Goal: Transaction & Acquisition: Purchase product/service

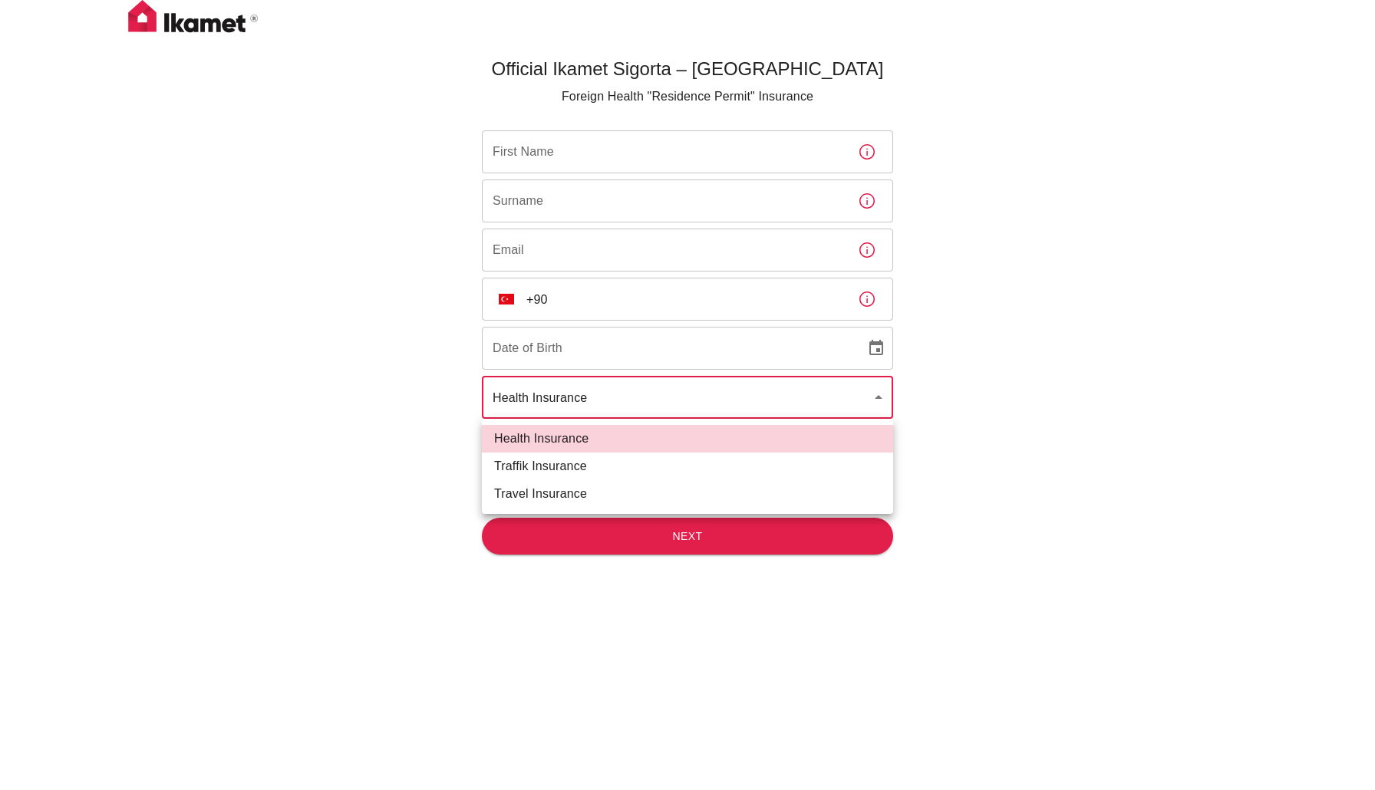
click at [881, 400] on body "Official Ikamet Sigorta – [DEMOGRAPHIC_DATA] Foreign Health "Residence Permit" …" at bounding box center [687, 420] width 1375 height 841
click at [876, 391] on div at bounding box center [687, 395] width 1375 height 790
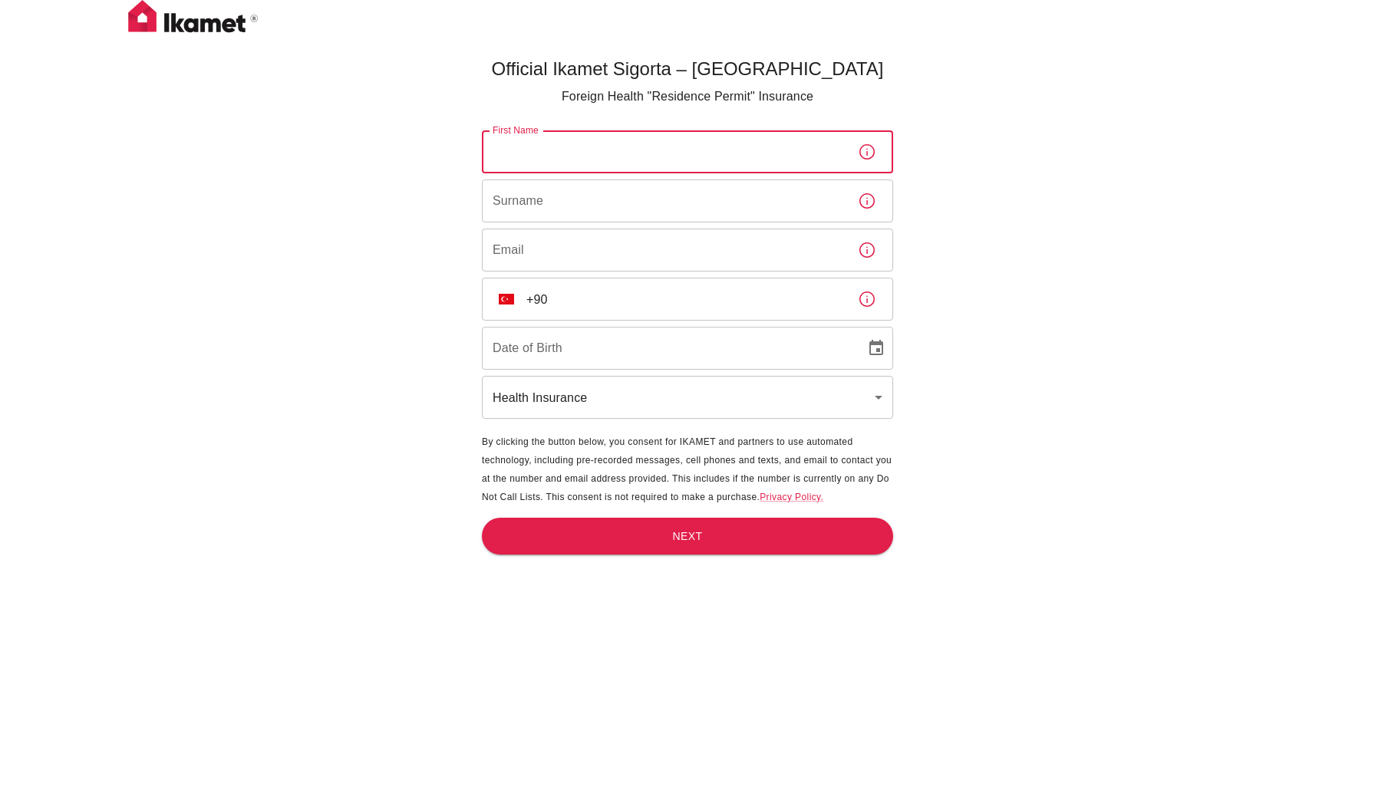
click at [849, 157] on div "First Name" at bounding box center [687, 151] width 411 height 43
click at [844, 152] on input "First Name" at bounding box center [664, 151] width 364 height 43
click at [882, 154] on button "button" at bounding box center [867, 152] width 31 height 31
click at [798, 168] on input "First Name" at bounding box center [664, 151] width 364 height 43
type input "[DEMOGRAPHIC_DATA][PERSON_NAME]"
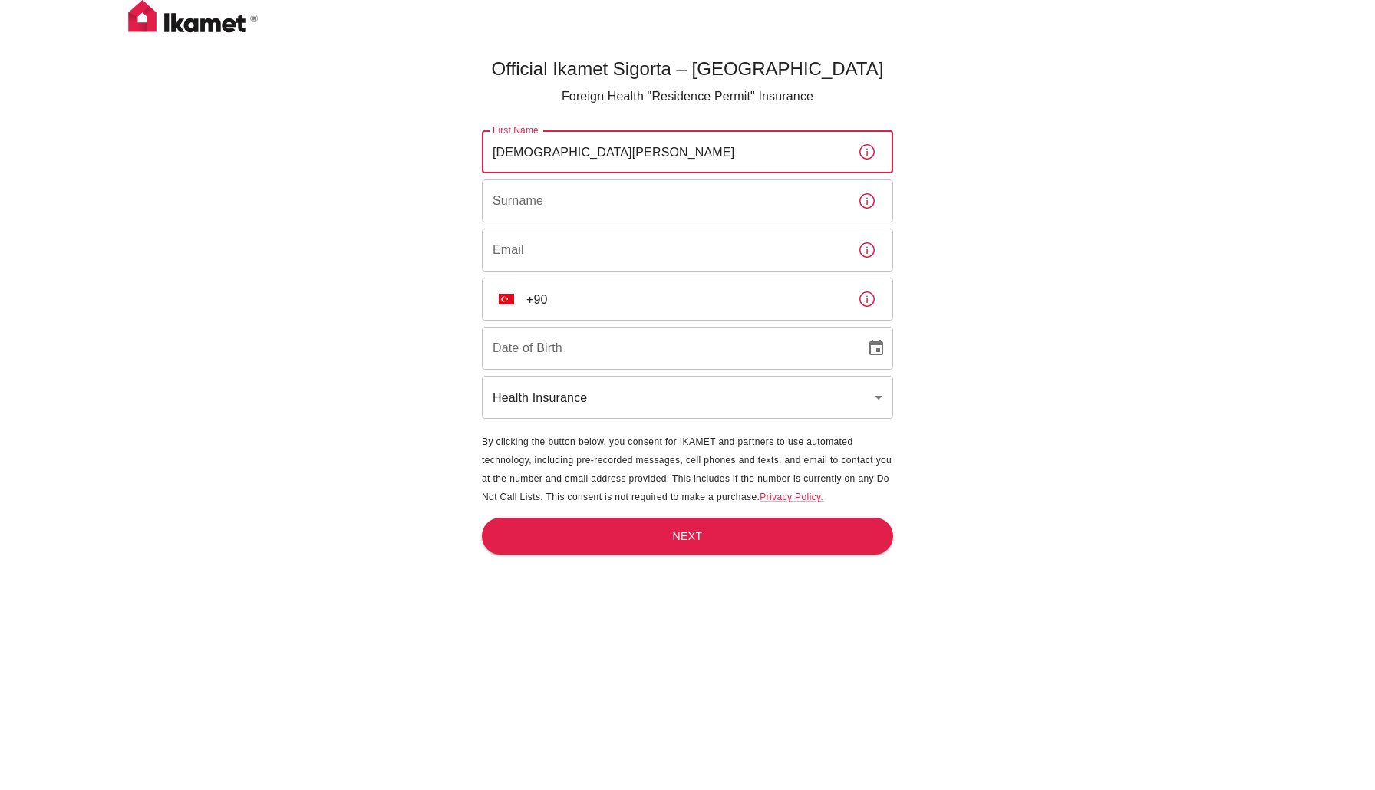
click at [720, 227] on div "First Name [PERSON_NAME] First Name Surname Surname Email Email ​ TR +90 ​ Date…" at bounding box center [687, 275] width 411 height 291
drag, startPoint x: 675, startPoint y: 153, endPoint x: 402, endPoint y: 146, distance: 273.3
click at [401, 146] on div "Official Ikamet Sigorta – [DEMOGRAPHIC_DATA] Foreign Health "Residence Permit" …" at bounding box center [687, 420] width 1375 height 841
type input "M"
type input "[PERSON_NAME]"
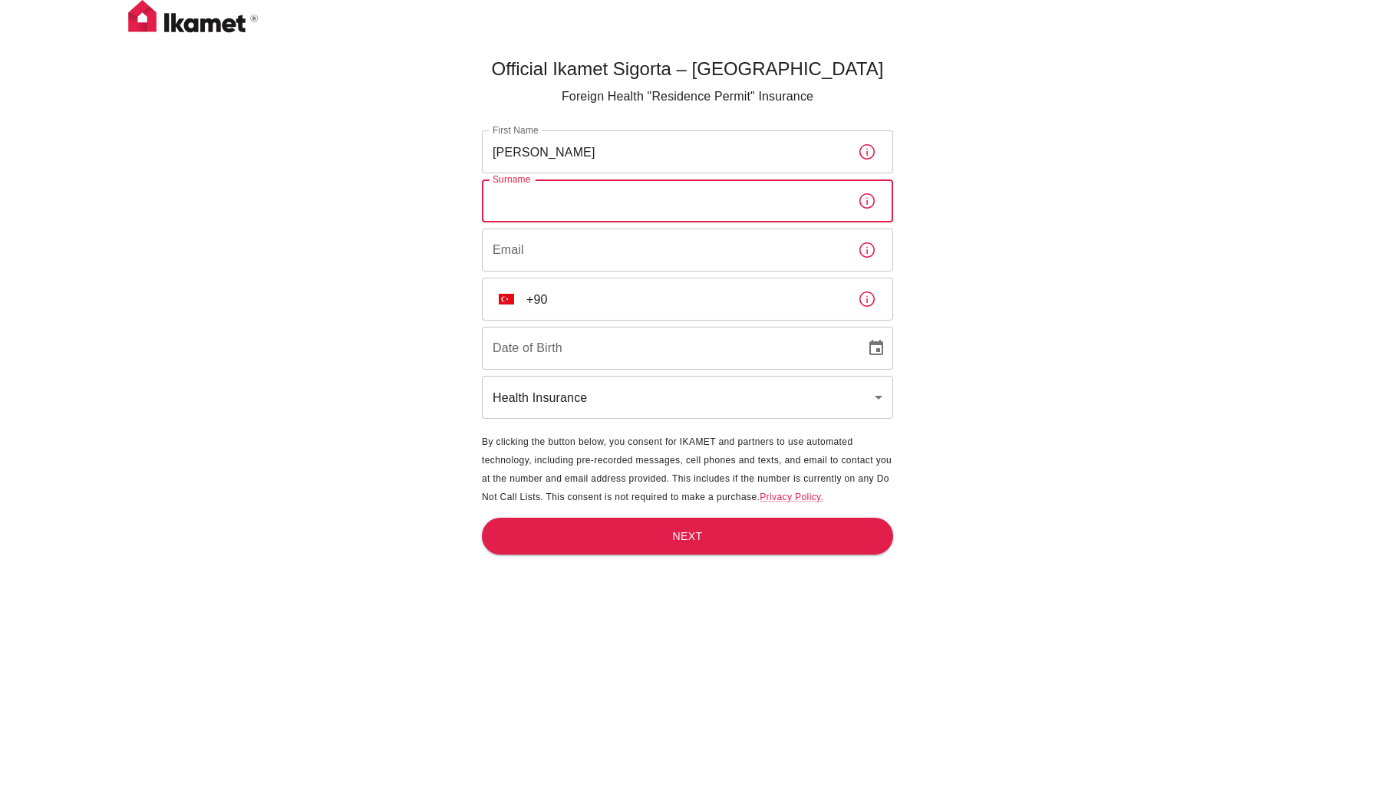
click at [524, 212] on input "Surname" at bounding box center [664, 201] width 364 height 43
type input "HAMMAD"
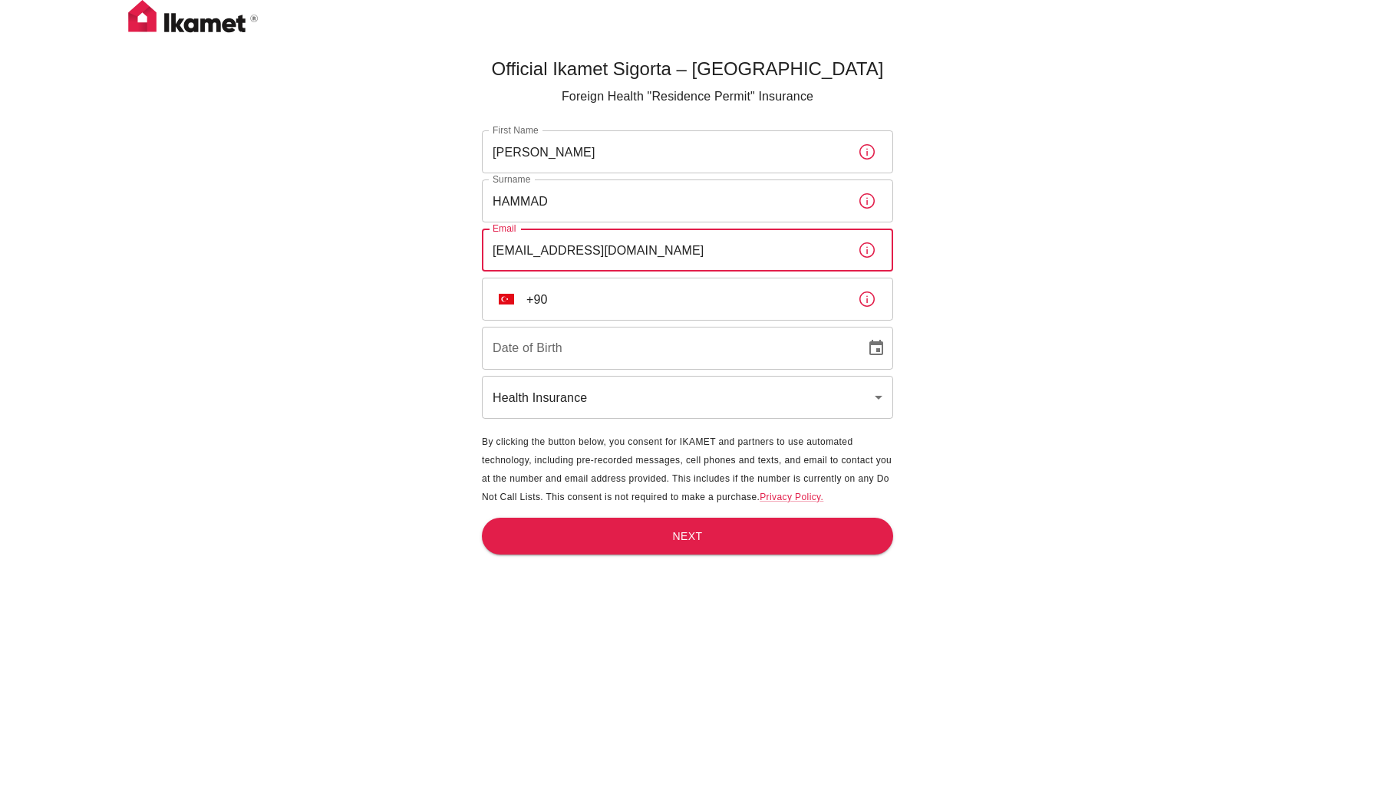
click at [500, 255] on input "[EMAIL_ADDRESS][DOMAIN_NAME]" at bounding box center [664, 250] width 364 height 43
type input "[EMAIL_ADDRESS][DOMAIN_NAME]"
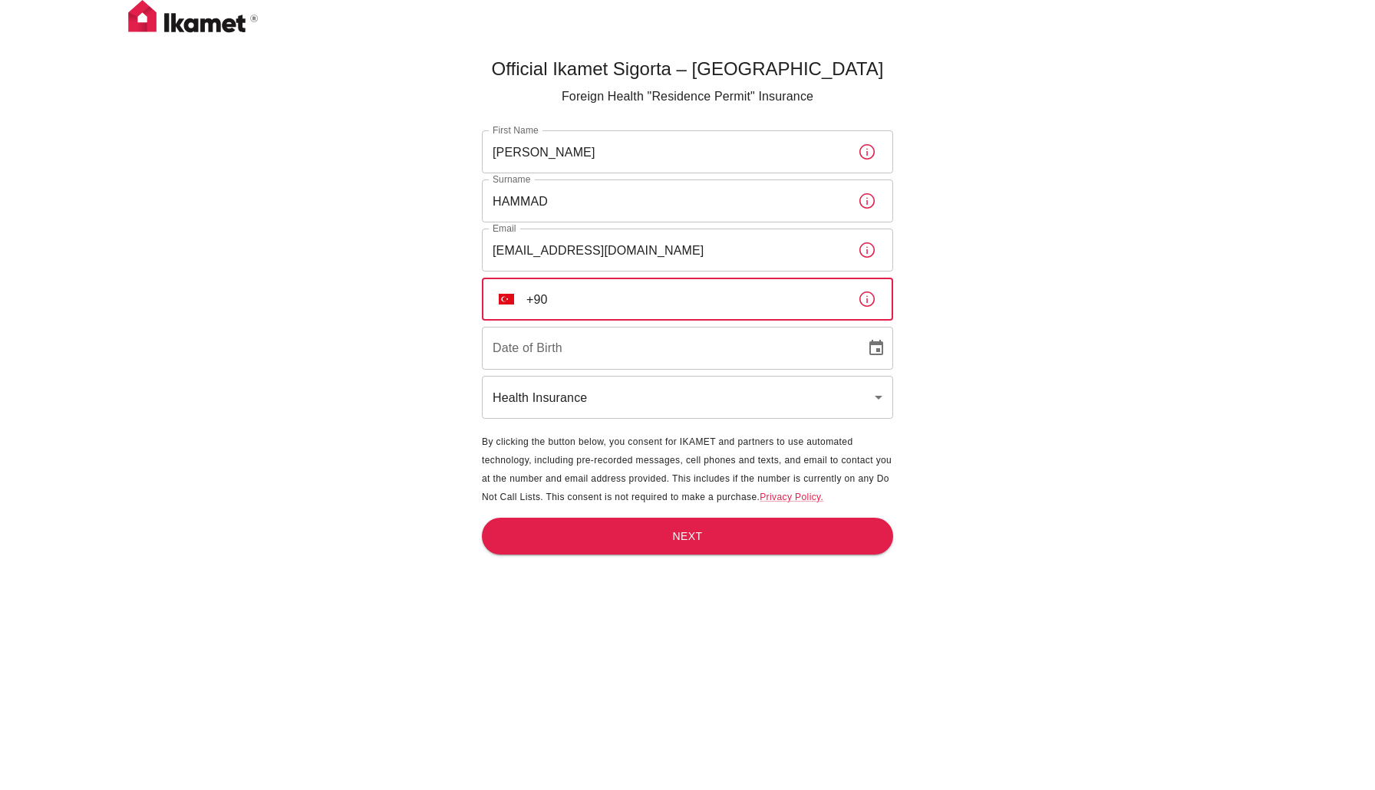
click at [660, 279] on input "+90" at bounding box center [685, 299] width 319 height 43
click at [659, 299] on input "+90" at bounding box center [685, 299] width 319 height 43
type input "[PHONE_NUMBER]"
type input "DD/MM/YYYY"
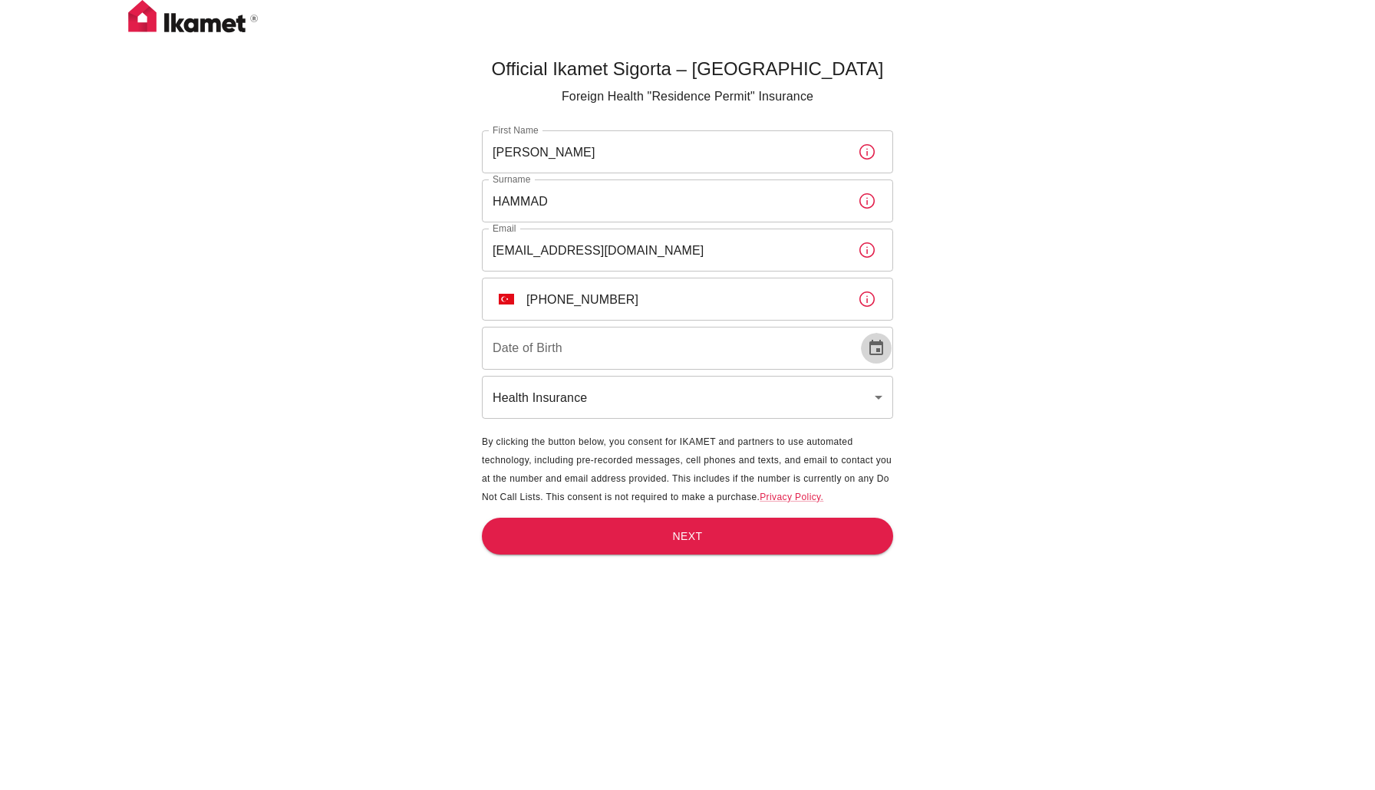
click at [873, 345] on icon "Choose date" at bounding box center [876, 347] width 14 height 15
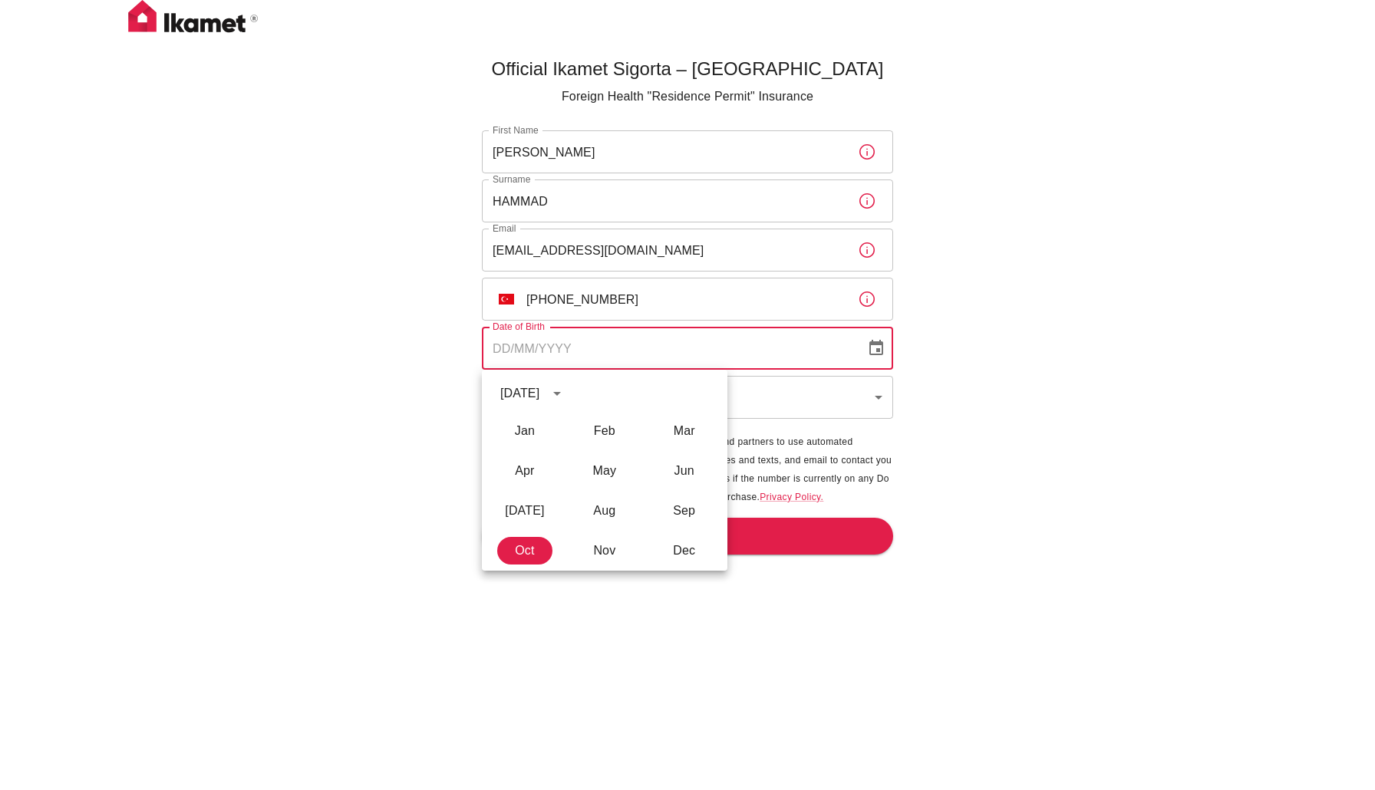
click at [539, 401] on div "[DATE]" at bounding box center [519, 393] width 39 height 18
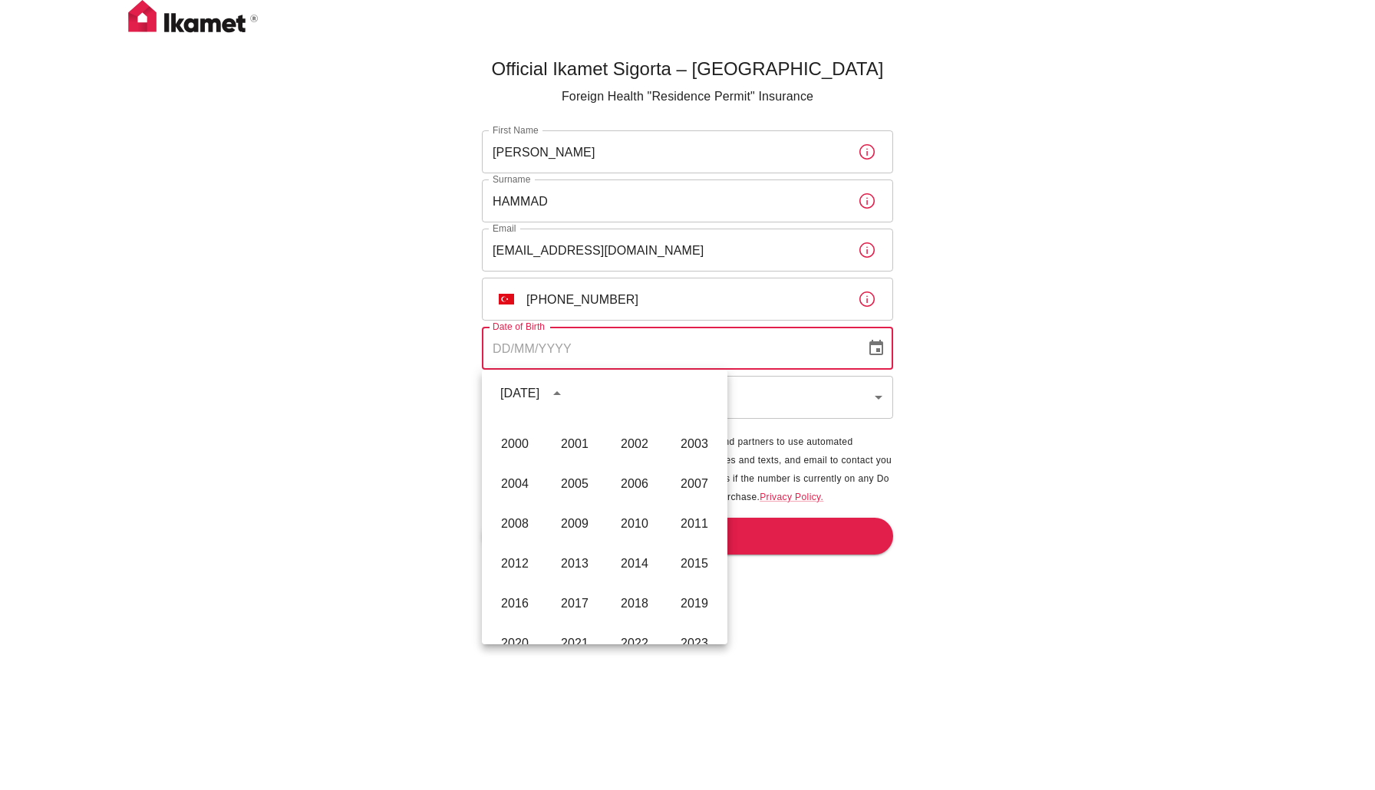
scroll to position [978, 0]
click at [641, 483] on button "2006" at bounding box center [634, 491] width 55 height 28
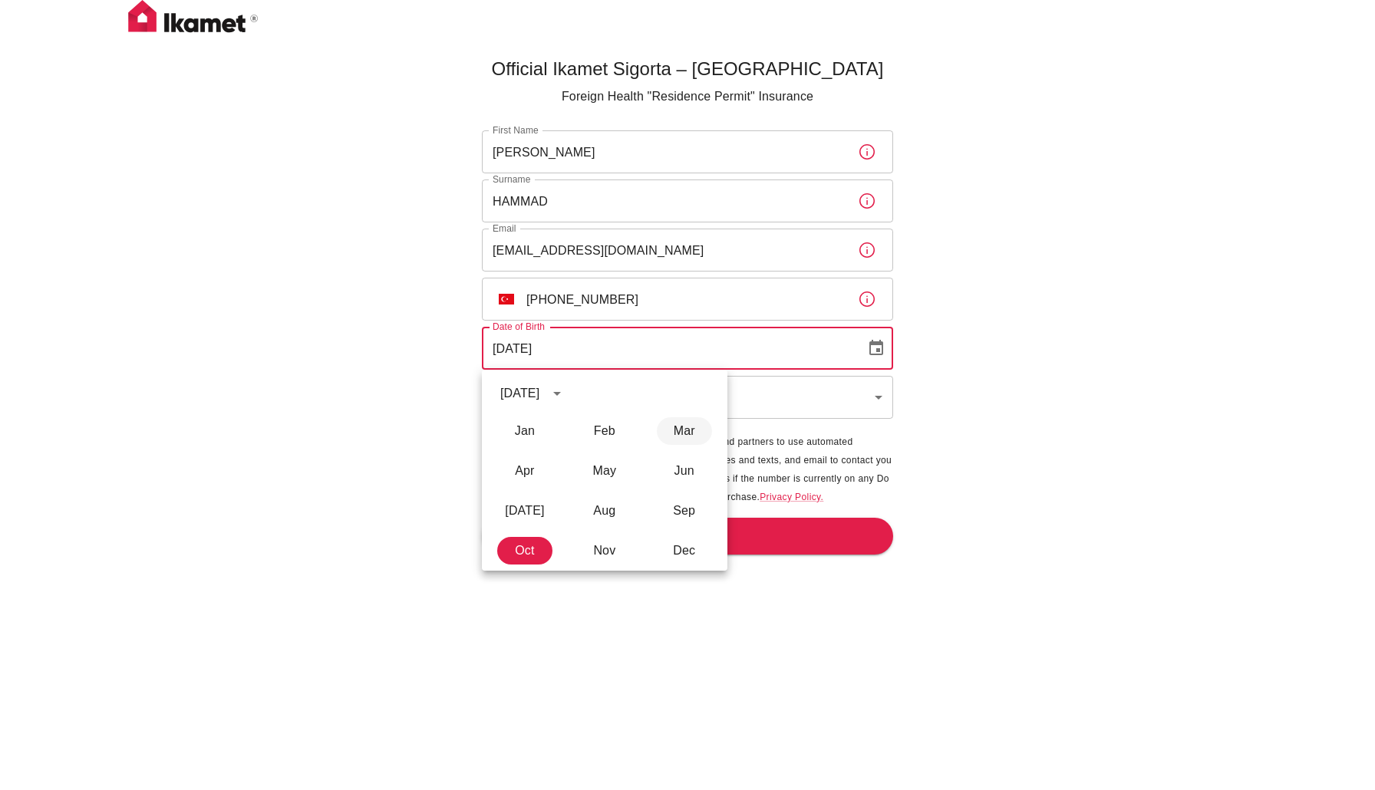
click at [671, 434] on button "Mar" at bounding box center [684, 431] width 55 height 28
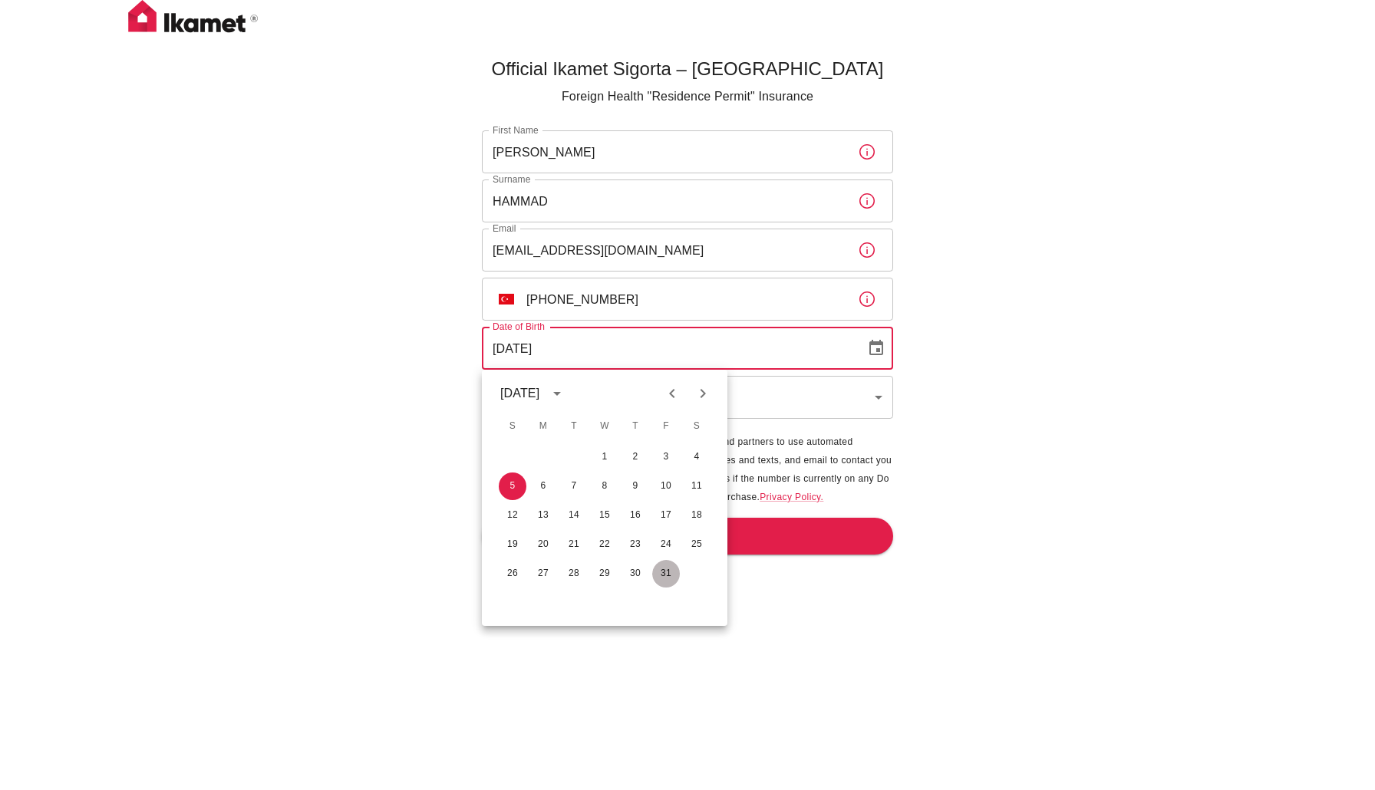
click at [660, 576] on button "31" at bounding box center [666, 574] width 28 height 28
type input "[DATE]"
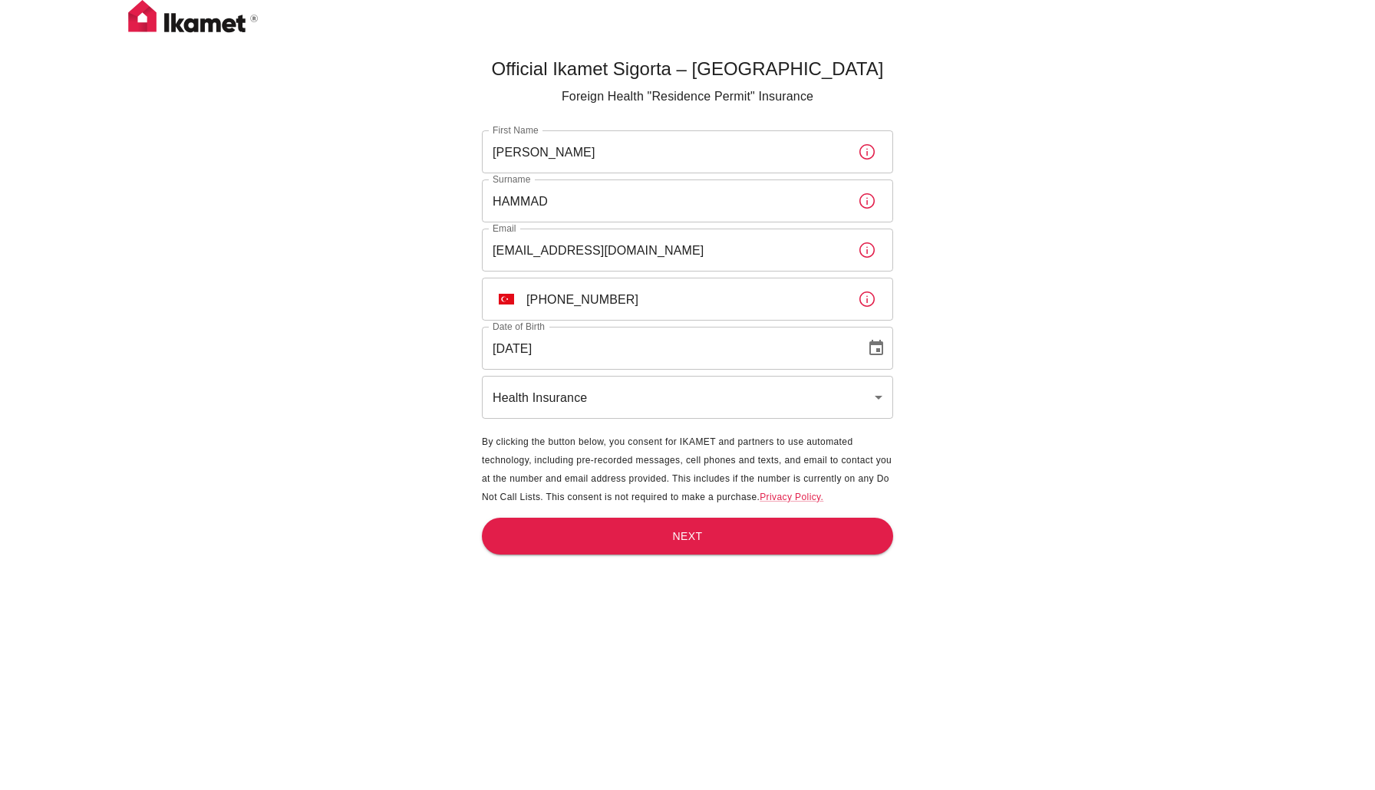
click at [651, 378] on body "Official Ikamet Sigorta – [DEMOGRAPHIC_DATA] Foreign Health "Residence Permit" …" at bounding box center [687, 420] width 1375 height 841
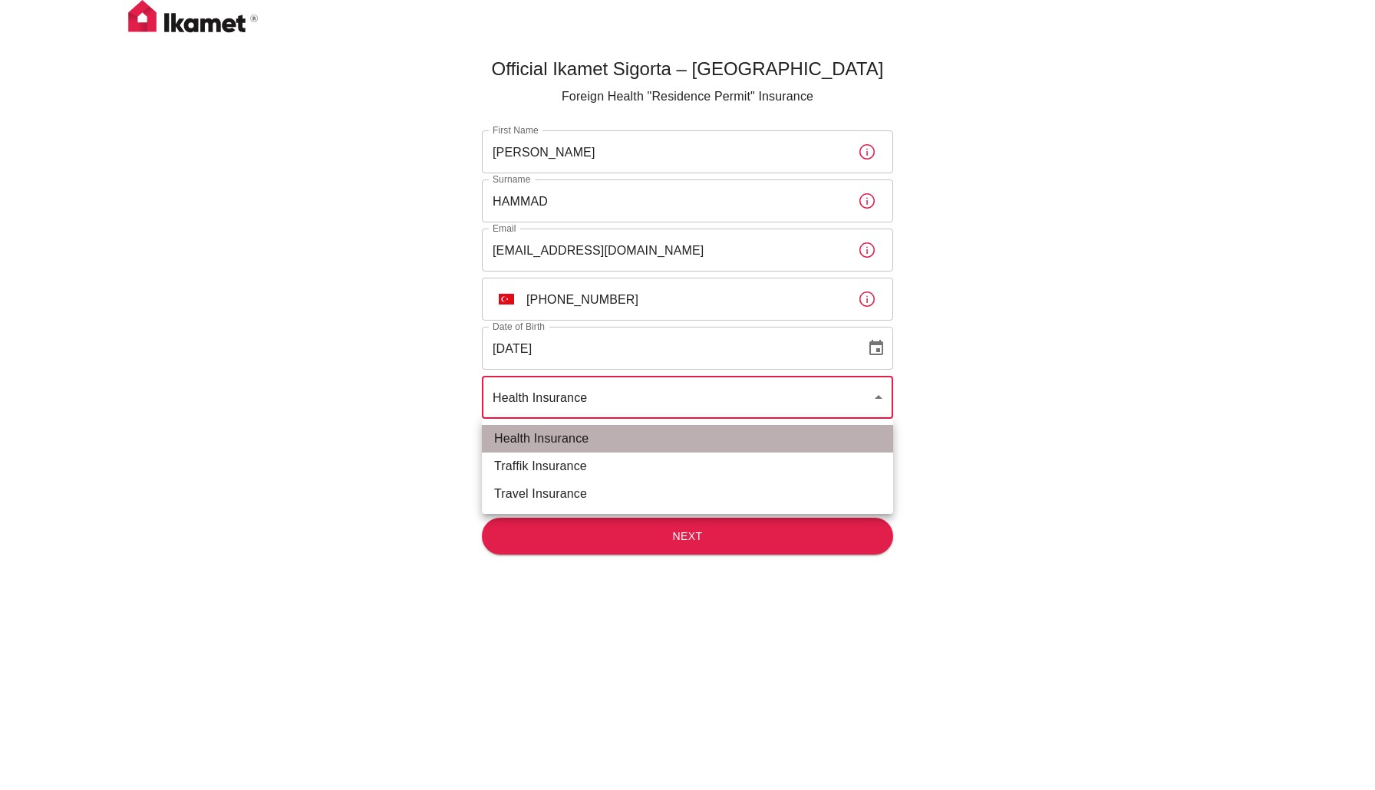
click at [659, 436] on li "Health Insurance" at bounding box center [687, 439] width 411 height 28
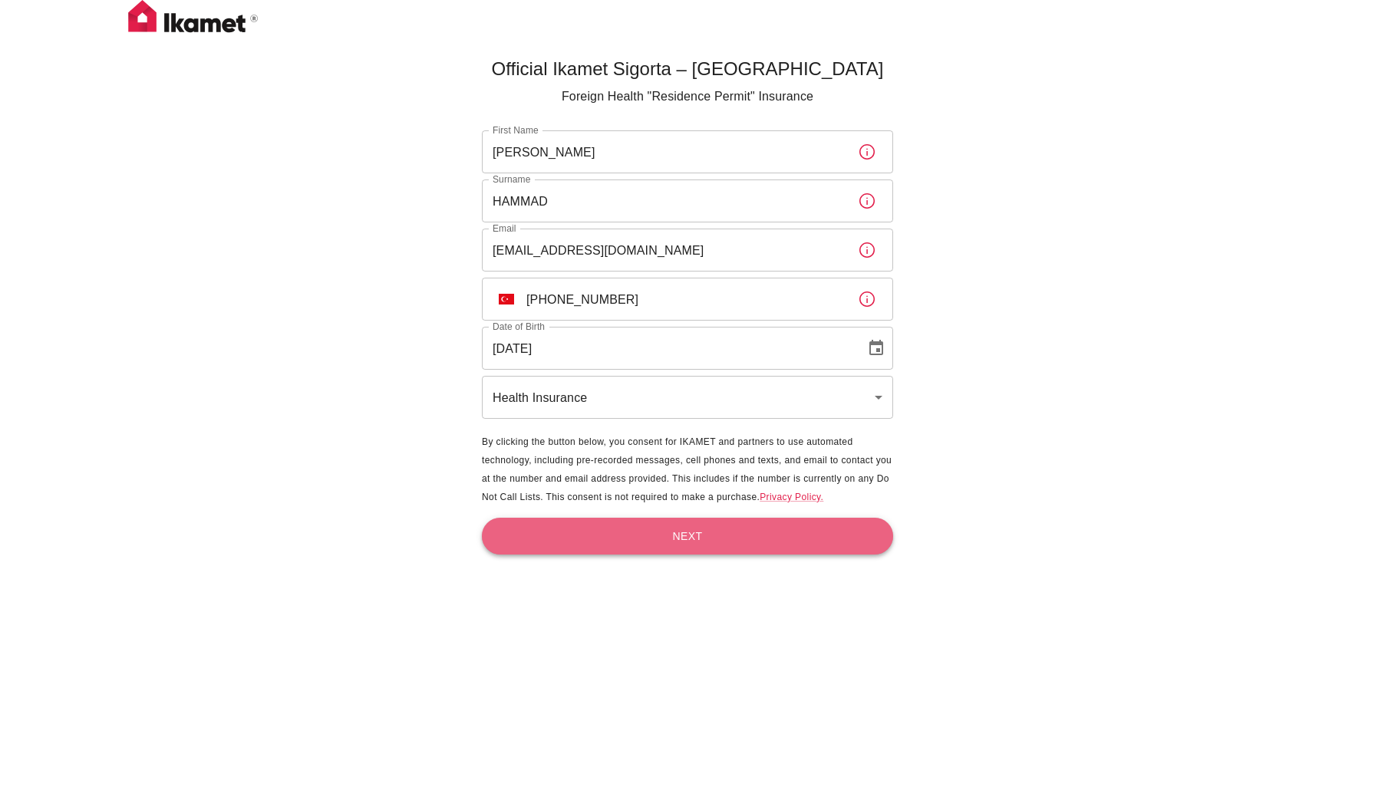
click at [663, 521] on button "Next" at bounding box center [687, 537] width 411 height 38
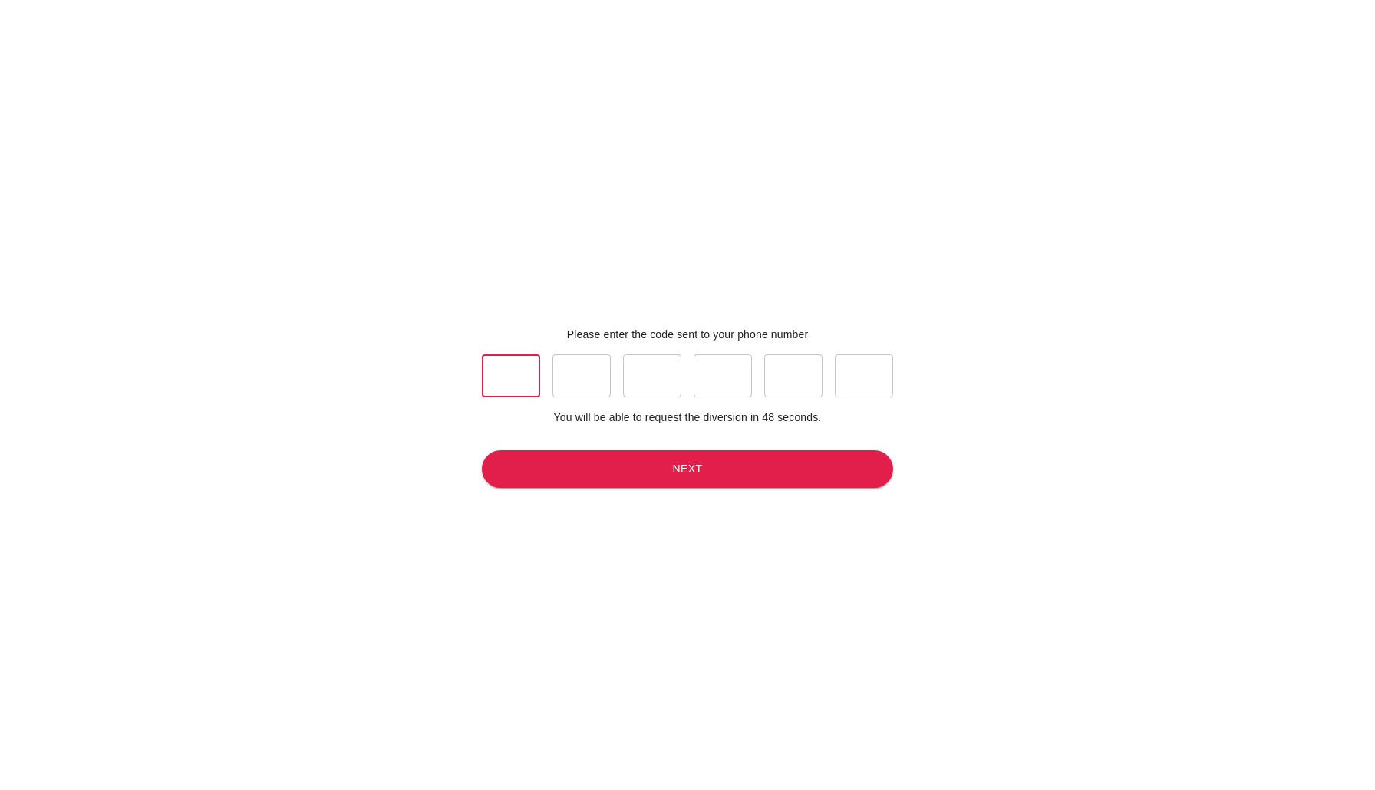
click at [530, 387] on input "text" at bounding box center [511, 376] width 58 height 43
type input "1"
type input "5"
type input "0"
type input "2"
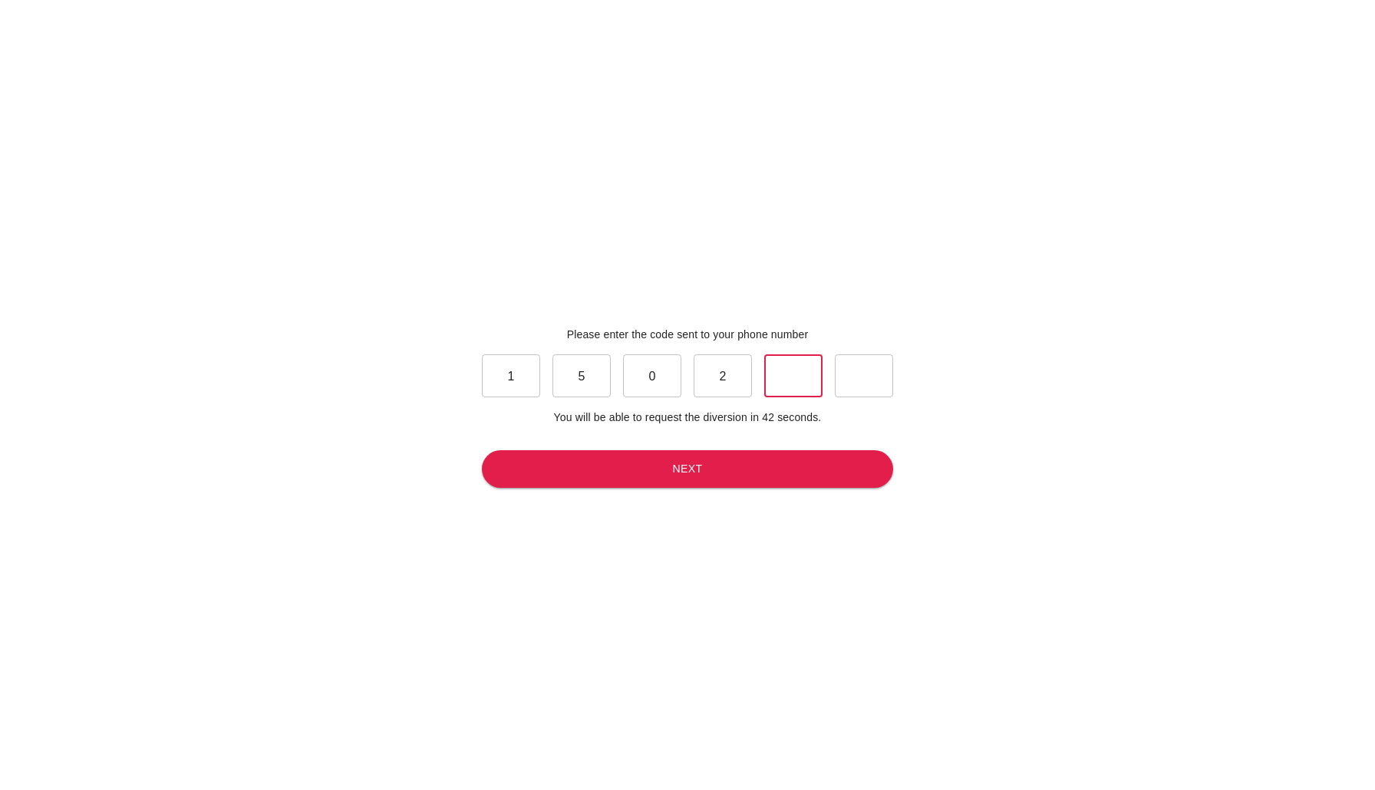
type input "1"
type input "4"
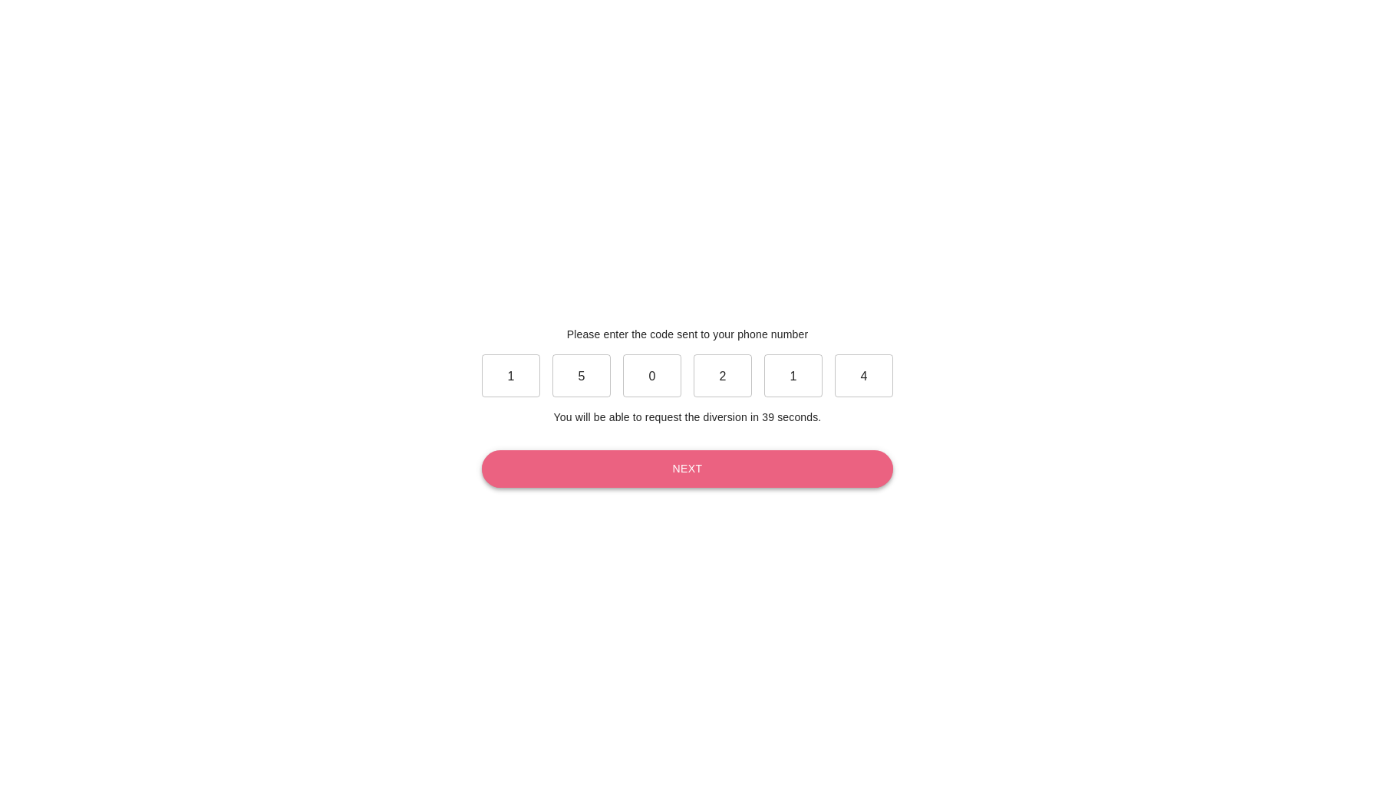
click at [581, 477] on button "Next" at bounding box center [687, 469] width 411 height 38
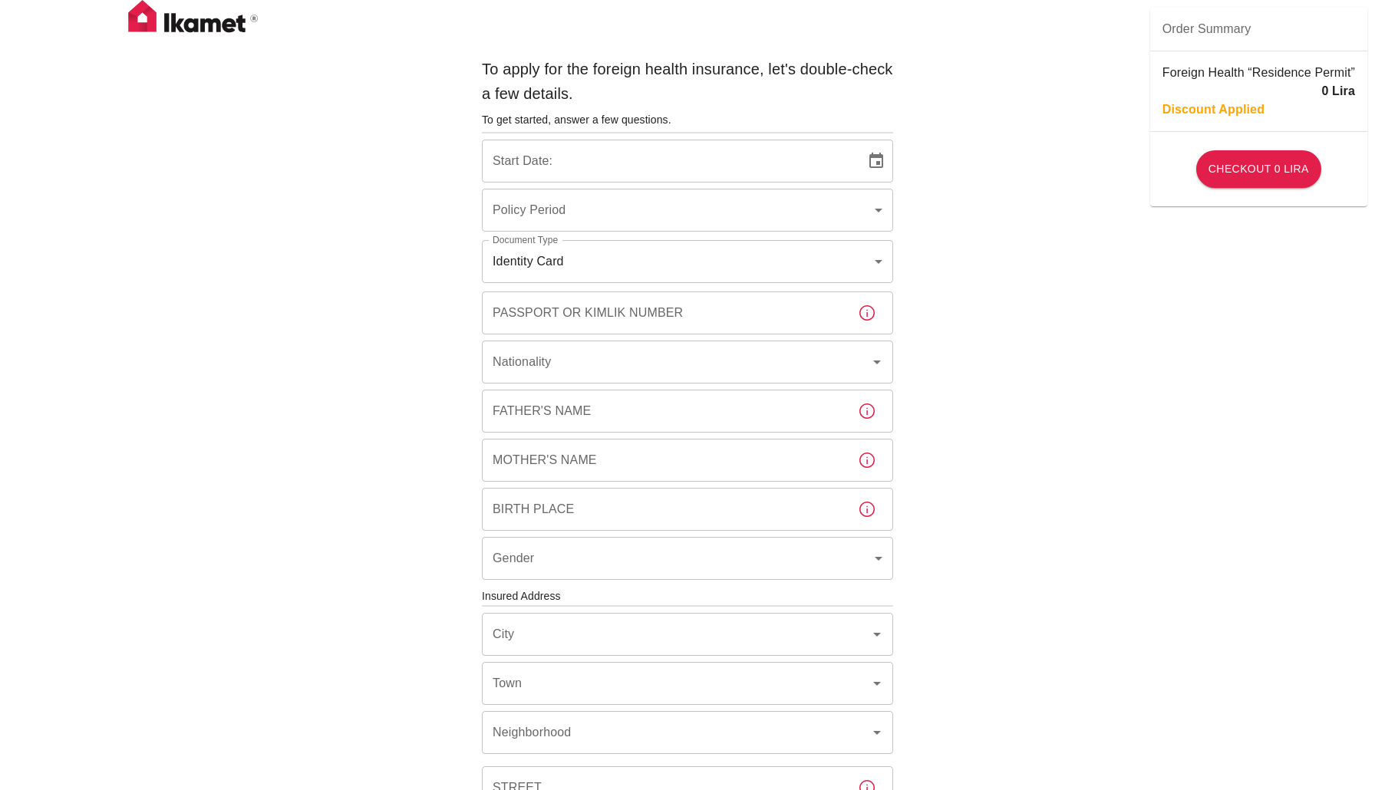
type input "b7343ef8-d55e-4554-96a8-76e30347e985"
type input "[DATE]"
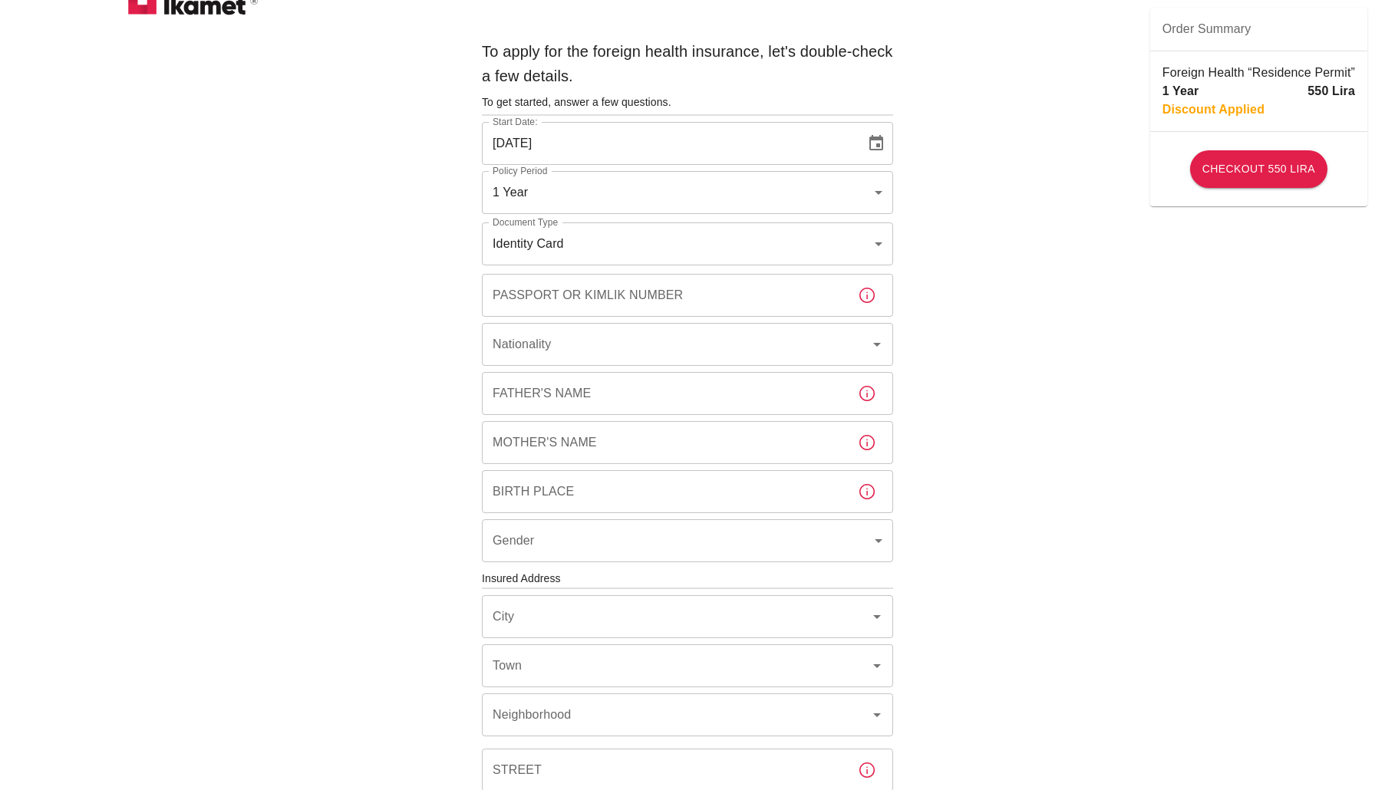
scroll to position [15, 0]
click at [891, 191] on body "To apply for the foreign health insurance, let's double-check a few details. To…" at bounding box center [687, 579] width 1375 height 1189
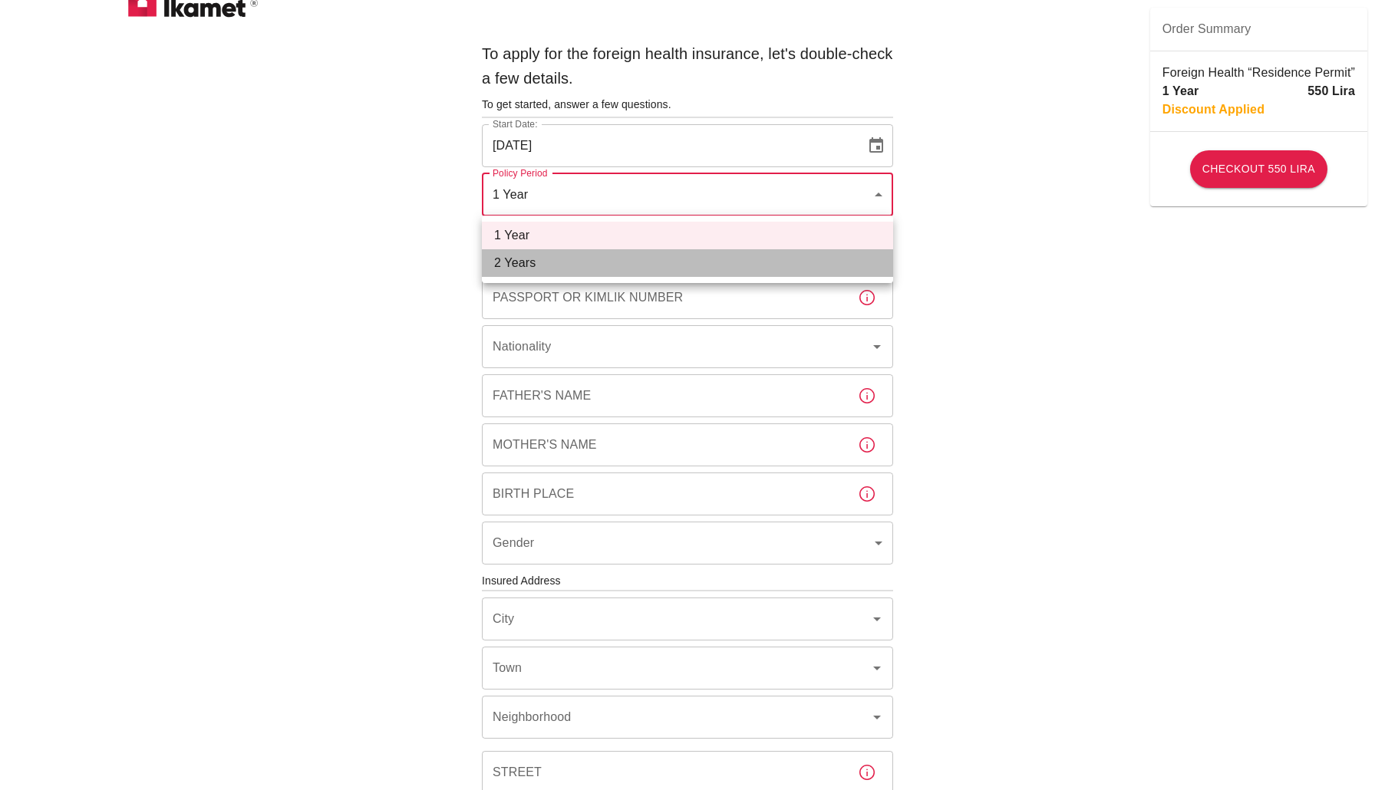
click at [849, 256] on li "2 Years" at bounding box center [687, 263] width 411 height 28
type input "572c7356-bd2e-44a0-a5fb-f98fe7448427"
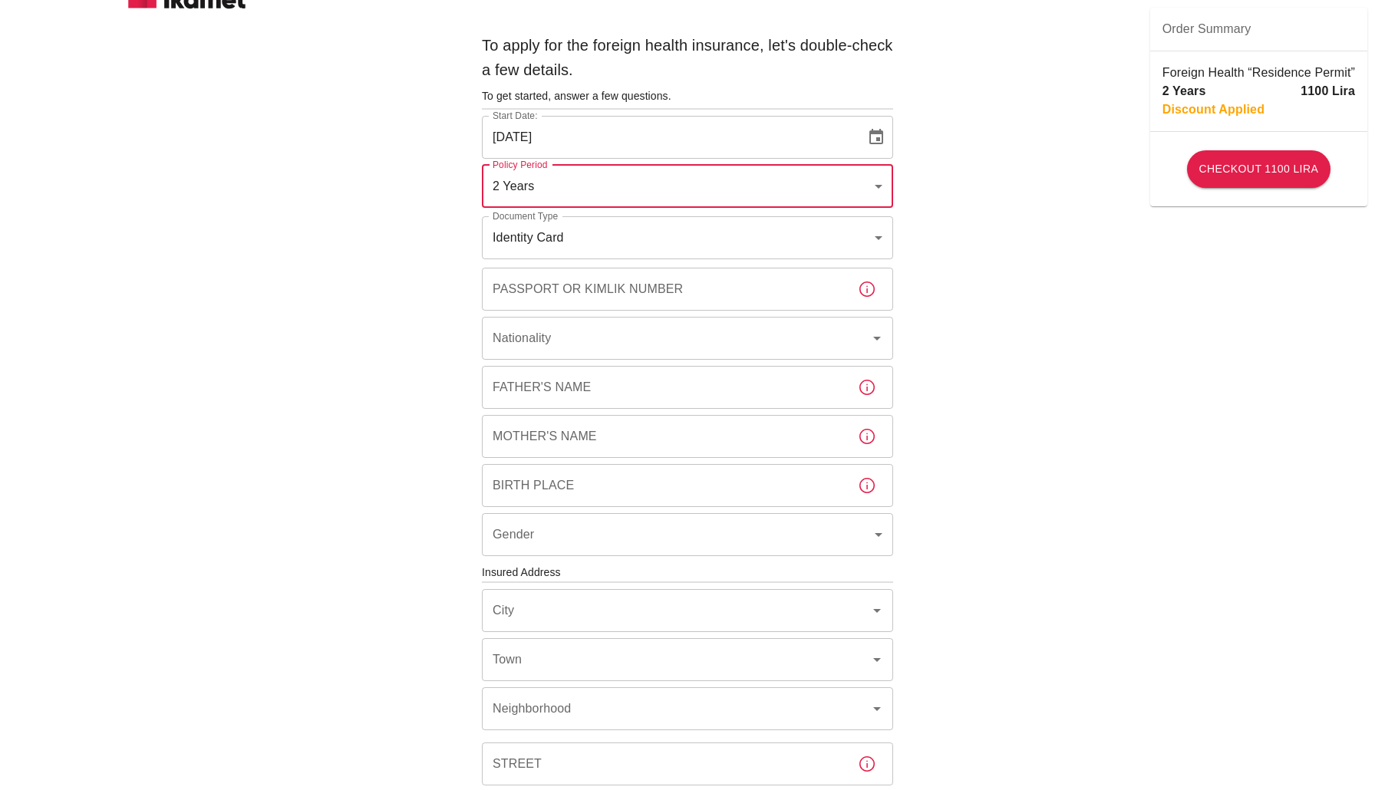
scroll to position [26, 0]
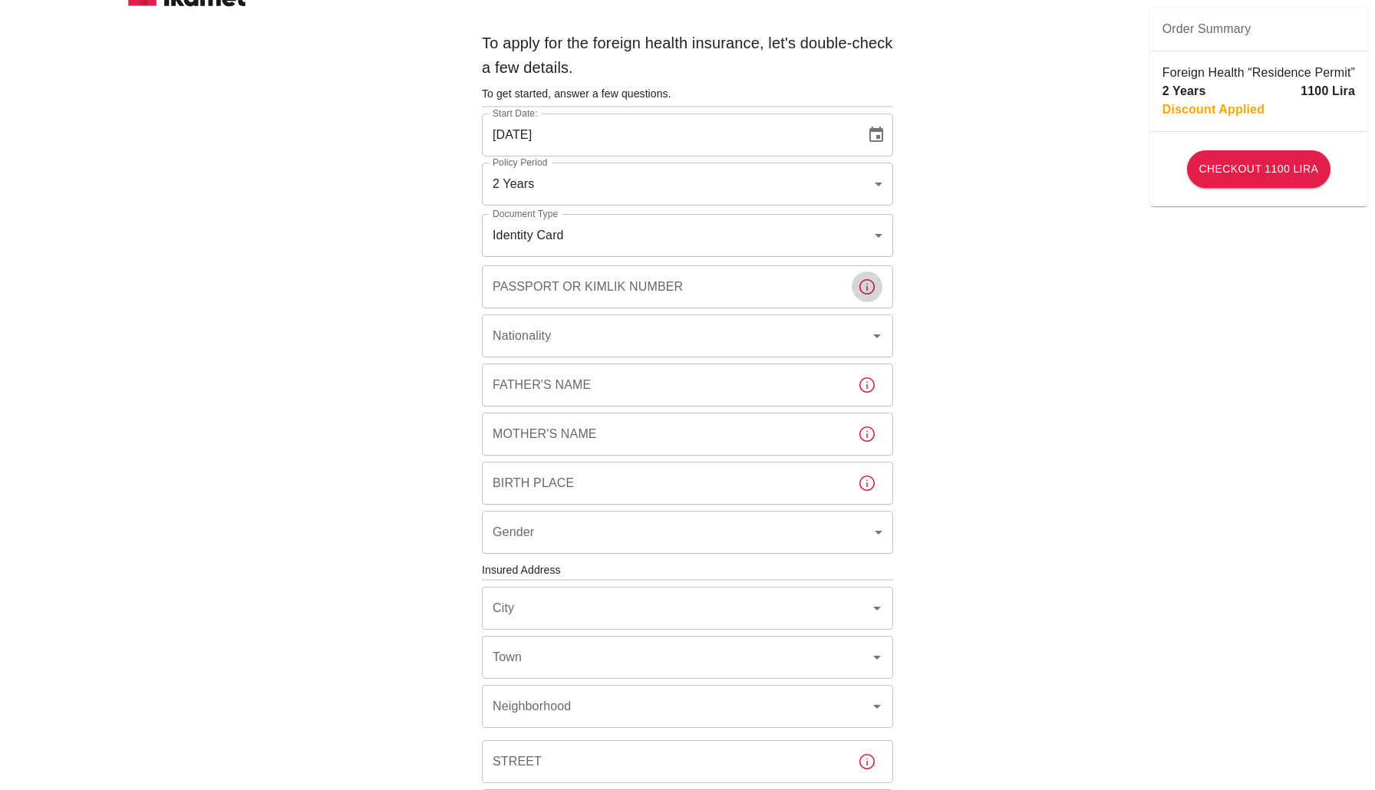
click at [874, 284] on icon "button" at bounding box center [866, 286] width 15 height 15
click at [814, 289] on input "Passport or Kimlik Number" at bounding box center [664, 287] width 364 height 43
click at [938, 275] on div "To apply for the foreign health insurance, let's double-check a few details. To…" at bounding box center [687, 568] width 1375 height 1189
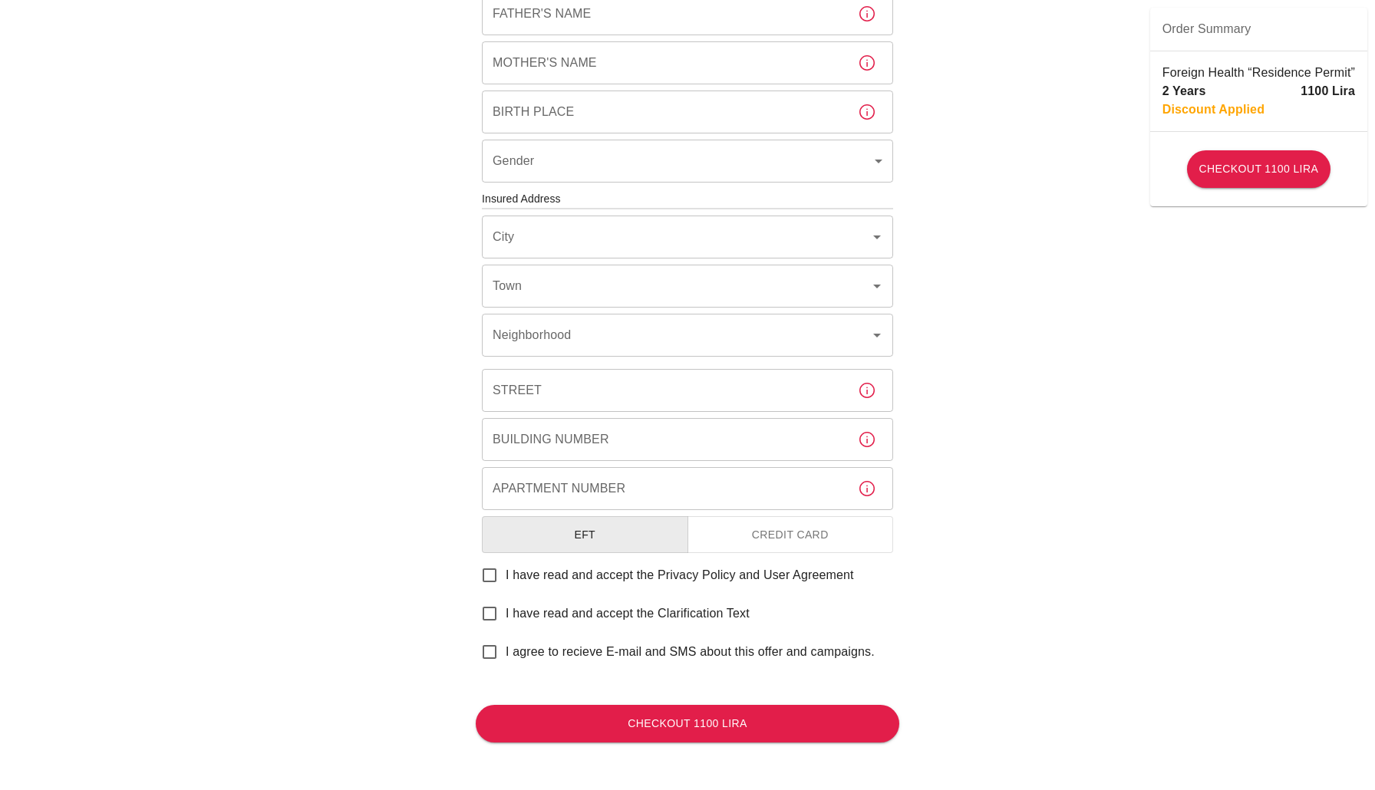
scroll to position [397, 0]
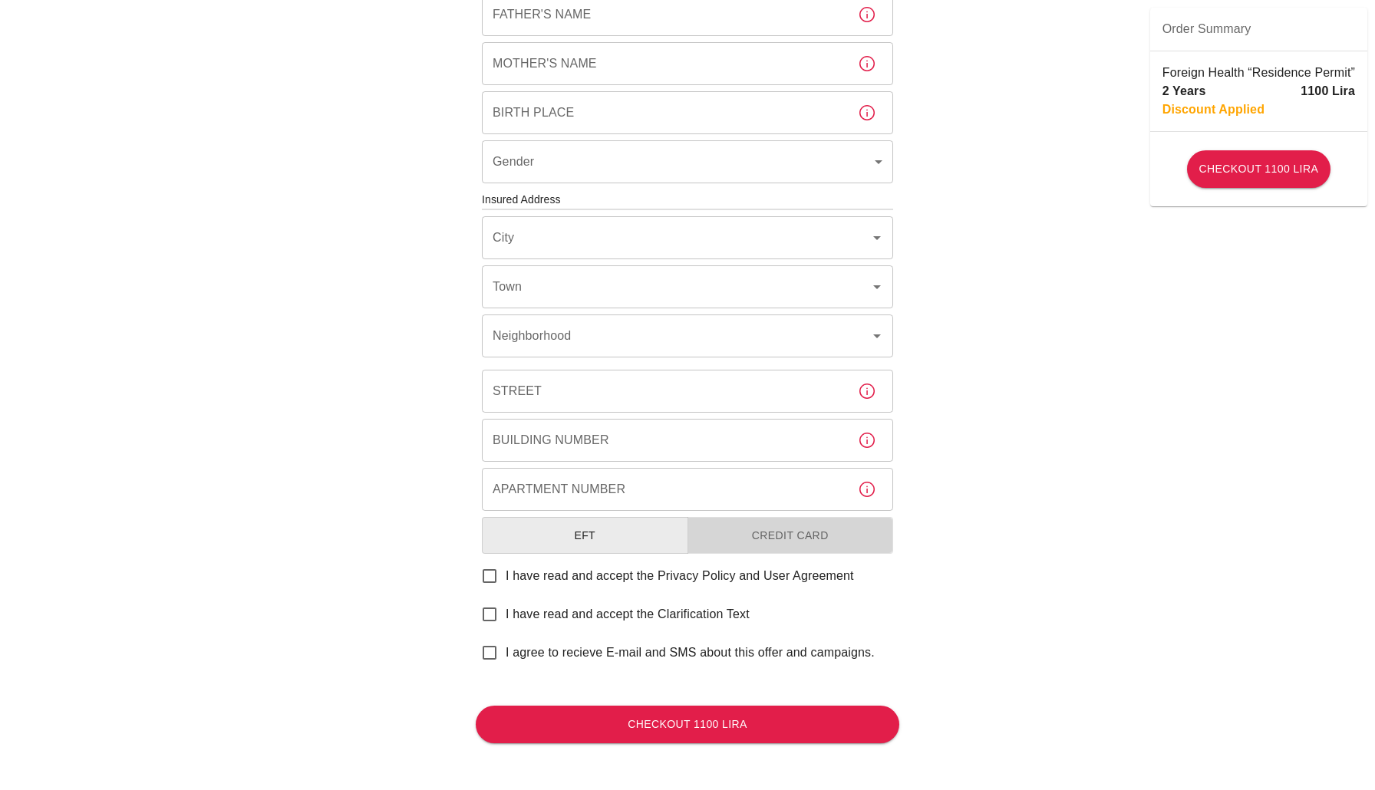
click at [780, 547] on button "Credit Card" at bounding box center [791, 536] width 206 height 38
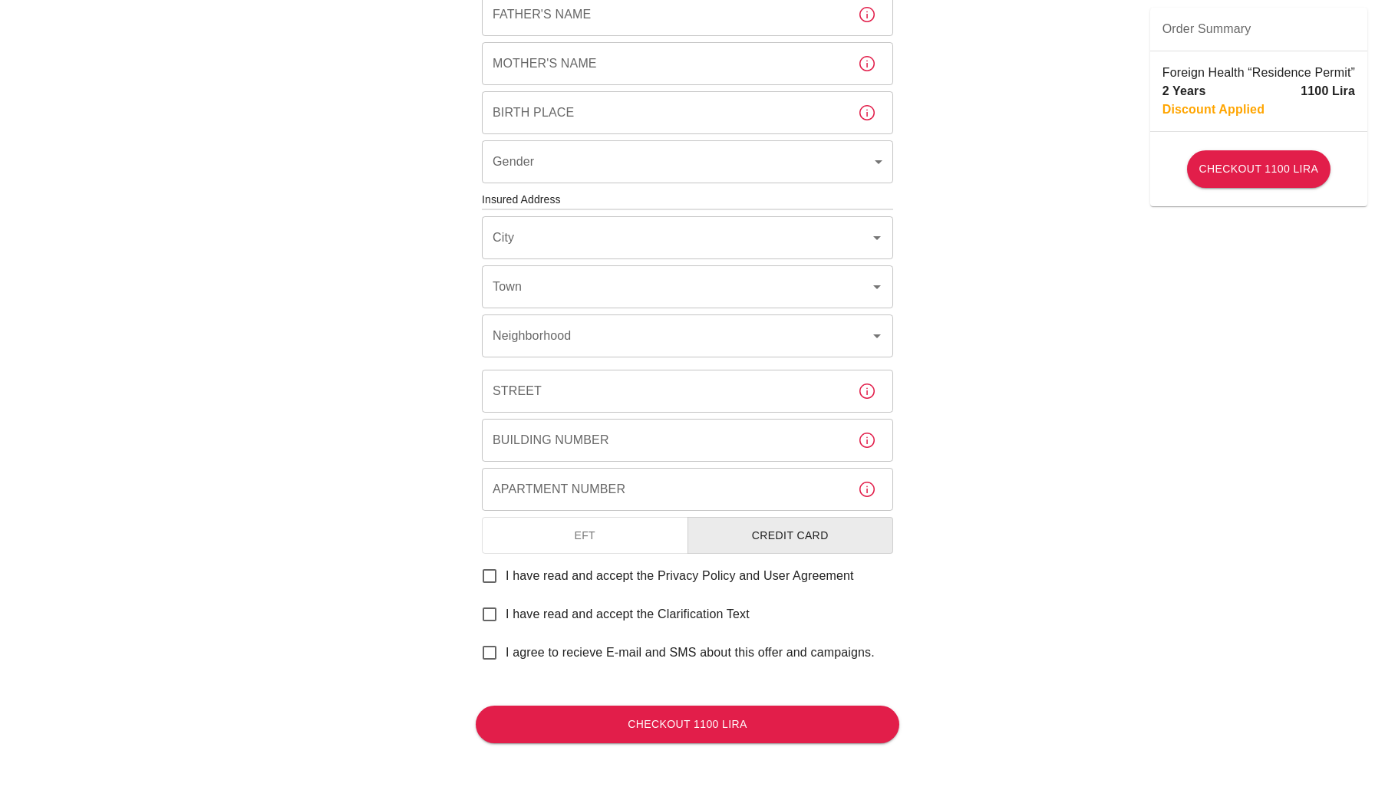
click at [680, 538] on button "EFT" at bounding box center [585, 536] width 206 height 38
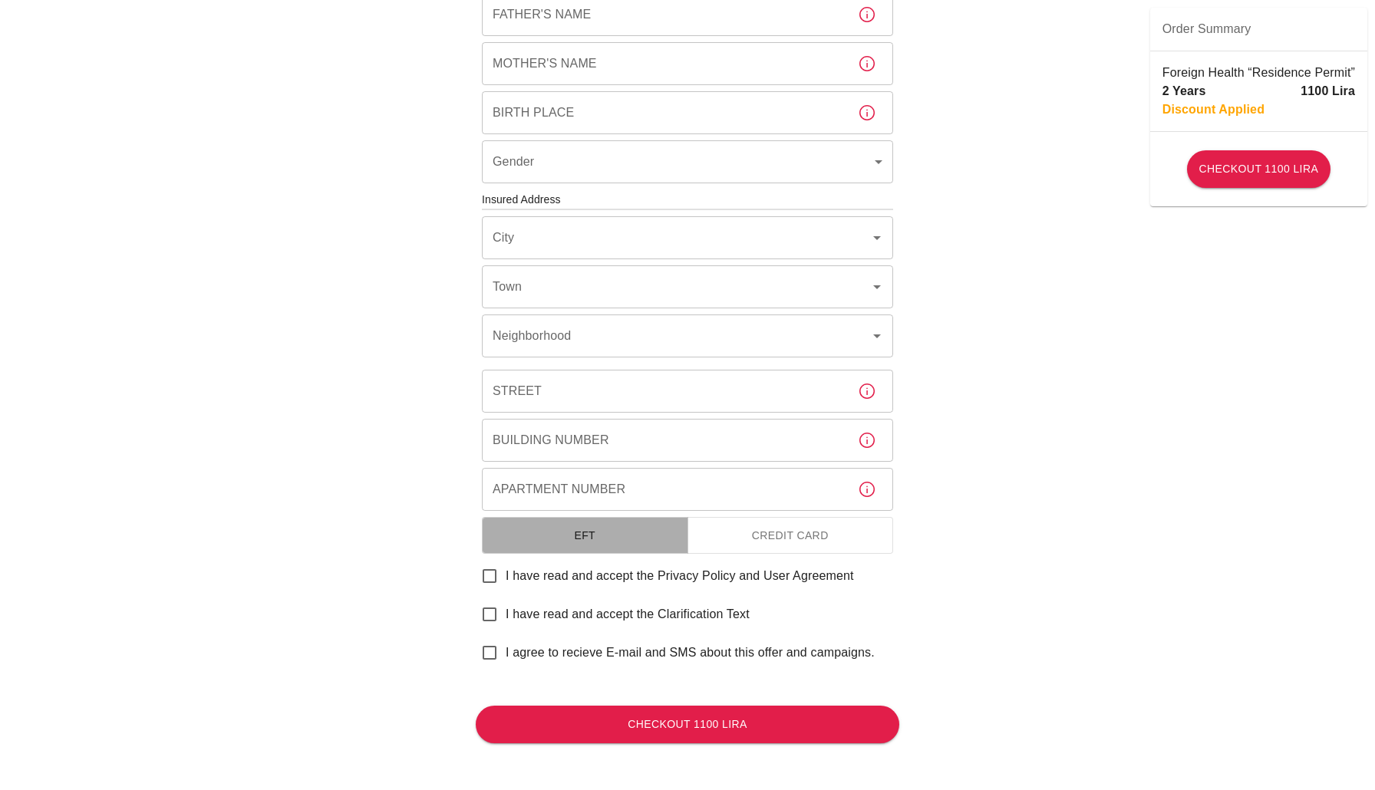
click at [632, 526] on button "EFT" at bounding box center [585, 536] width 206 height 38
click at [720, 546] on button "Credit Card" at bounding box center [791, 536] width 206 height 38
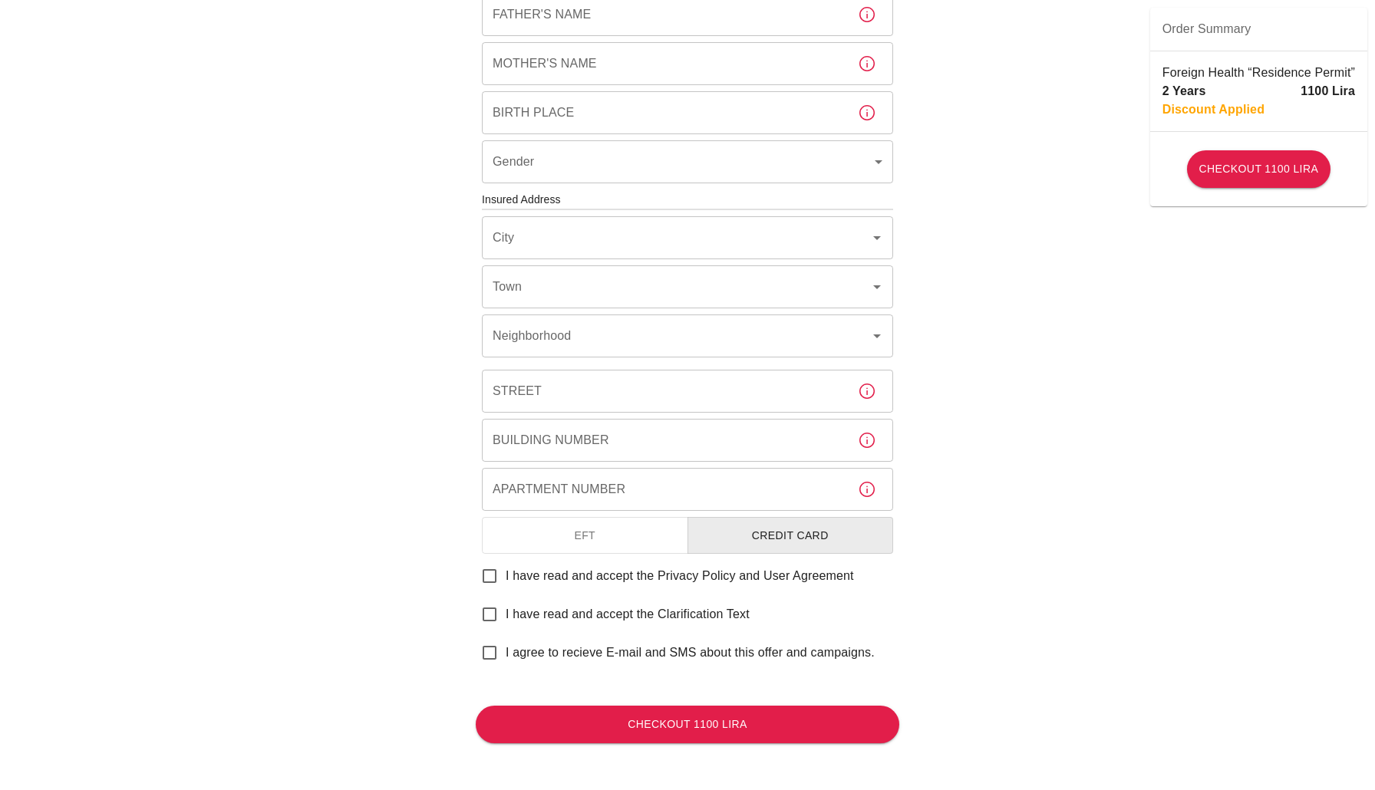
click at [648, 539] on button "EFT" at bounding box center [585, 536] width 206 height 38
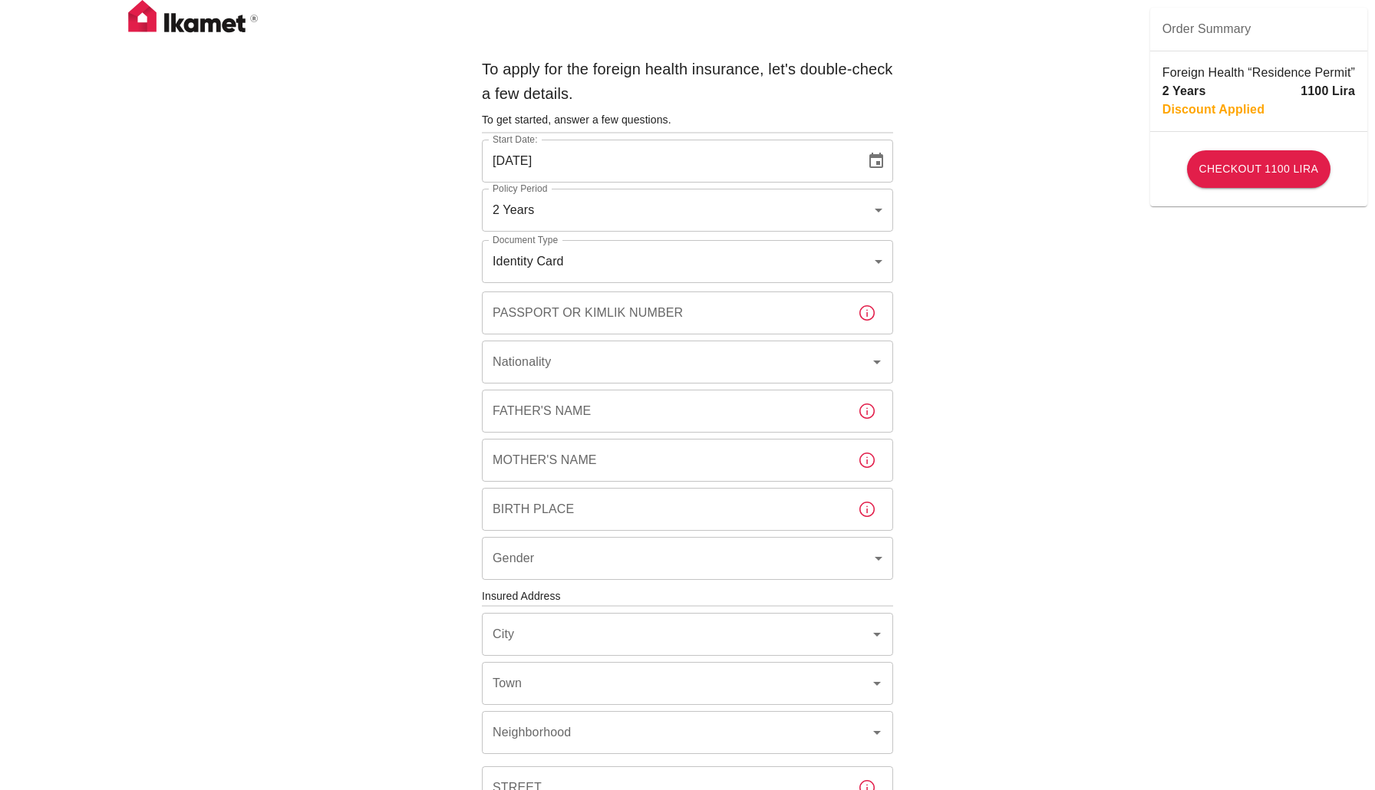
scroll to position [0, 0]
drag, startPoint x: 821, startPoint y: 80, endPoint x: 665, endPoint y: 97, distance: 157.5
click at [665, 97] on h6 "To apply for the foreign health insurance, let's double-check a few details." at bounding box center [687, 81] width 411 height 49
click at [630, 149] on input "[DATE]" at bounding box center [668, 161] width 373 height 43
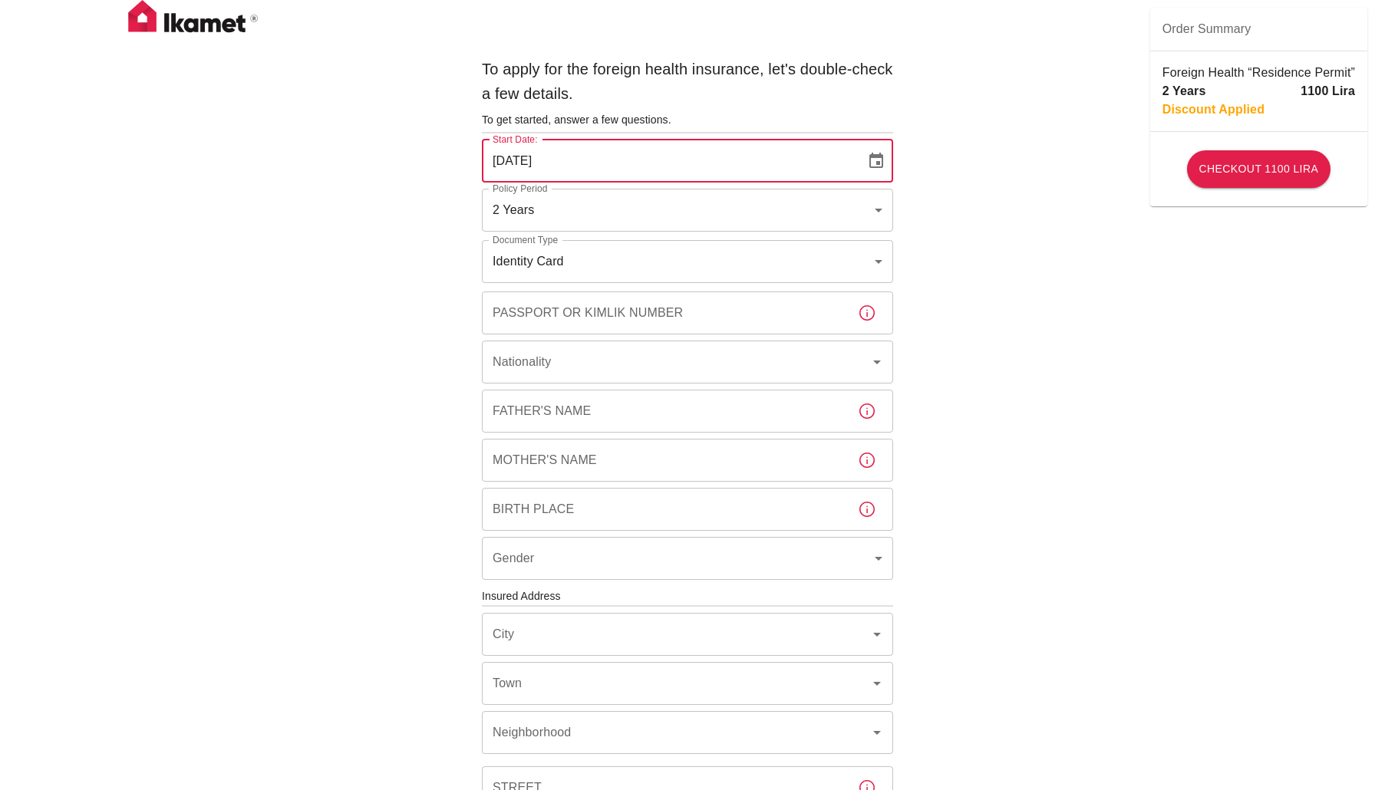
click at [638, 155] on input "[DATE]" at bounding box center [668, 161] width 373 height 43
click at [731, 108] on div "To apply for the foreign health insurance, let's double-check a few details. To…" at bounding box center [687, 93] width 411 height 72
click at [870, 156] on icon "Choose date, selected date is Oct 5, 2025" at bounding box center [876, 160] width 14 height 15
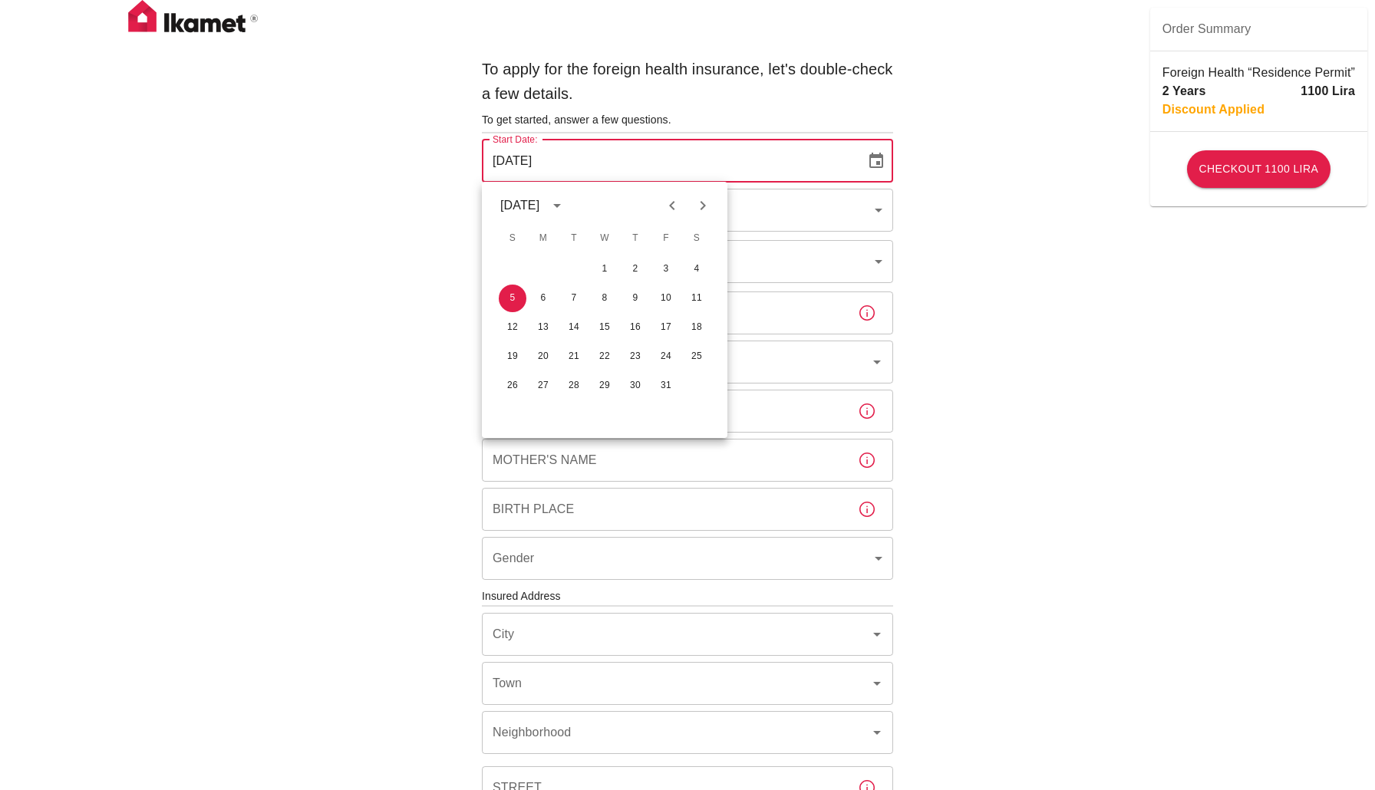
click at [945, 176] on div "To apply for the foreign health insurance, let's double-check a few details. To…" at bounding box center [687, 594] width 1375 height 1189
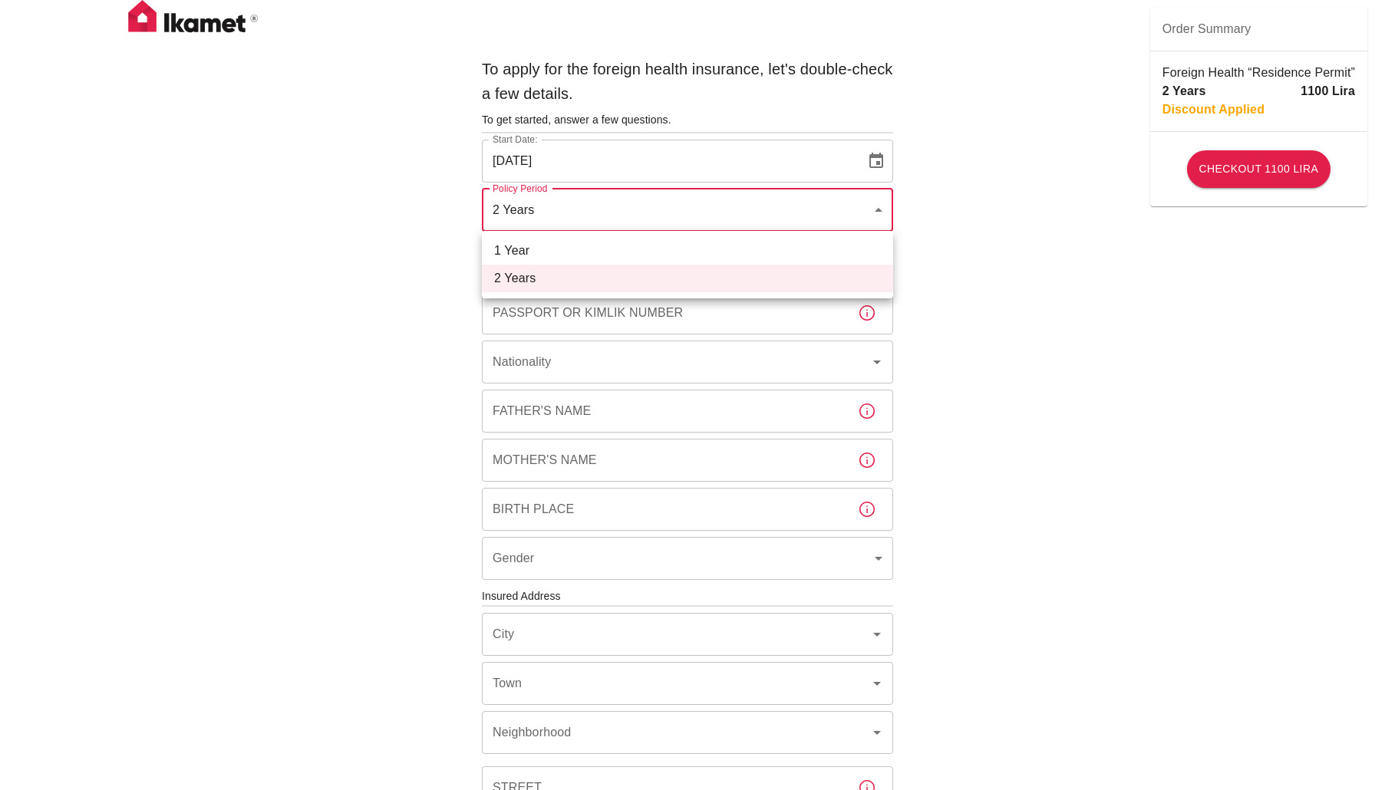
click at [863, 206] on body "To apply for the foreign health insurance, let's double-check a few details. To…" at bounding box center [687, 594] width 1375 height 1189
click at [863, 206] on div at bounding box center [687, 395] width 1375 height 790
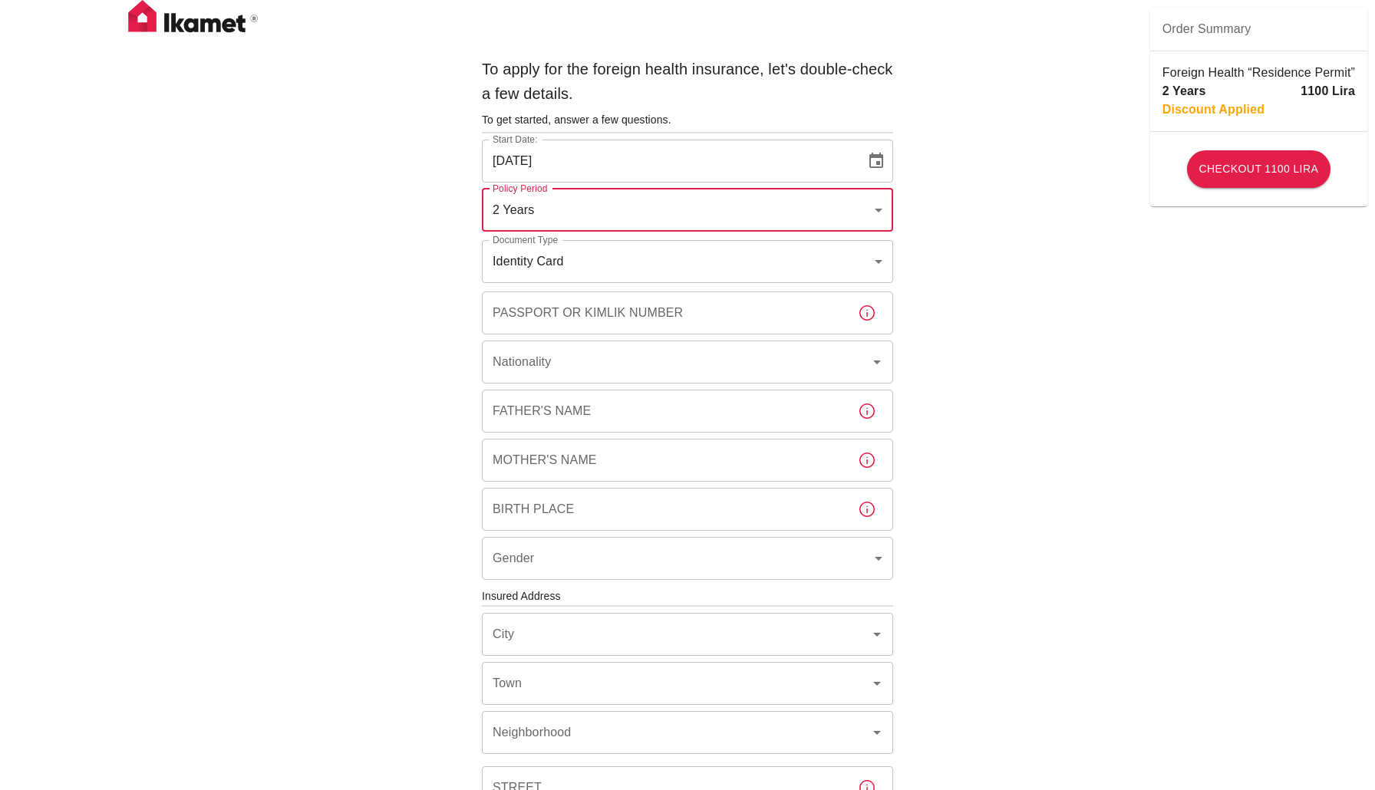
click at [868, 250] on body "To apply for the foreign health insurance, let's double-check a few details. To…" at bounding box center [687, 594] width 1375 height 1189
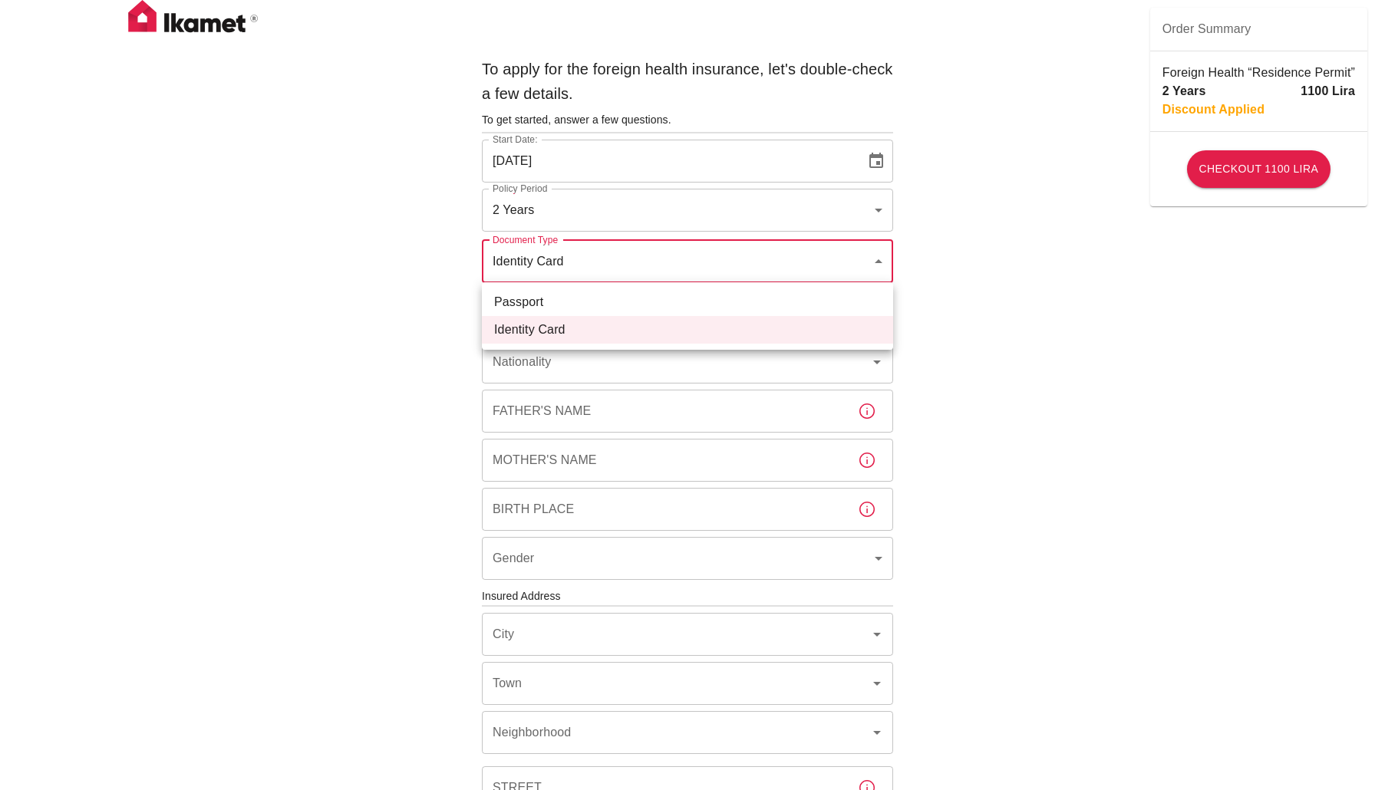
click at [826, 302] on li "Passport" at bounding box center [687, 303] width 411 height 28
type input "passport"
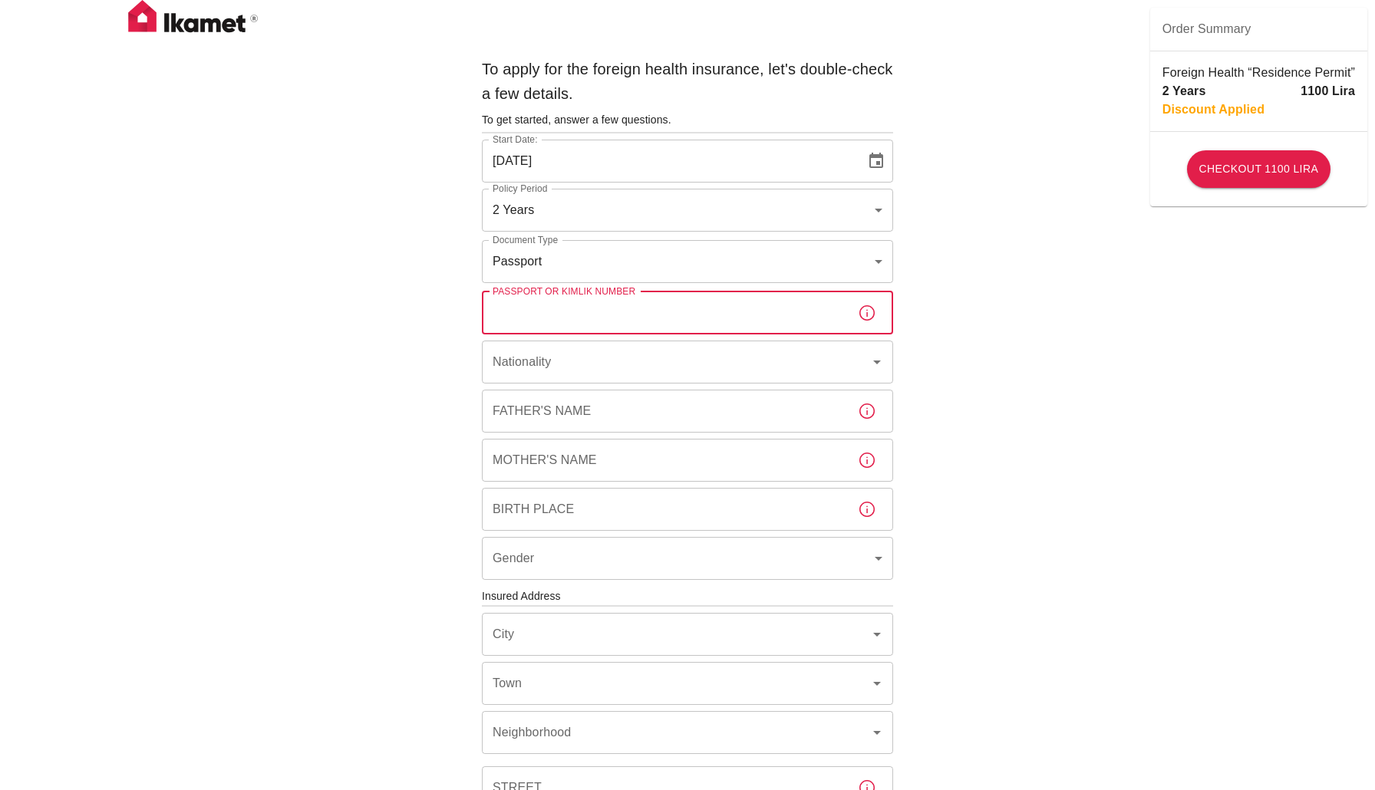
click at [825, 314] on input "Passport or Kimlik Number" at bounding box center [664, 313] width 364 height 43
type input "CH6274253"
click at [821, 349] on input "Nationality" at bounding box center [666, 362] width 355 height 29
click at [725, 400] on li "[GEOGRAPHIC_DATA]" at bounding box center [687, 403] width 411 height 28
type input "[GEOGRAPHIC_DATA]"
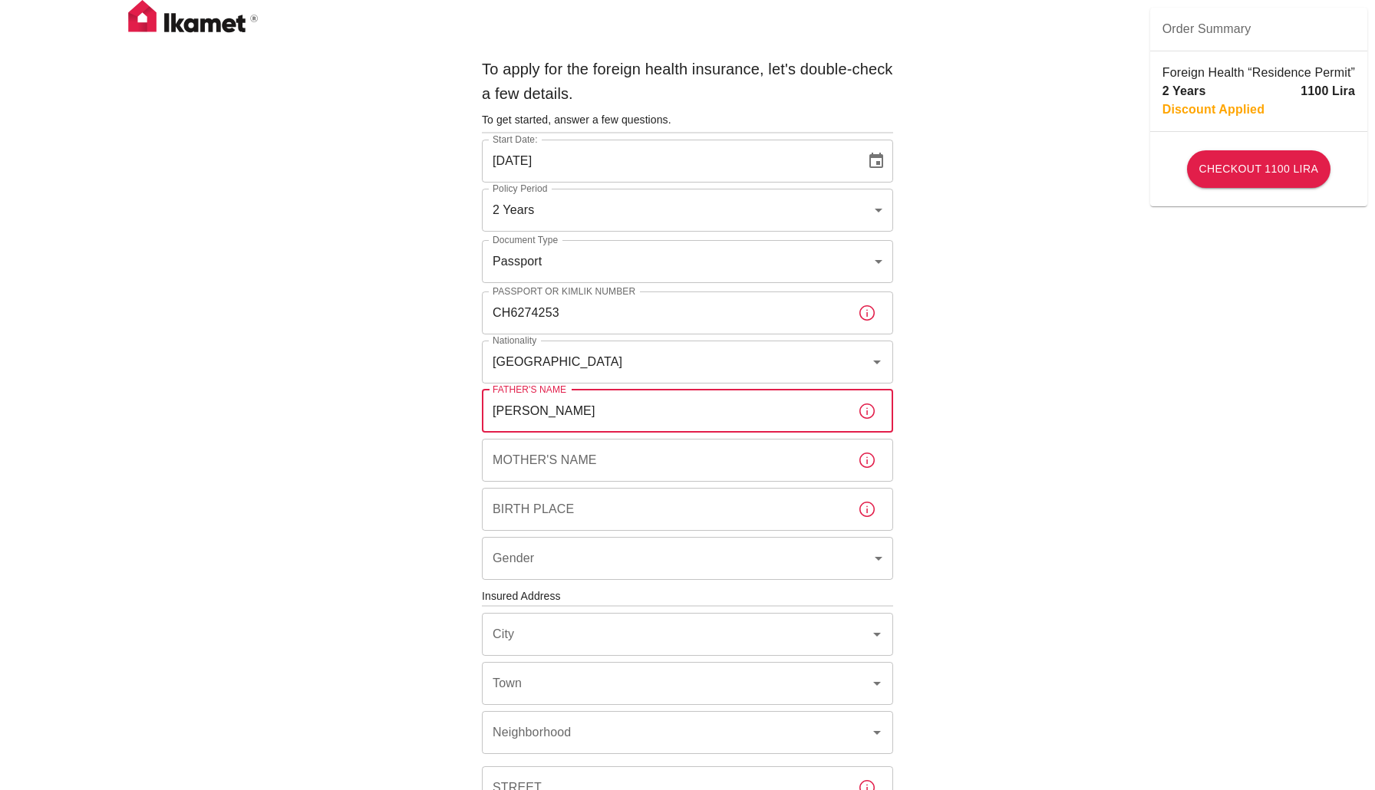
type input "[PERSON_NAME]"
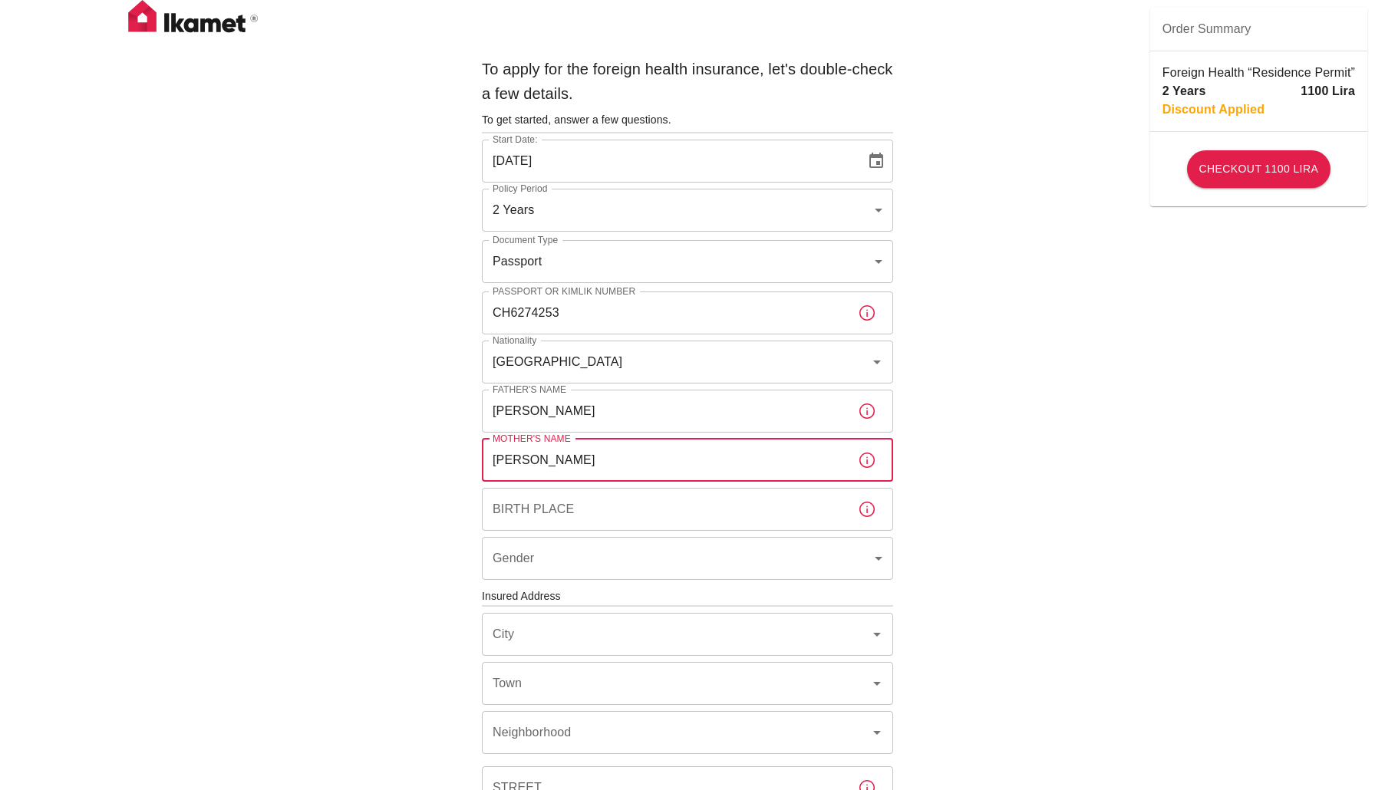
type input "[PERSON_NAME]"
click at [863, 459] on icon "button" at bounding box center [867, 460] width 18 height 18
click at [867, 466] on icon "button" at bounding box center [867, 460] width 18 height 18
click at [846, 460] on div "[PERSON_NAME] Mother's Name" at bounding box center [687, 460] width 411 height 43
click at [842, 456] on input "[PERSON_NAME]" at bounding box center [664, 460] width 364 height 43
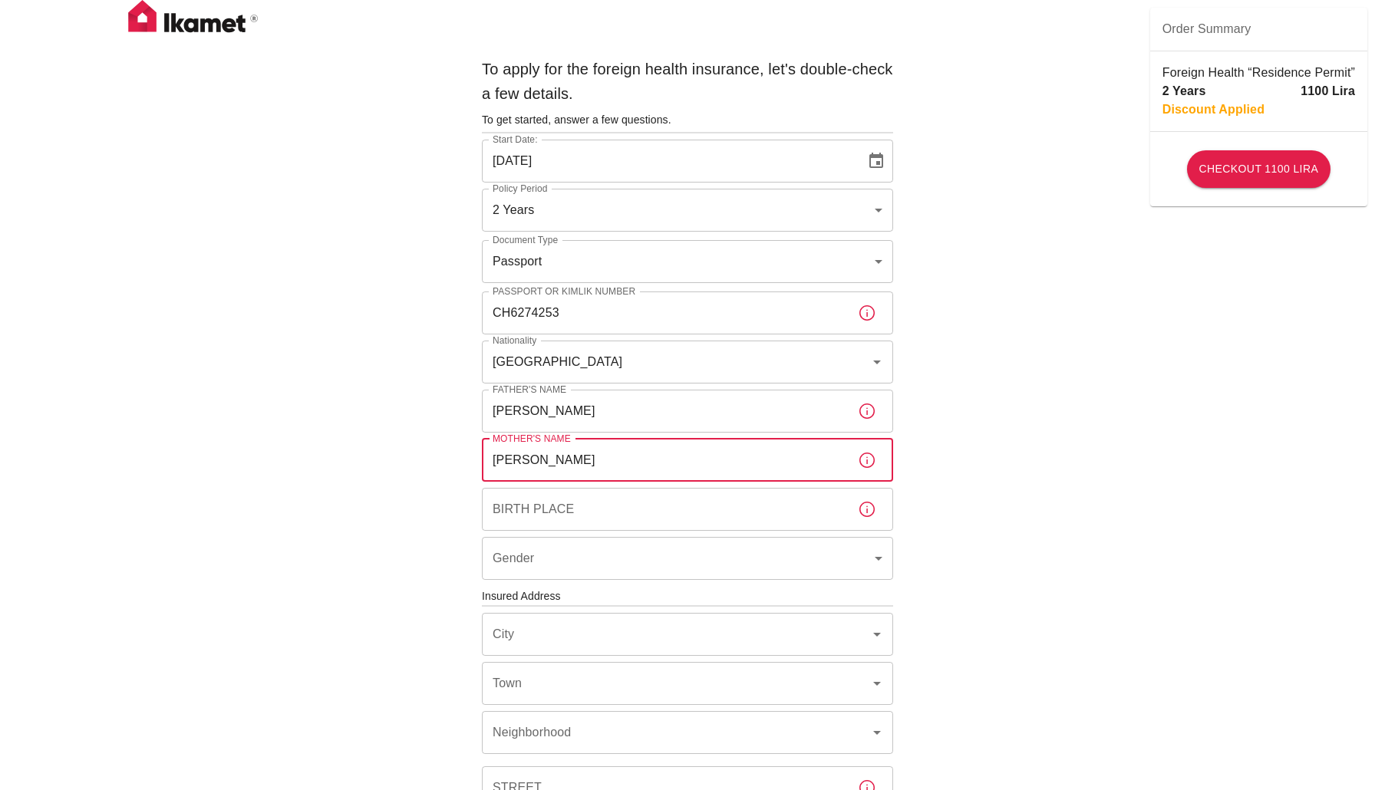
click at [869, 409] on icon "button" at bounding box center [867, 411] width 18 height 18
click at [870, 420] on button "button" at bounding box center [867, 411] width 31 height 31
click at [714, 511] on input "Birth Place" at bounding box center [664, 509] width 364 height 43
click at [866, 515] on icon "button" at bounding box center [867, 509] width 18 height 18
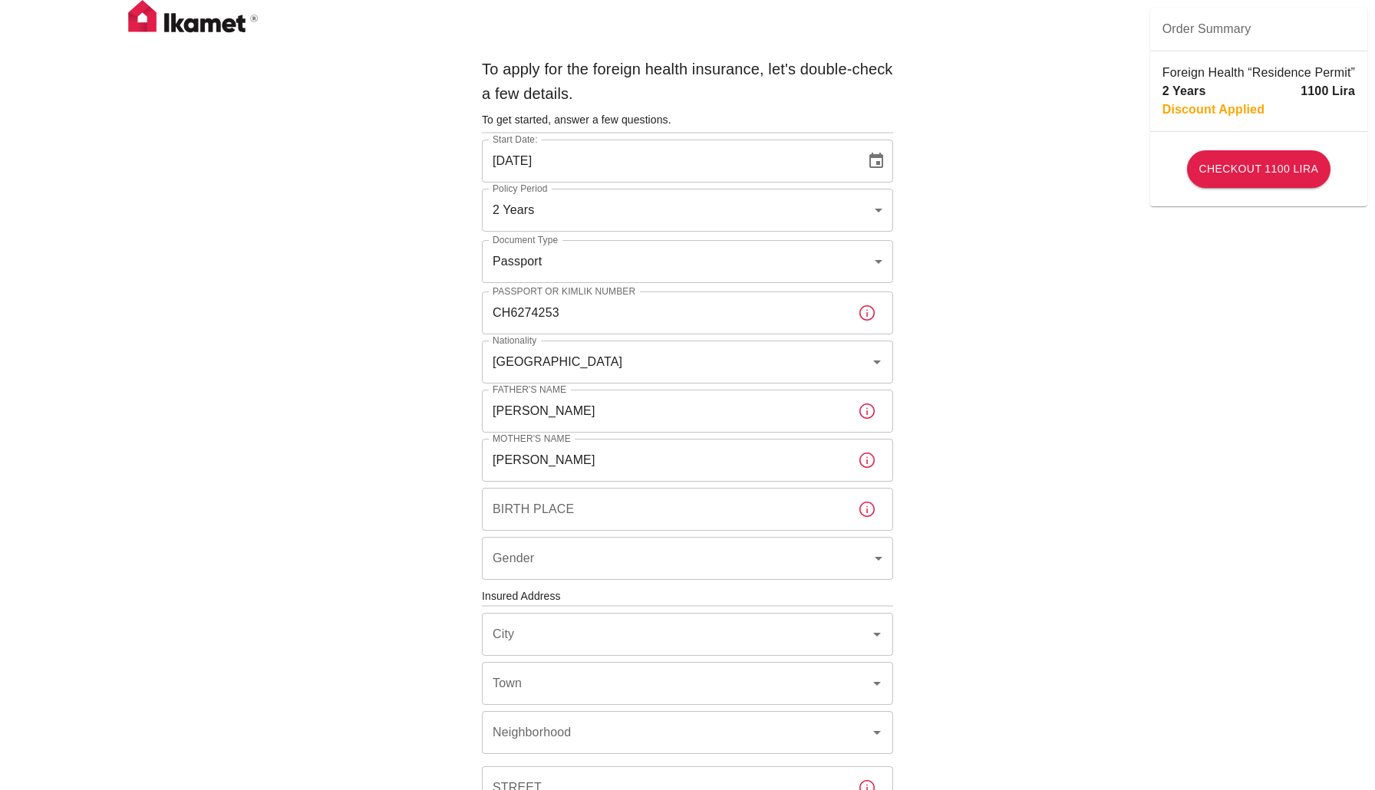
click at [845, 513] on input "Birth Place" at bounding box center [664, 509] width 364 height 43
click at [862, 513] on icon "button" at bounding box center [866, 509] width 15 height 15
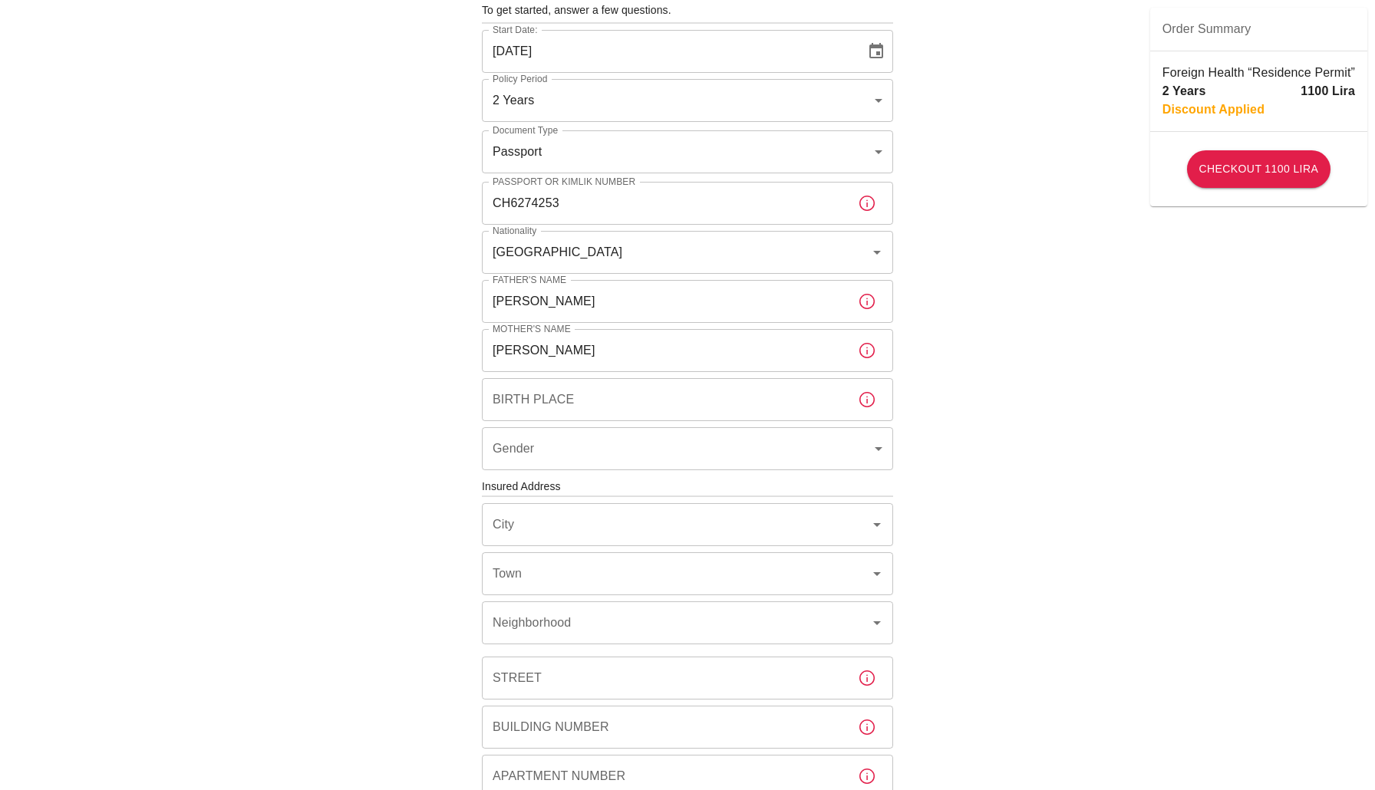
click at [938, 489] on div "To apply for the foreign health insurance, let's double-check a few details. To…" at bounding box center [687, 484] width 1375 height 1189
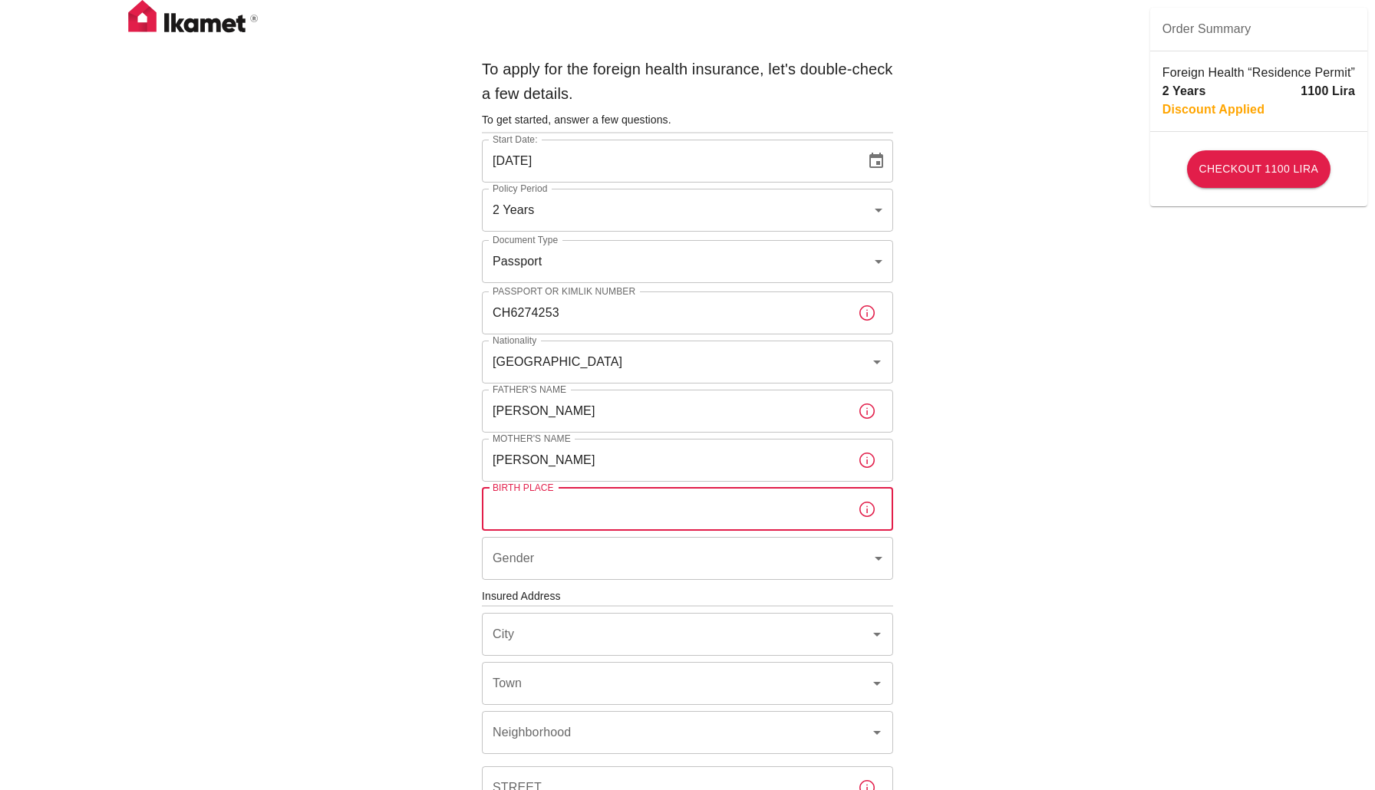
click at [609, 509] on input "Birth Place" at bounding box center [664, 509] width 364 height 43
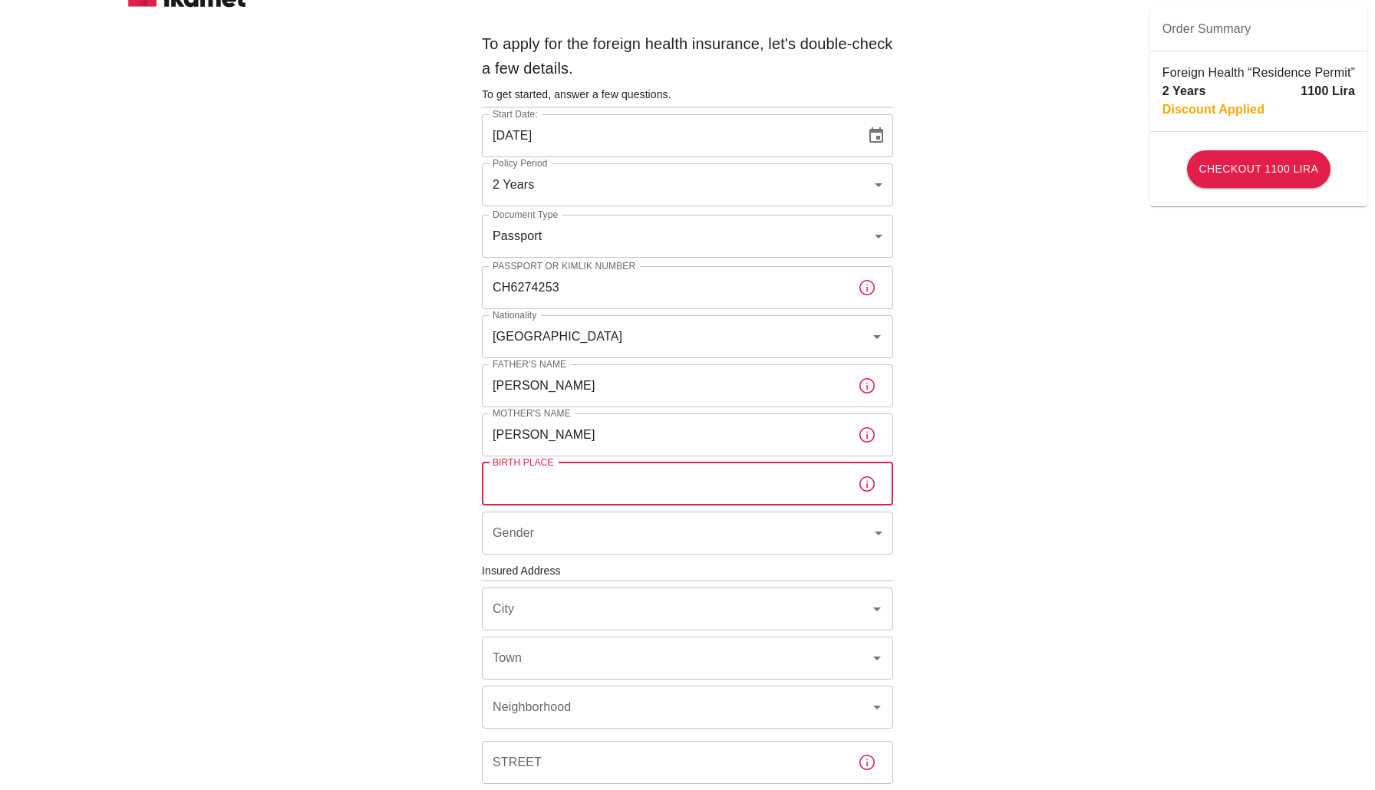
scroll to position [25, 0]
click at [850, 477] on div "Birth Place" at bounding box center [687, 484] width 411 height 43
click at [863, 480] on icon "button" at bounding box center [867, 485] width 18 height 18
click at [945, 371] on div "To apply for the foreign health insurance, let's double-check a few details. To…" at bounding box center [687, 569] width 1375 height 1189
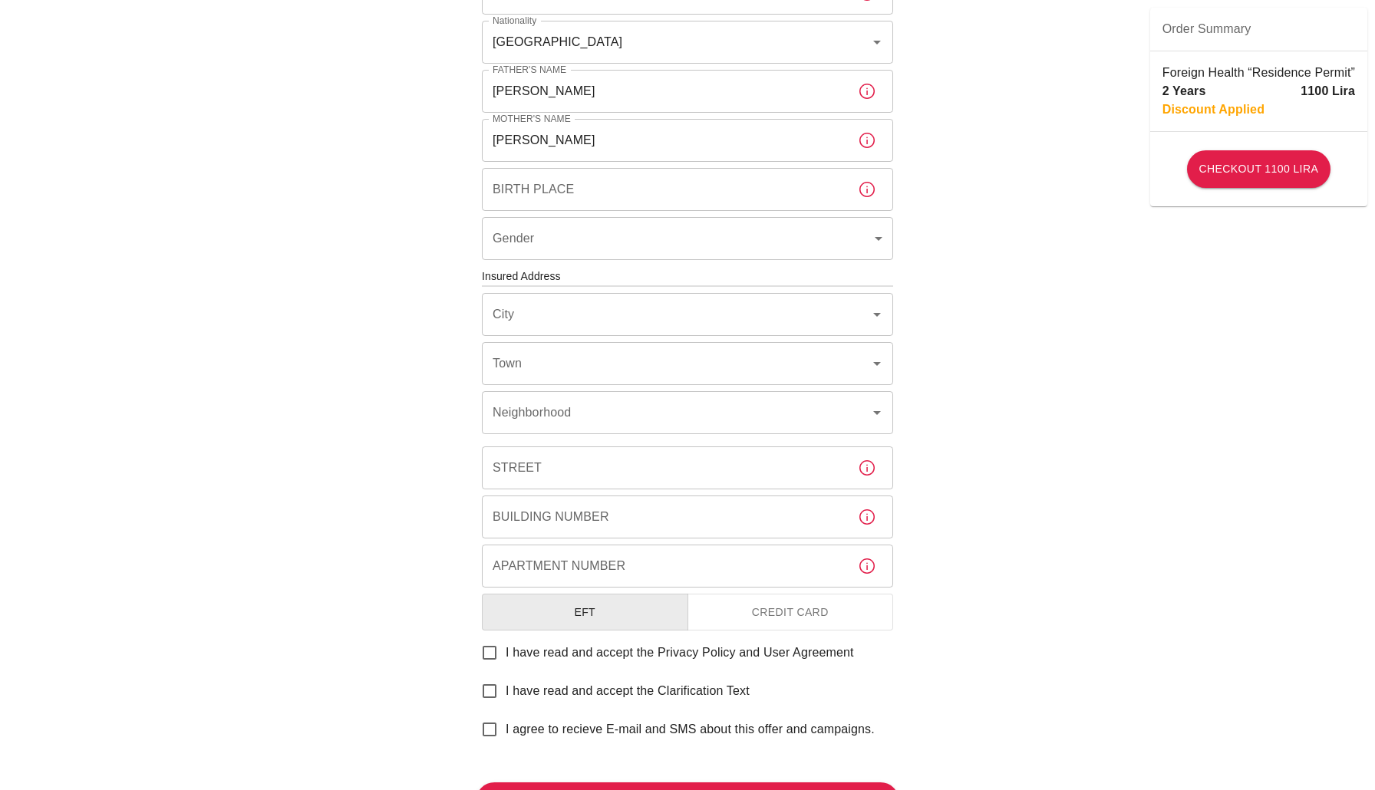
scroll to position [322, 0]
click at [830, 605] on button "Credit Card" at bounding box center [791, 611] width 206 height 38
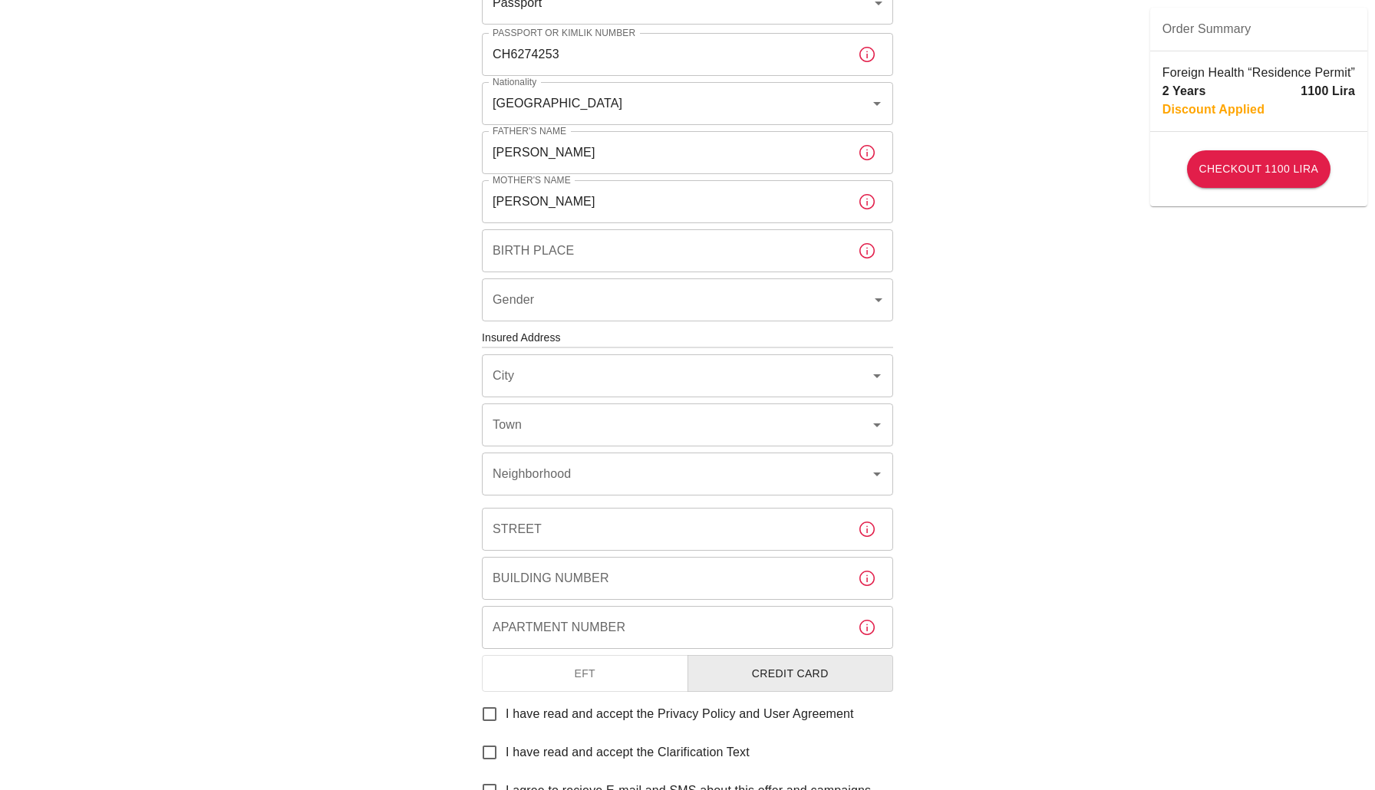
scroll to position [256, 0]
click at [867, 303] on body "To apply for the foreign health insurance, let's double-check a few details. To…" at bounding box center [687, 338] width 1375 height 1189
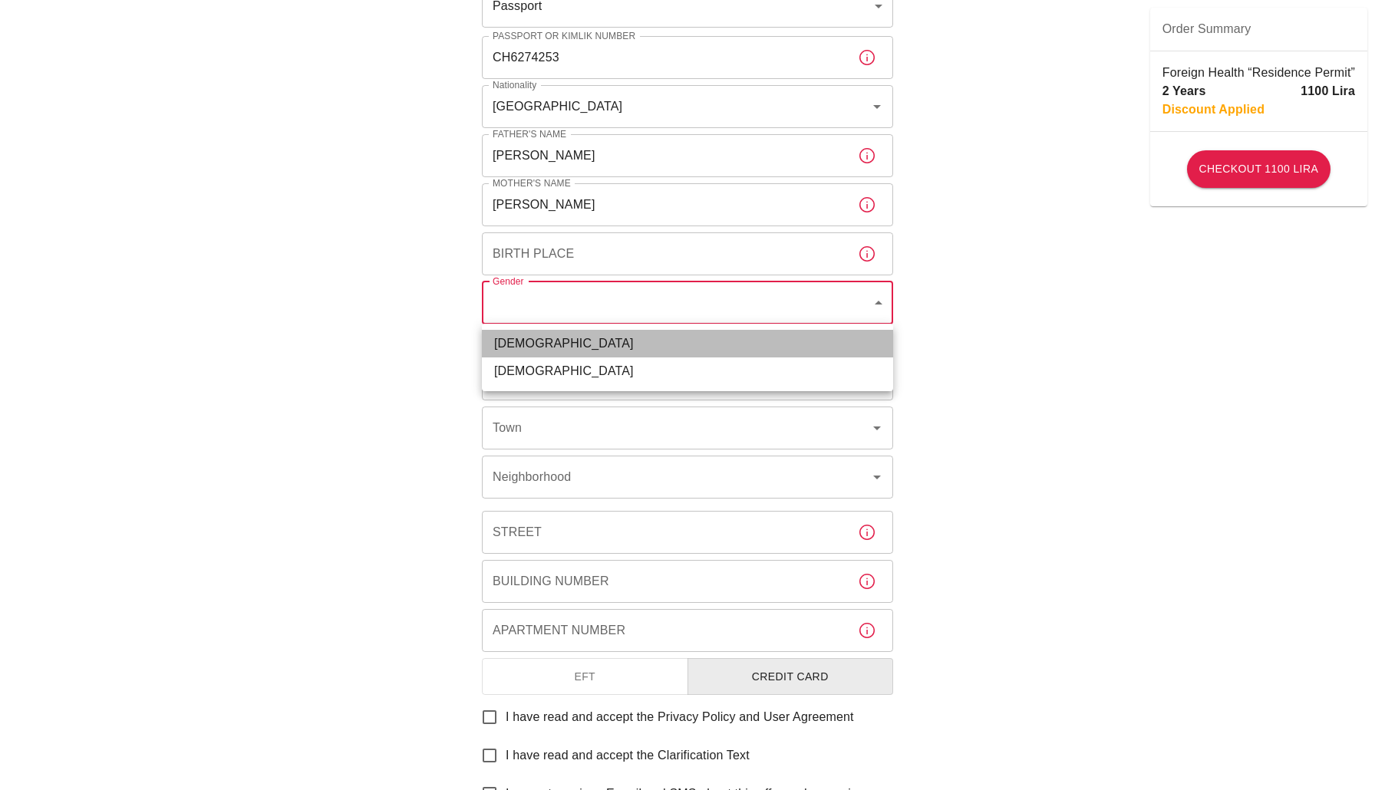
click at [701, 353] on li "[DEMOGRAPHIC_DATA]" at bounding box center [687, 344] width 411 height 28
type input "[DEMOGRAPHIC_DATA]"
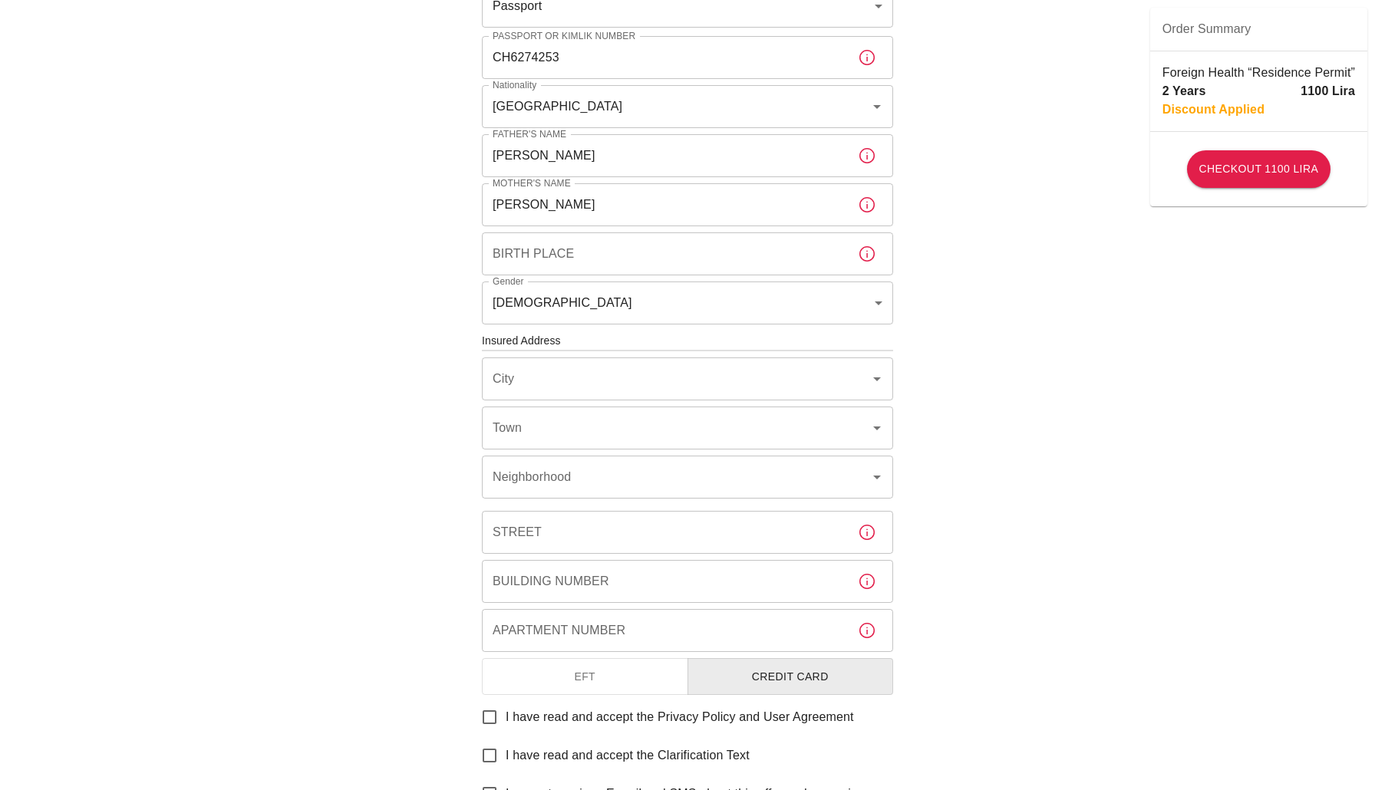
click at [945, 356] on div "To apply for the foreign health insurance, let's double-check a few details. To…" at bounding box center [687, 338] width 1375 height 1189
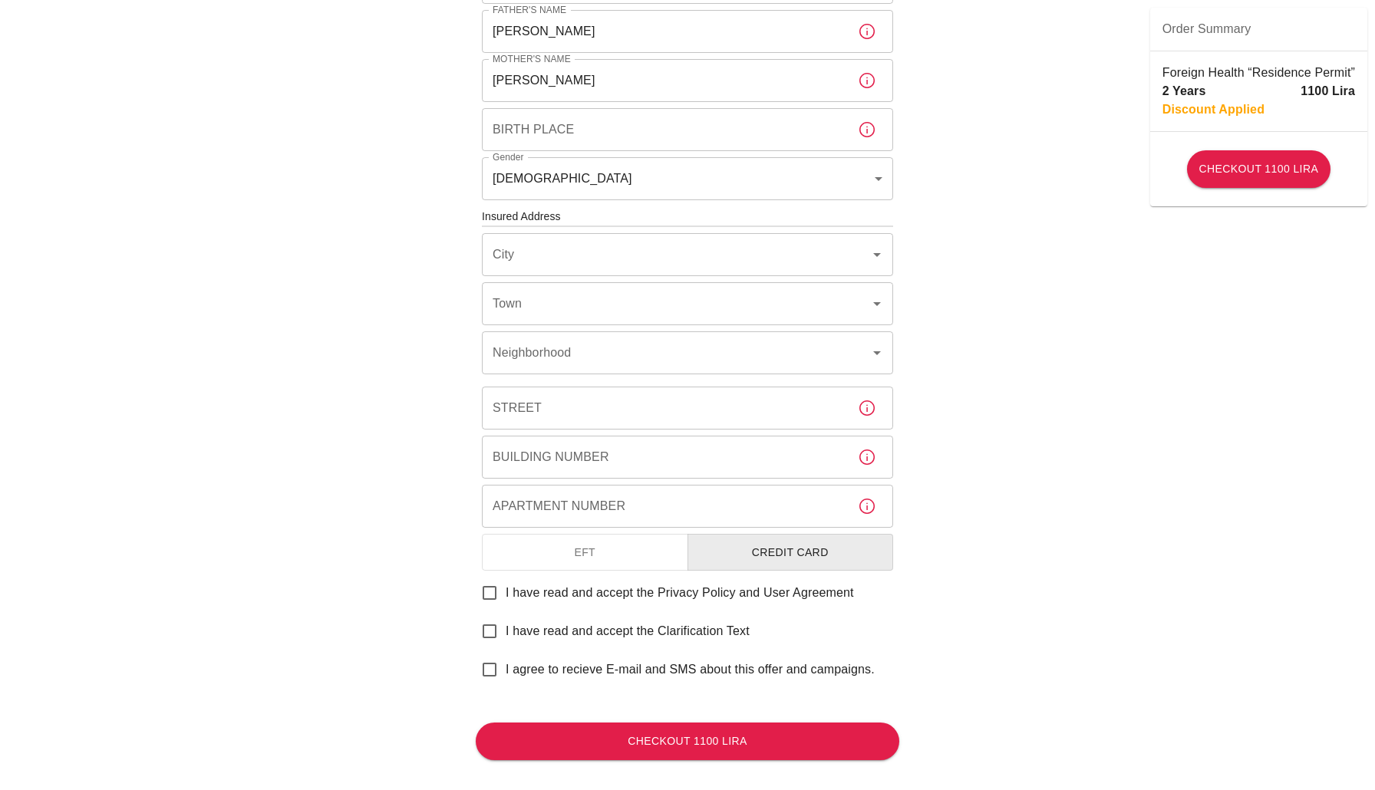
scroll to position [378, 0]
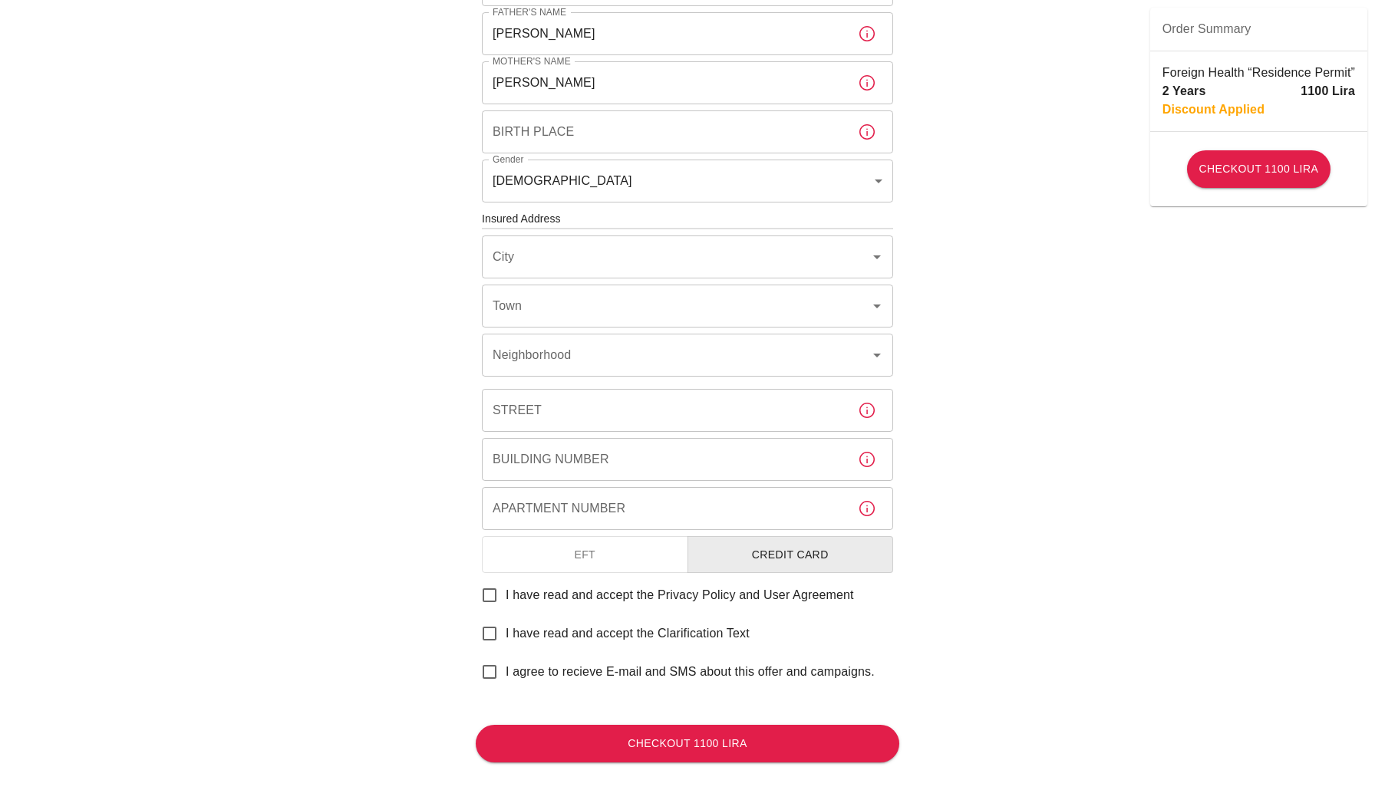
click at [659, 553] on button "EFT" at bounding box center [585, 555] width 206 height 38
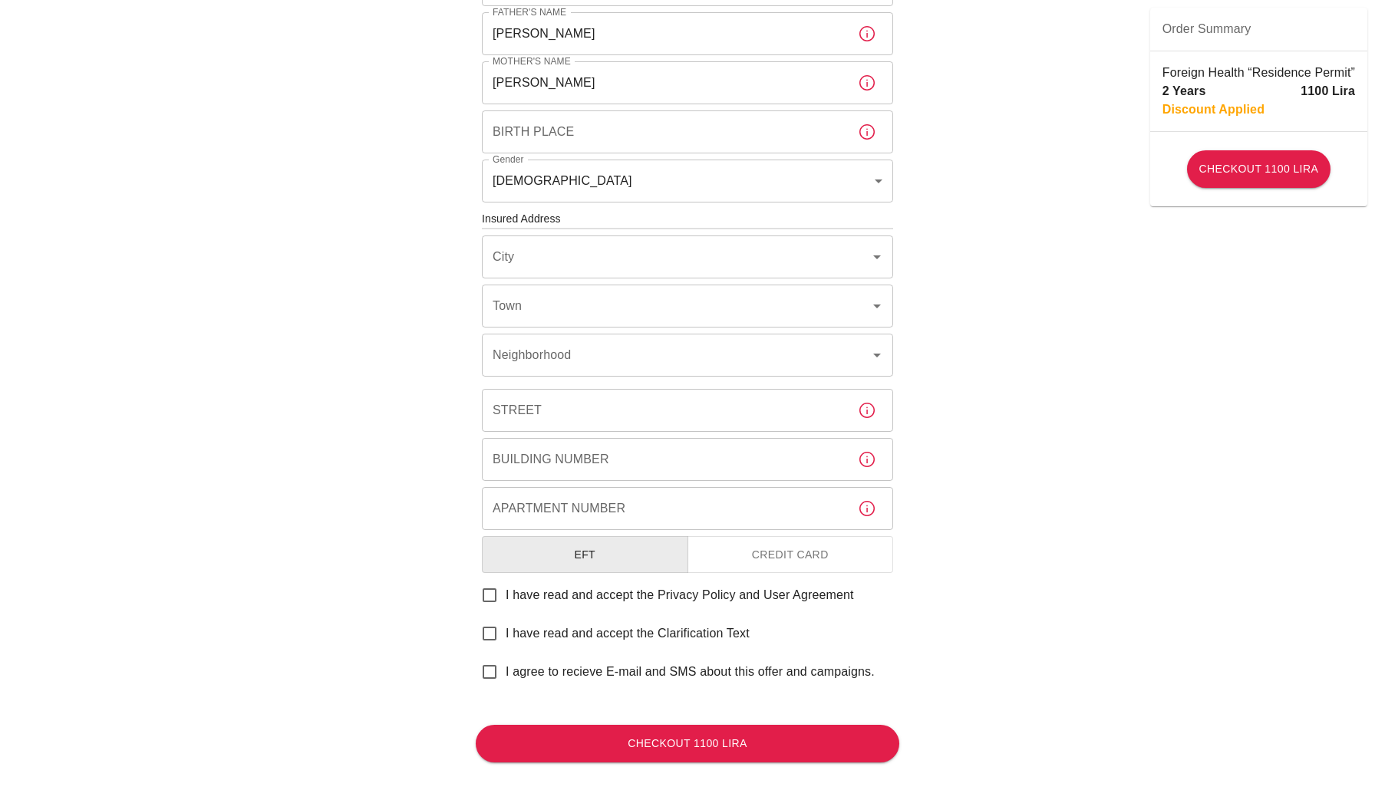
click at [743, 552] on button "Credit Card" at bounding box center [791, 555] width 206 height 38
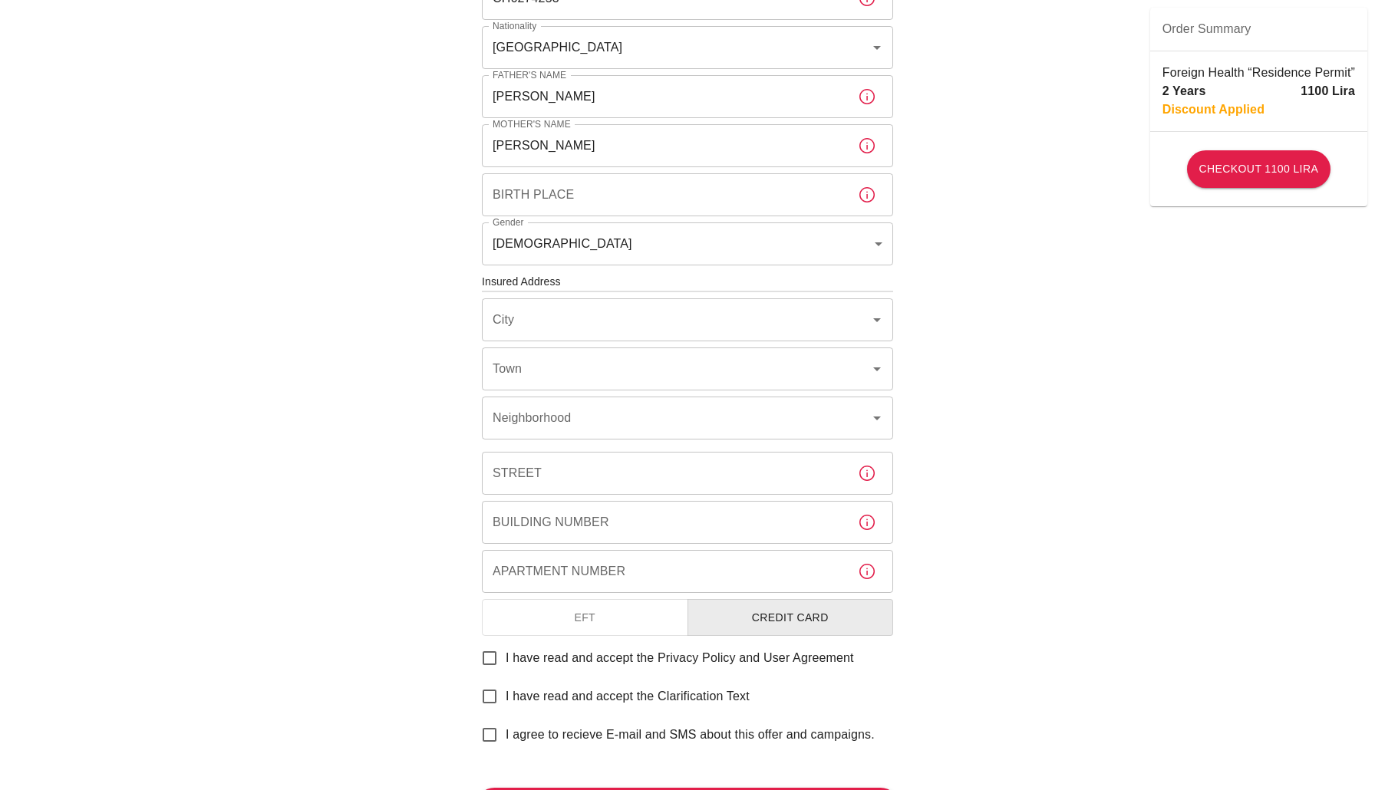
scroll to position [315, 0]
drag, startPoint x: 607, startPoint y: 278, endPoint x: 474, endPoint y: 280, distance: 132.8
click at [474, 280] on div "To apply for the foreign health insurance, let's double-check a few details. To…" at bounding box center [687, 305] width 460 height 1139
click at [550, 417] on input "Neighborhood" at bounding box center [666, 418] width 355 height 29
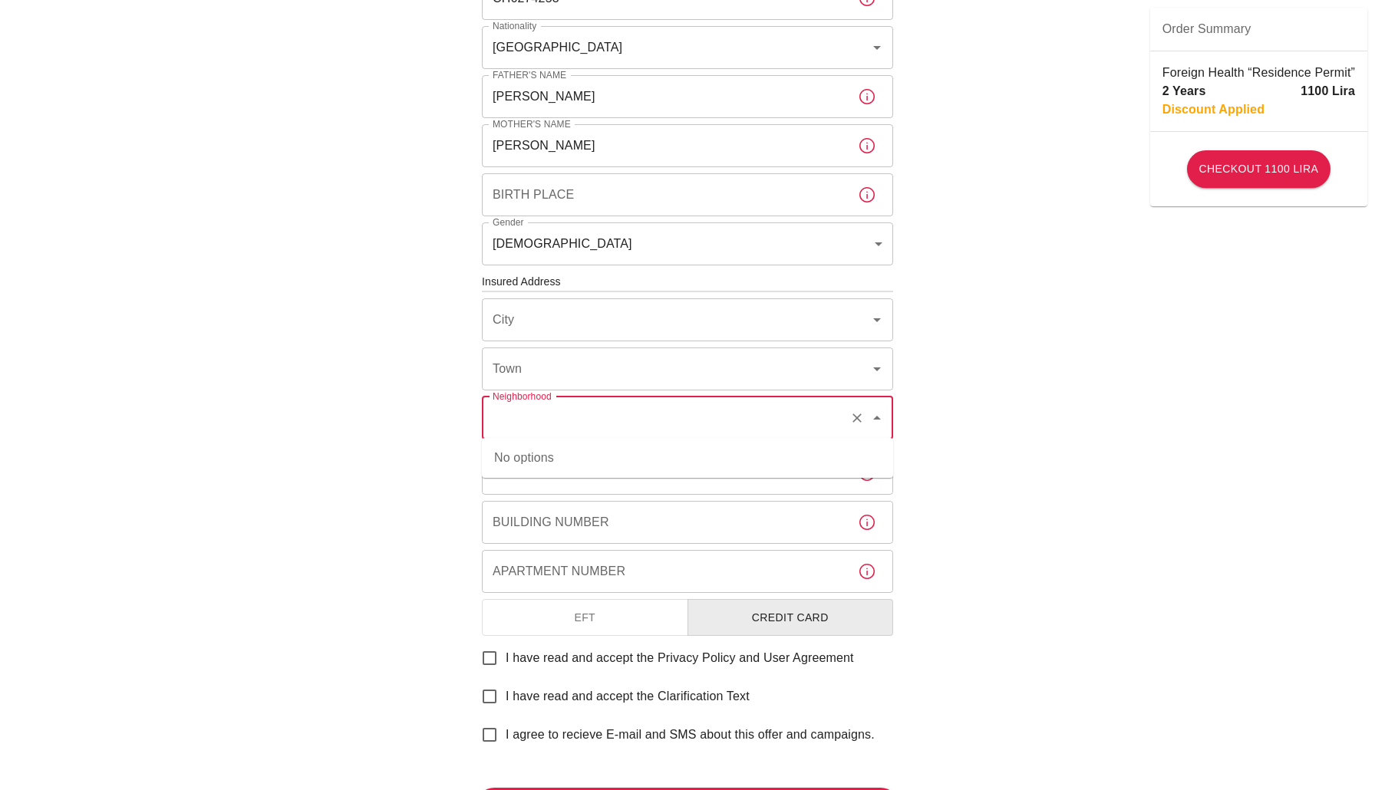
click at [439, 434] on div "To apply for the foreign health insurance, let's double-check a few details. To…" at bounding box center [687, 279] width 1375 height 1189
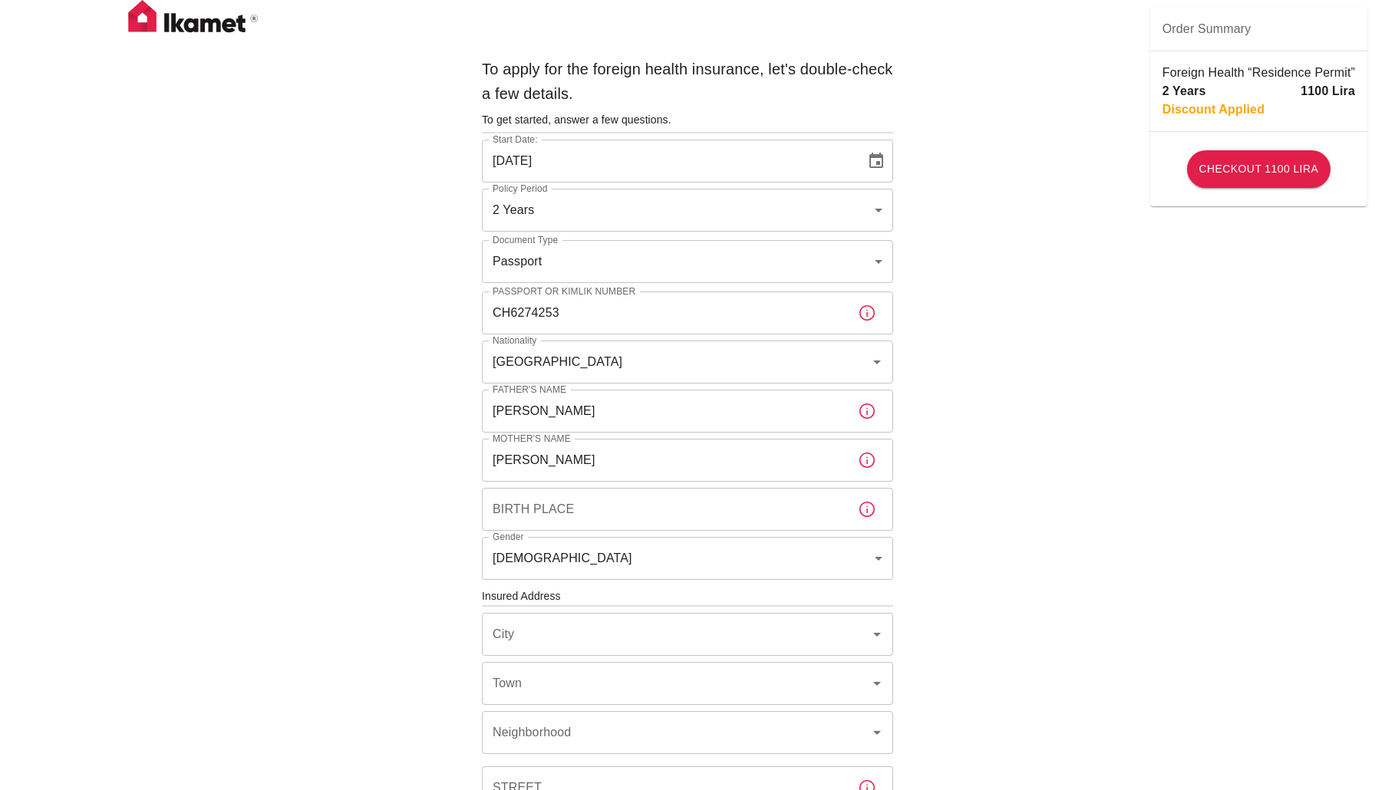
scroll to position [0, 0]
click at [628, 496] on input "Birth Place" at bounding box center [664, 509] width 364 height 43
click at [877, 508] on button "button" at bounding box center [867, 509] width 31 height 31
click at [779, 515] on input "Birth Place" at bounding box center [664, 509] width 364 height 43
type input "s"
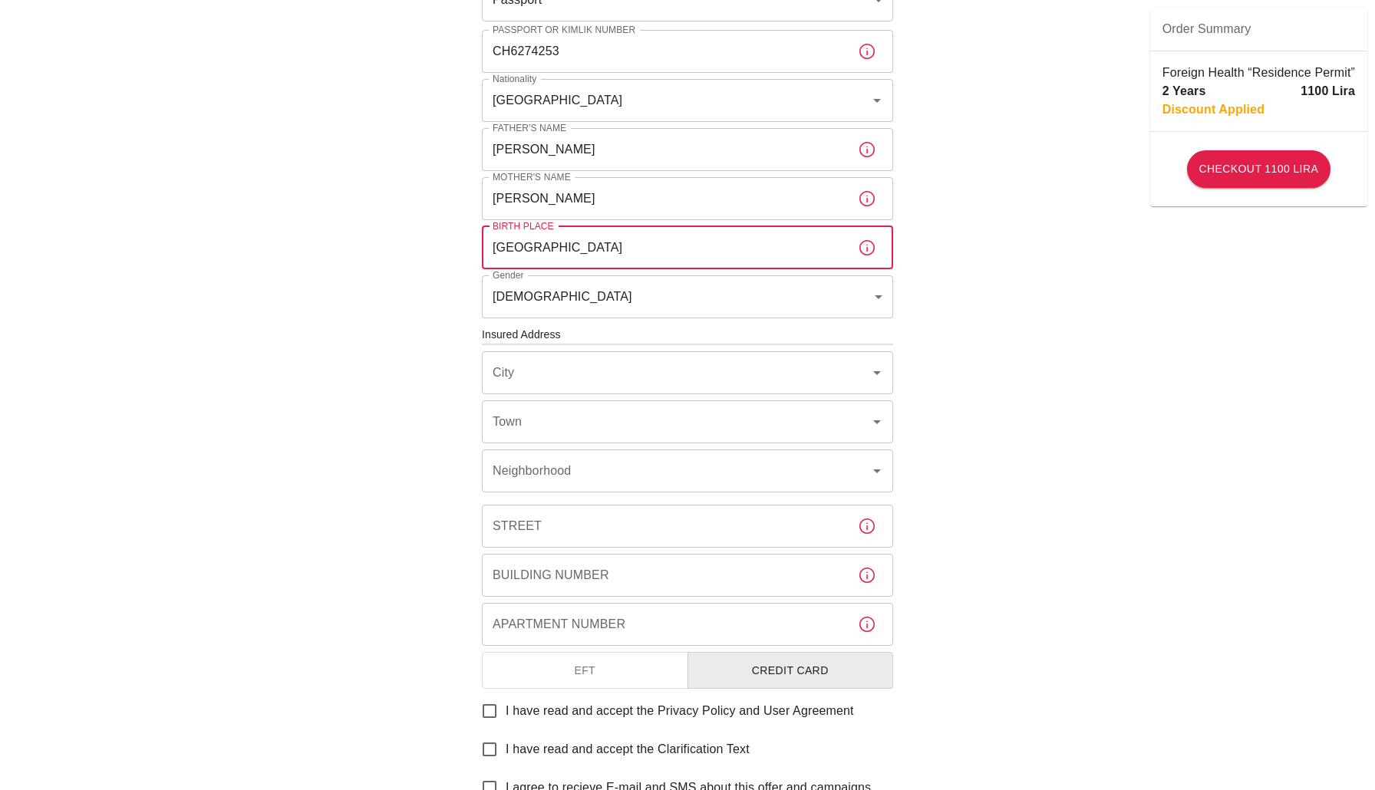
scroll to position [272, 0]
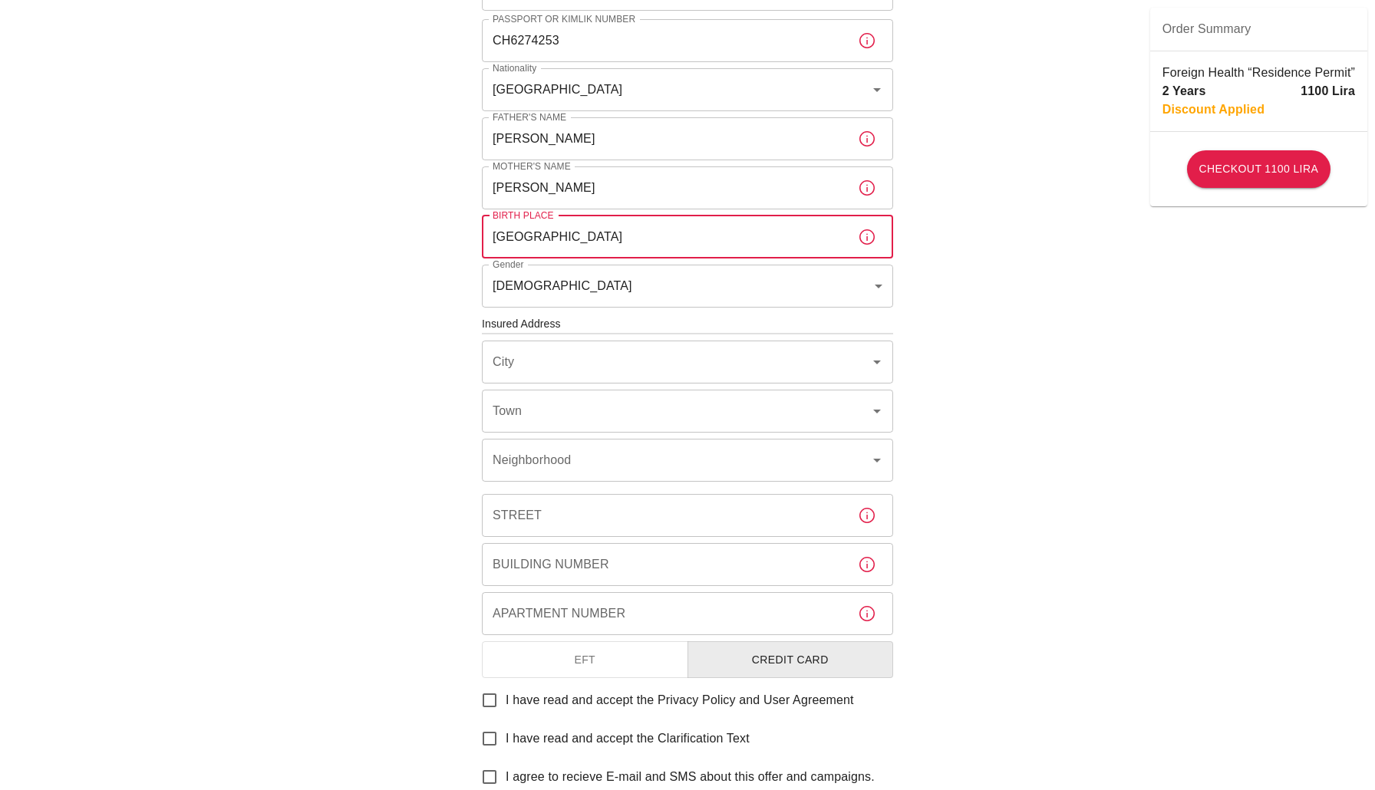
type input "[GEOGRAPHIC_DATA]"
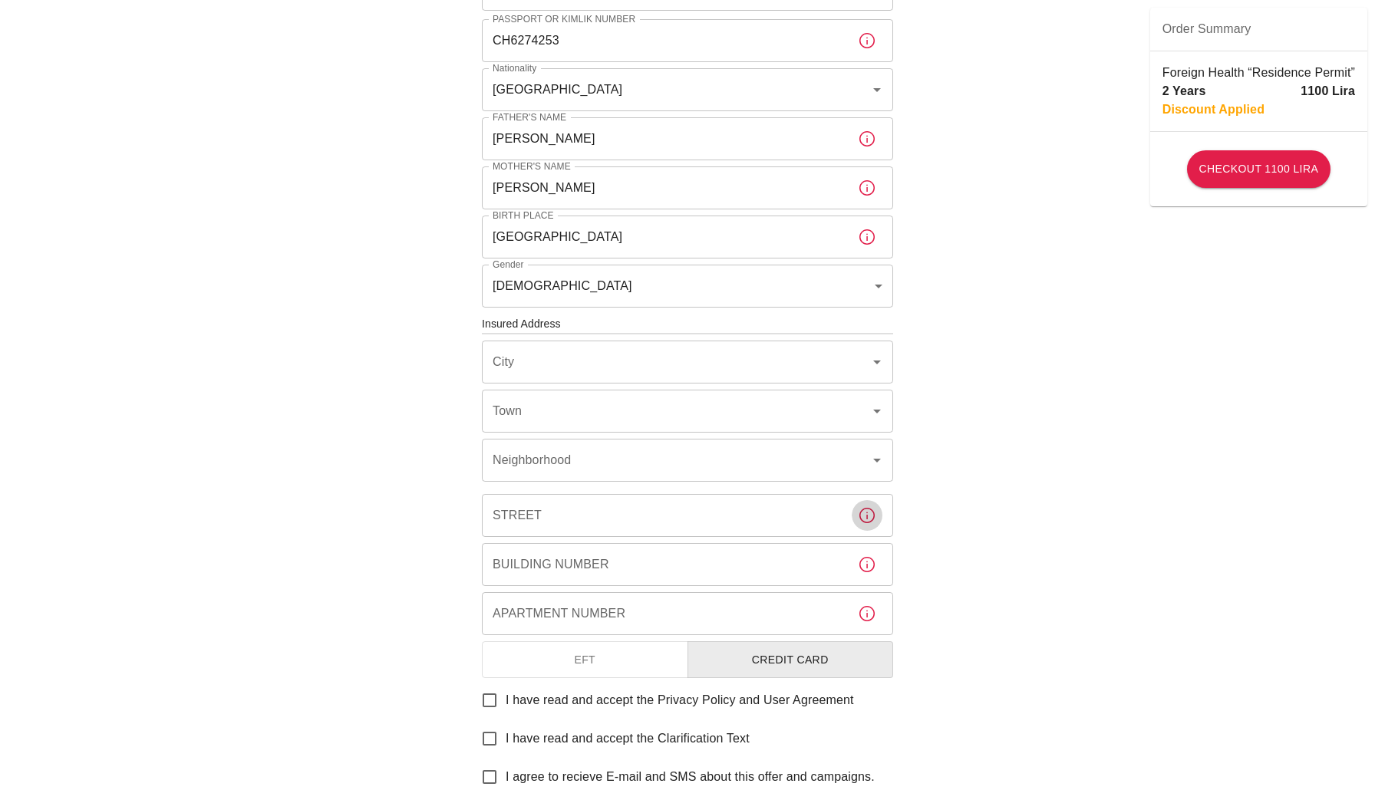
click at [866, 522] on icon "button" at bounding box center [867, 515] width 18 height 18
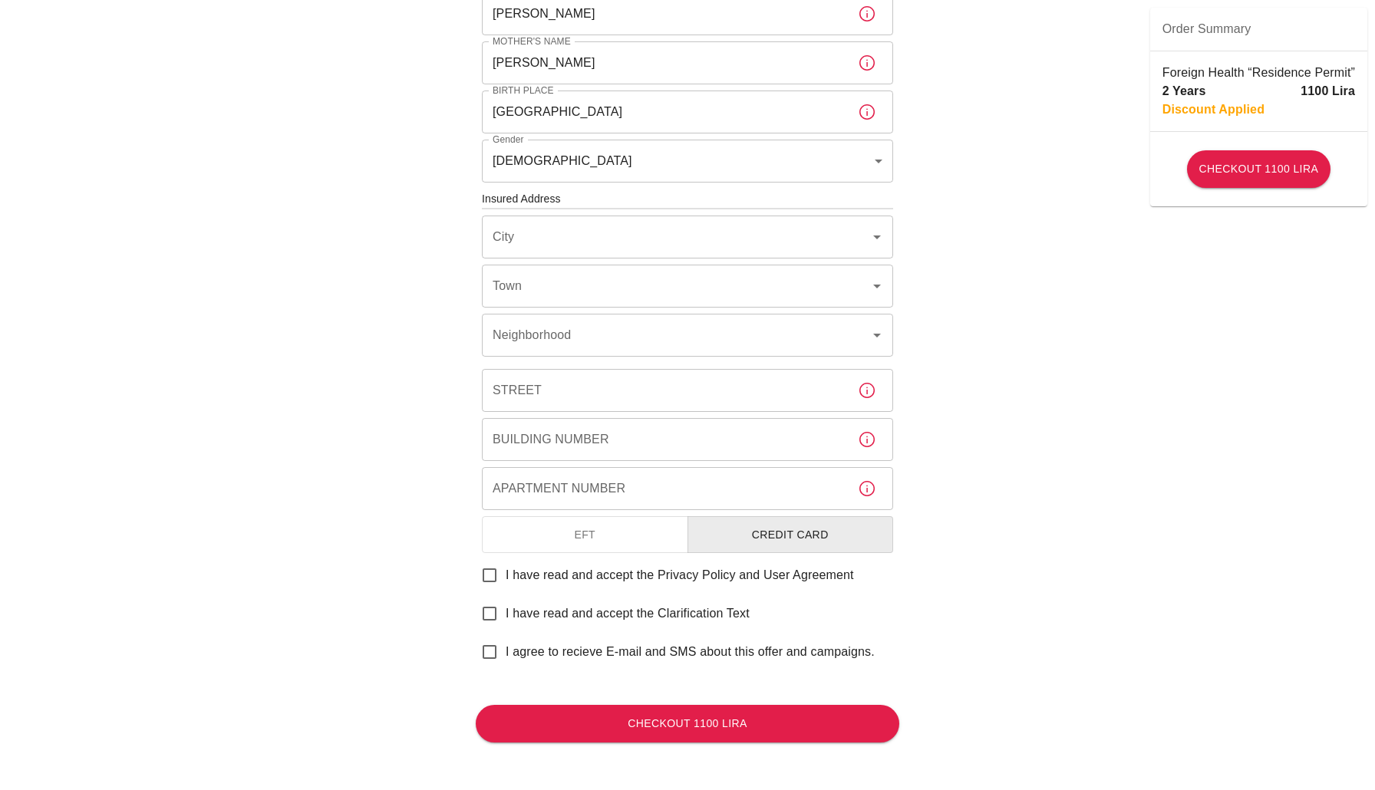
scroll to position [397, 0]
click at [500, 585] on input "I have read and accept the Privacy Policy and User Agreement" at bounding box center [489, 576] width 32 height 32
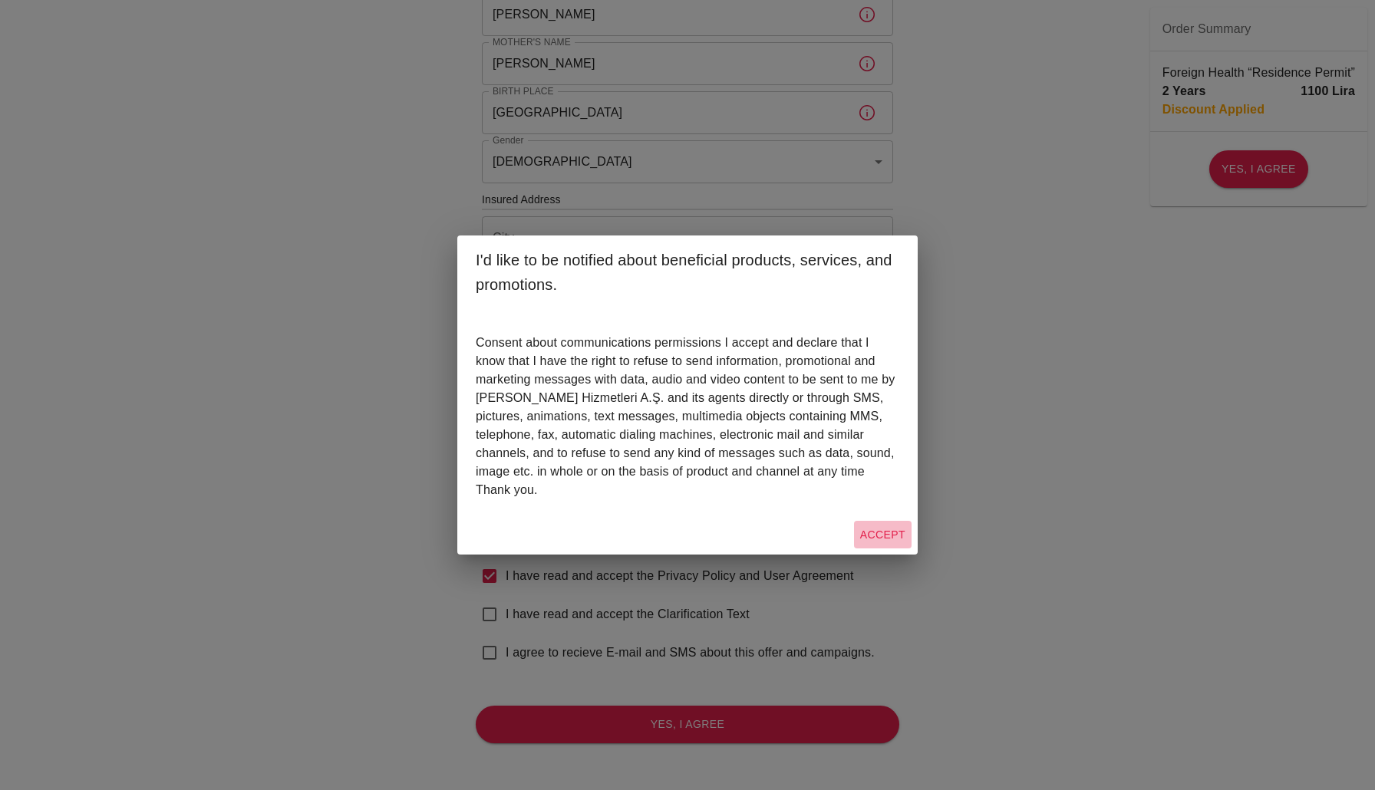
click at [878, 536] on button "Accept" at bounding box center [883, 535] width 58 height 28
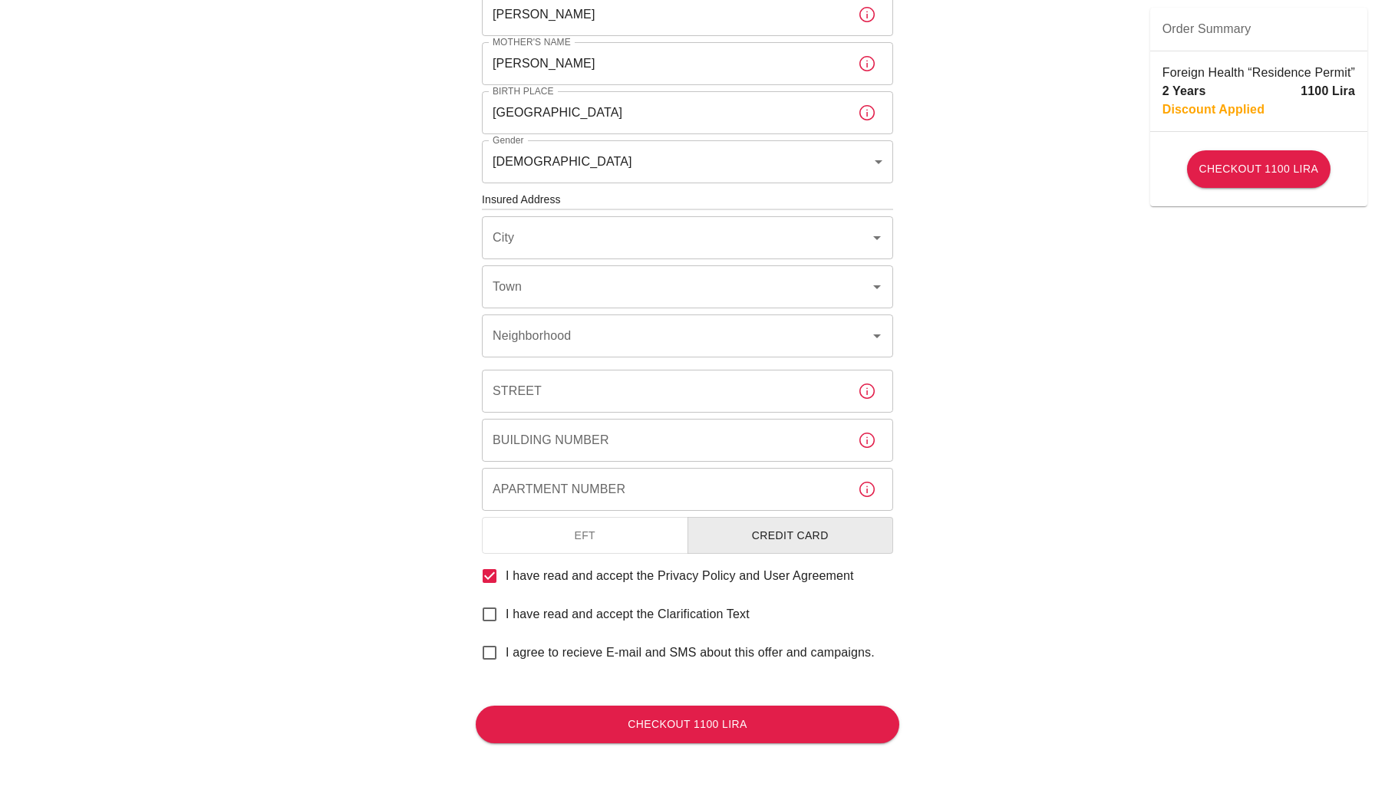
click at [486, 578] on input "I have read and accept the Privacy Policy and User Agreement" at bounding box center [489, 576] width 32 height 32
checkbox input "false"
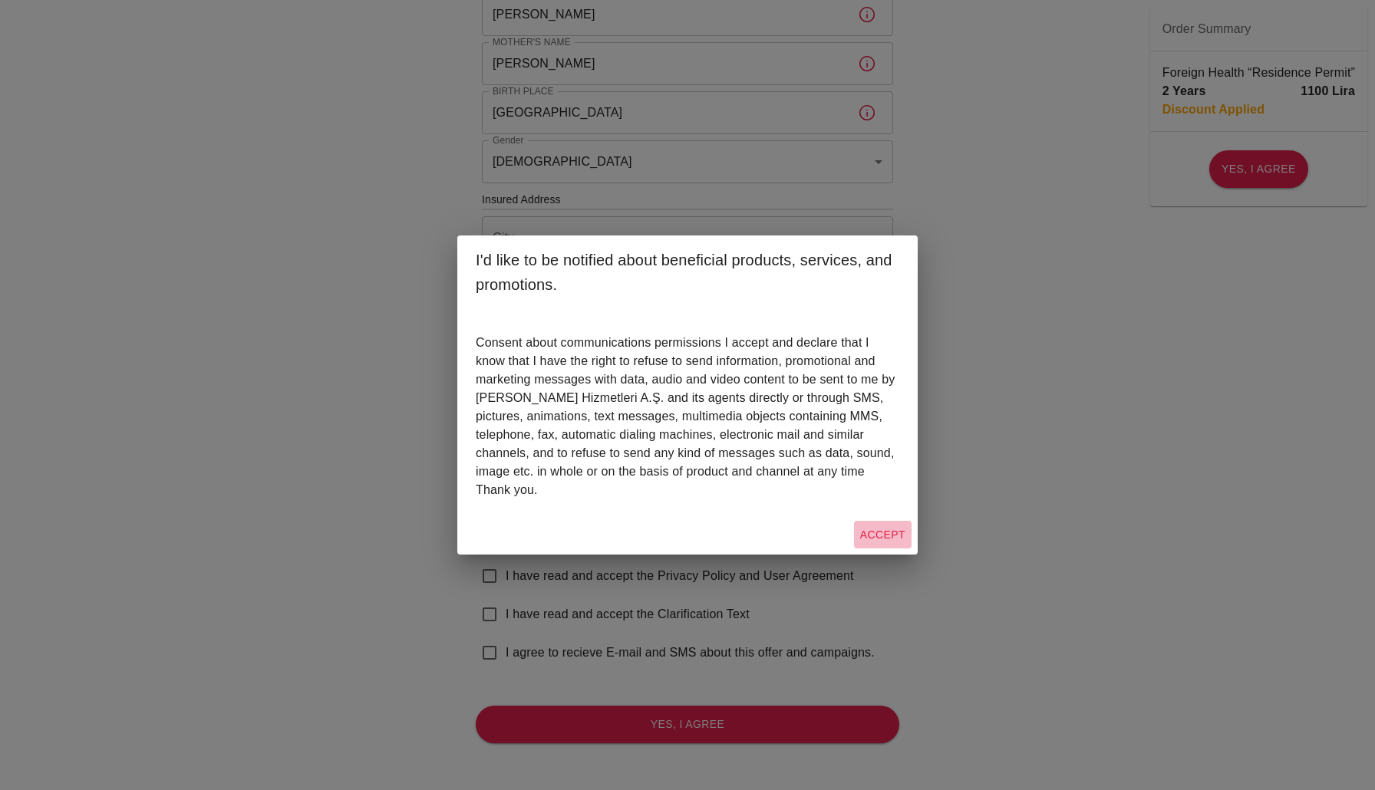
click at [910, 531] on button "Accept" at bounding box center [883, 535] width 58 height 28
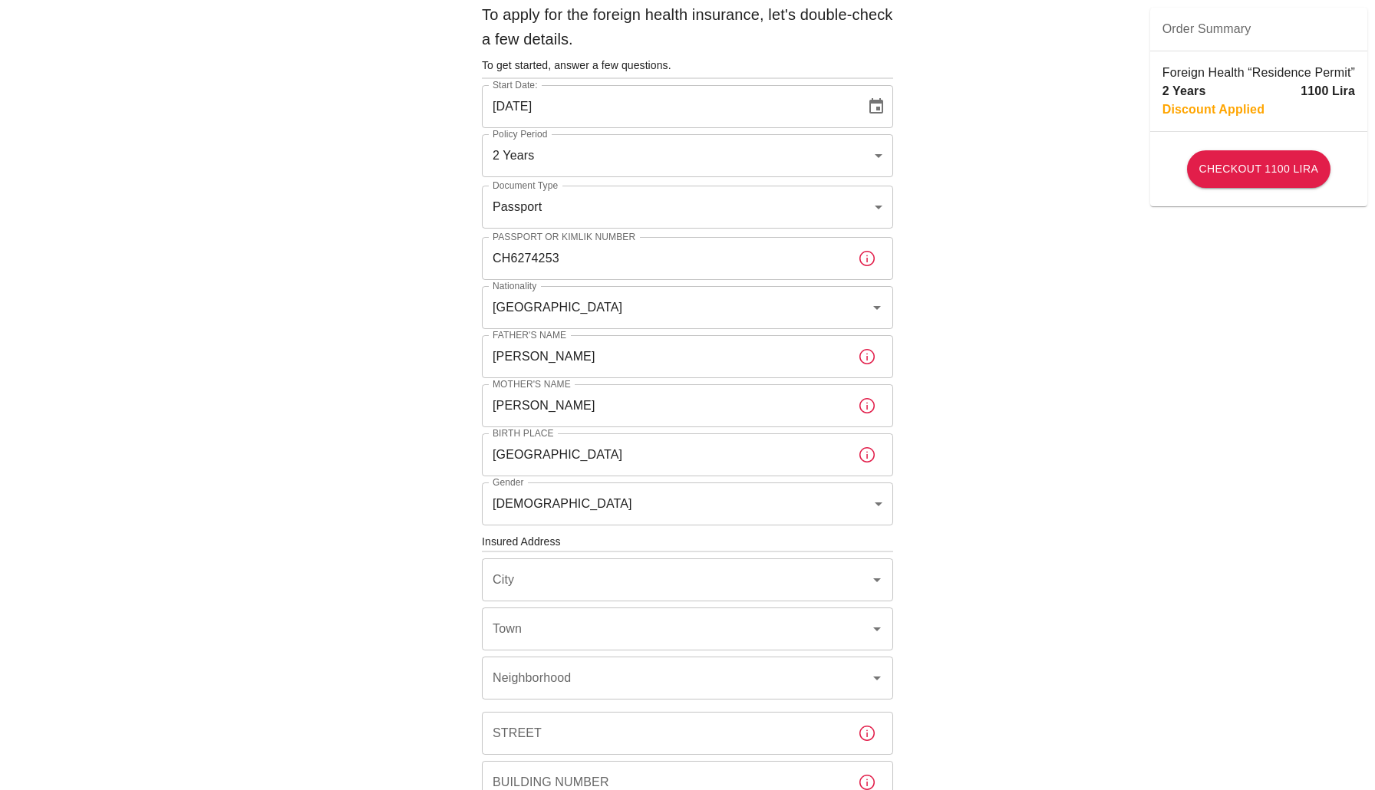
scroll to position [53, 0]
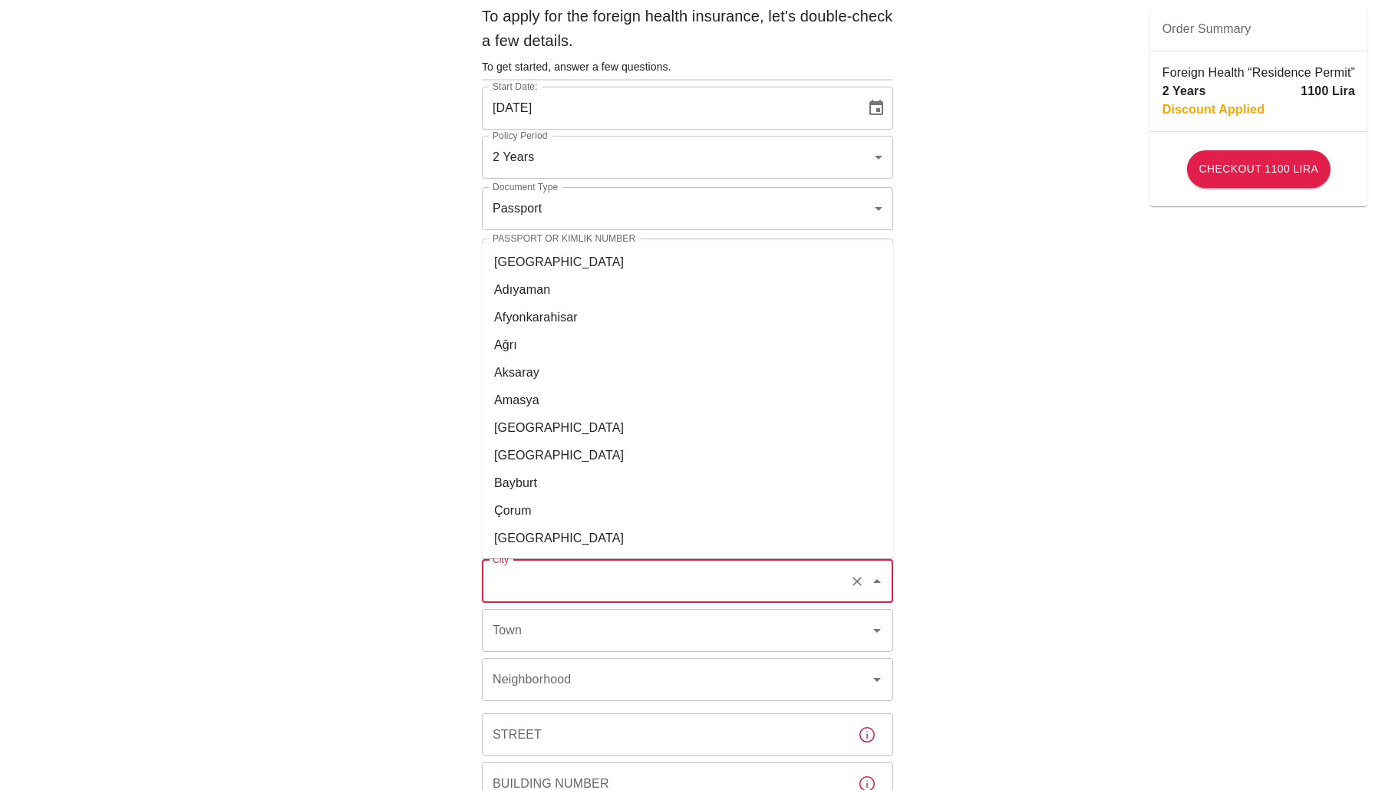
click at [619, 572] on input "City" at bounding box center [666, 581] width 355 height 29
click at [628, 599] on div "City" at bounding box center [687, 581] width 411 height 43
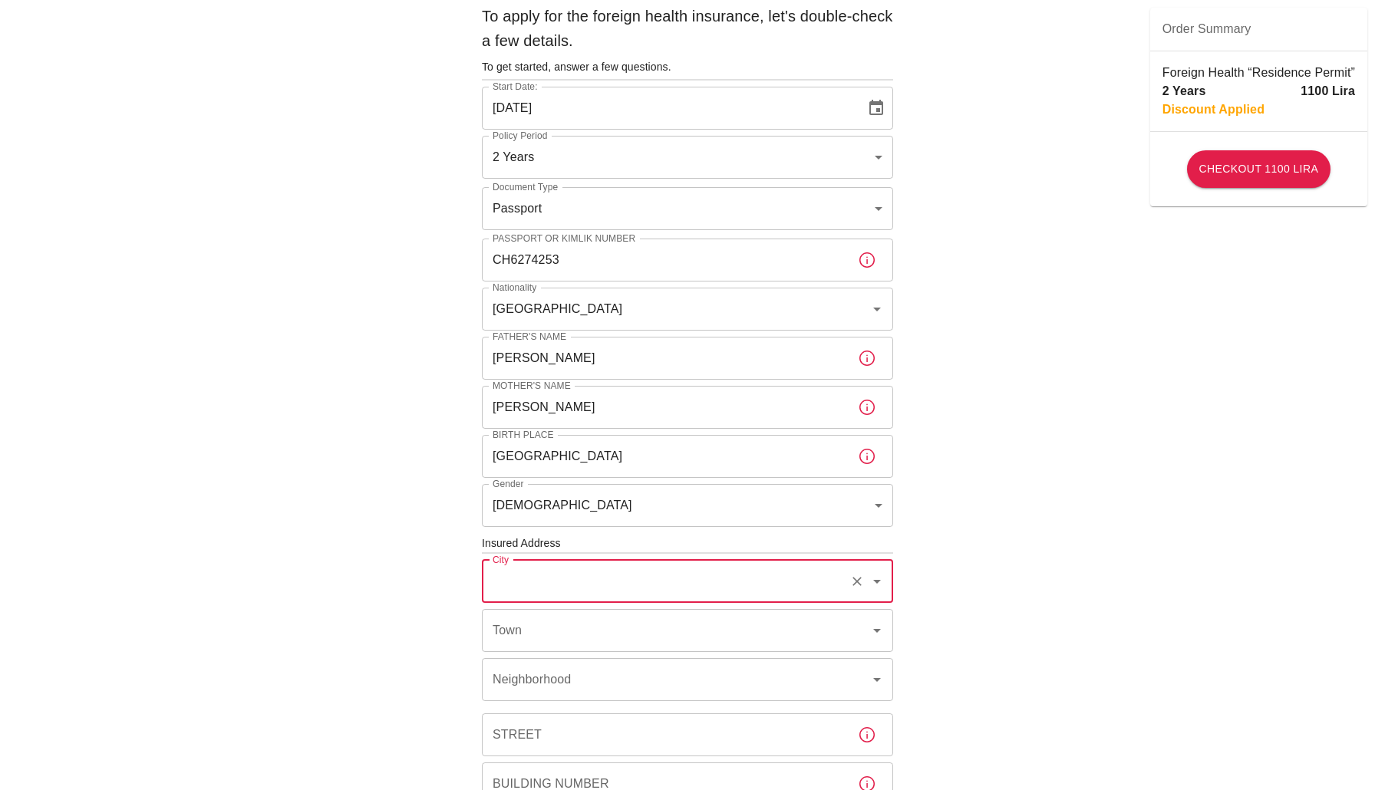
click at [703, 581] on input "City" at bounding box center [666, 581] width 355 height 29
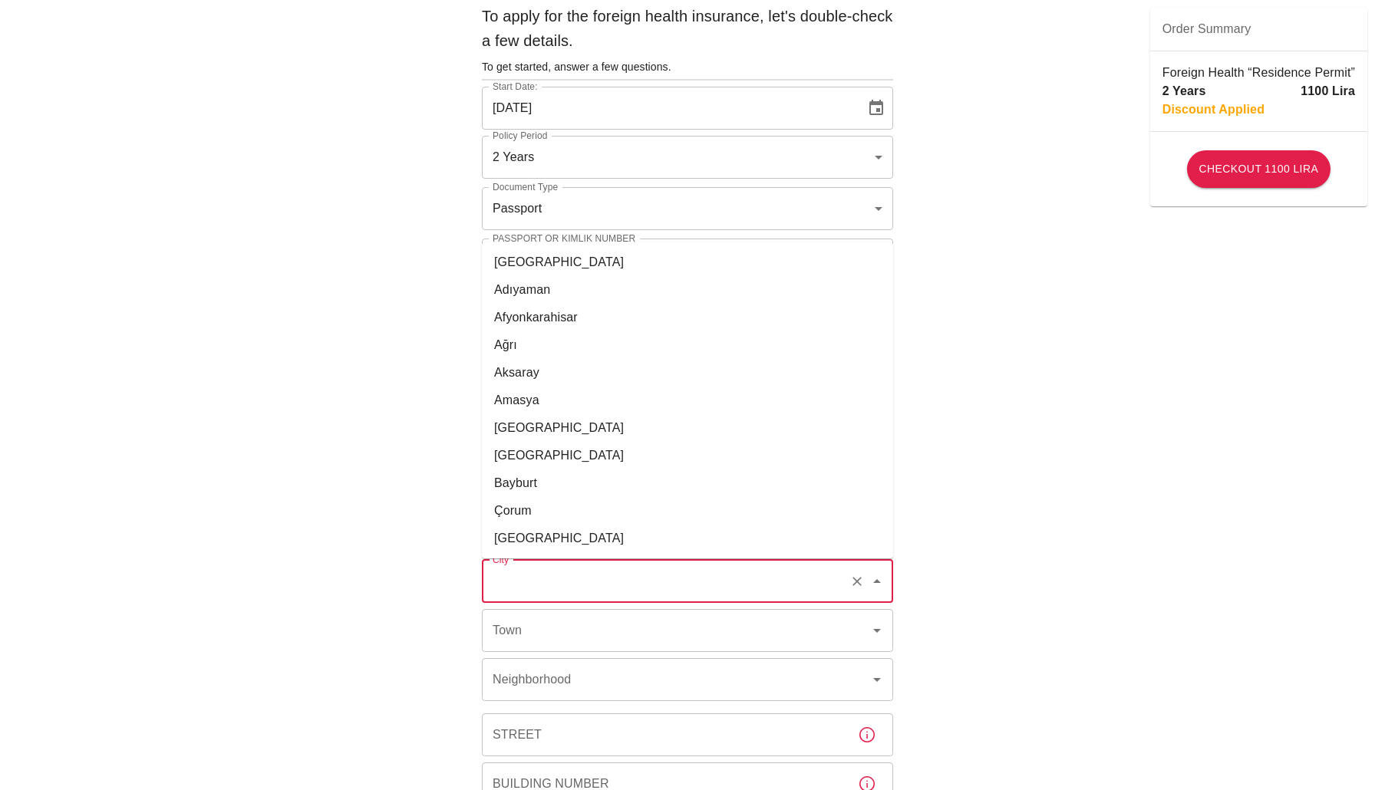
click at [581, 430] on li "[GEOGRAPHIC_DATA]" at bounding box center [687, 428] width 411 height 28
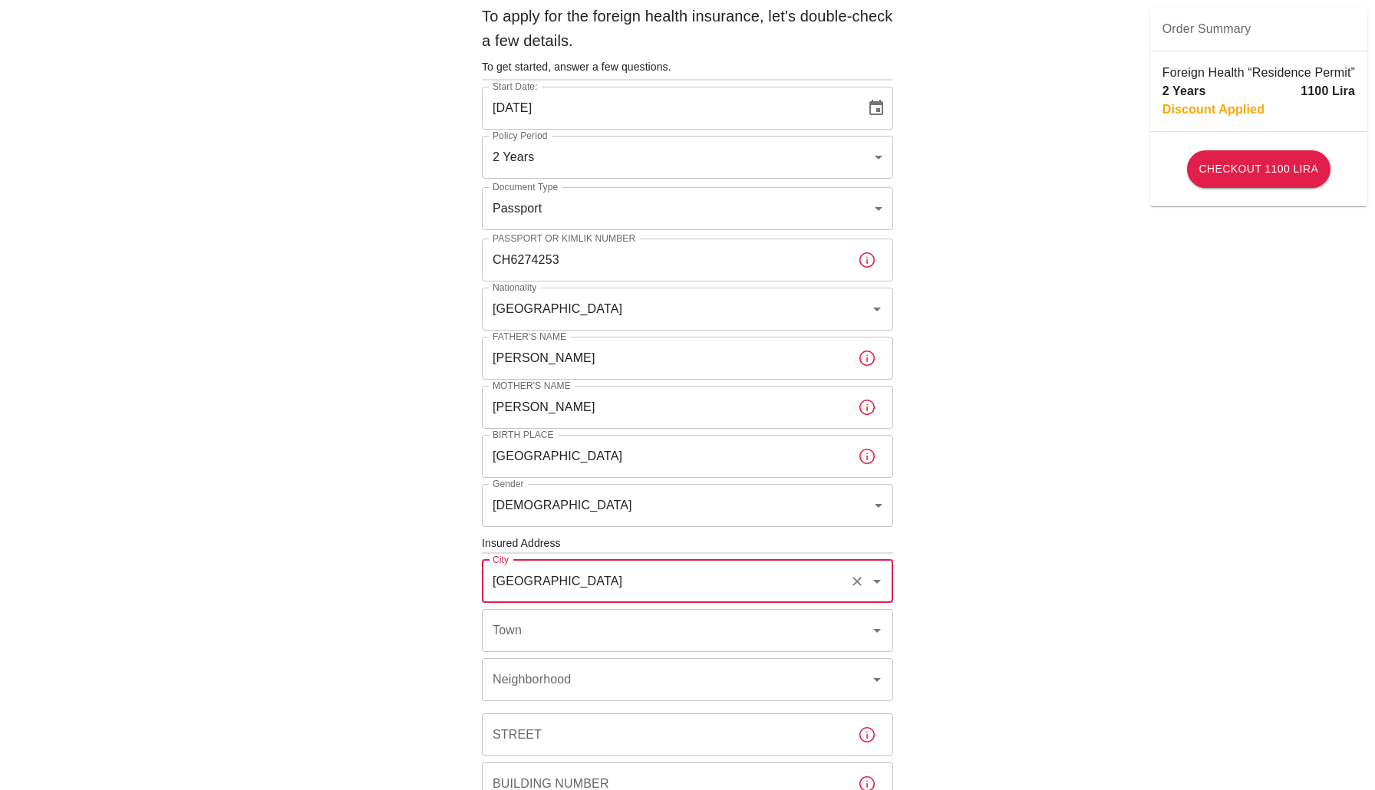
type input "[GEOGRAPHIC_DATA]"
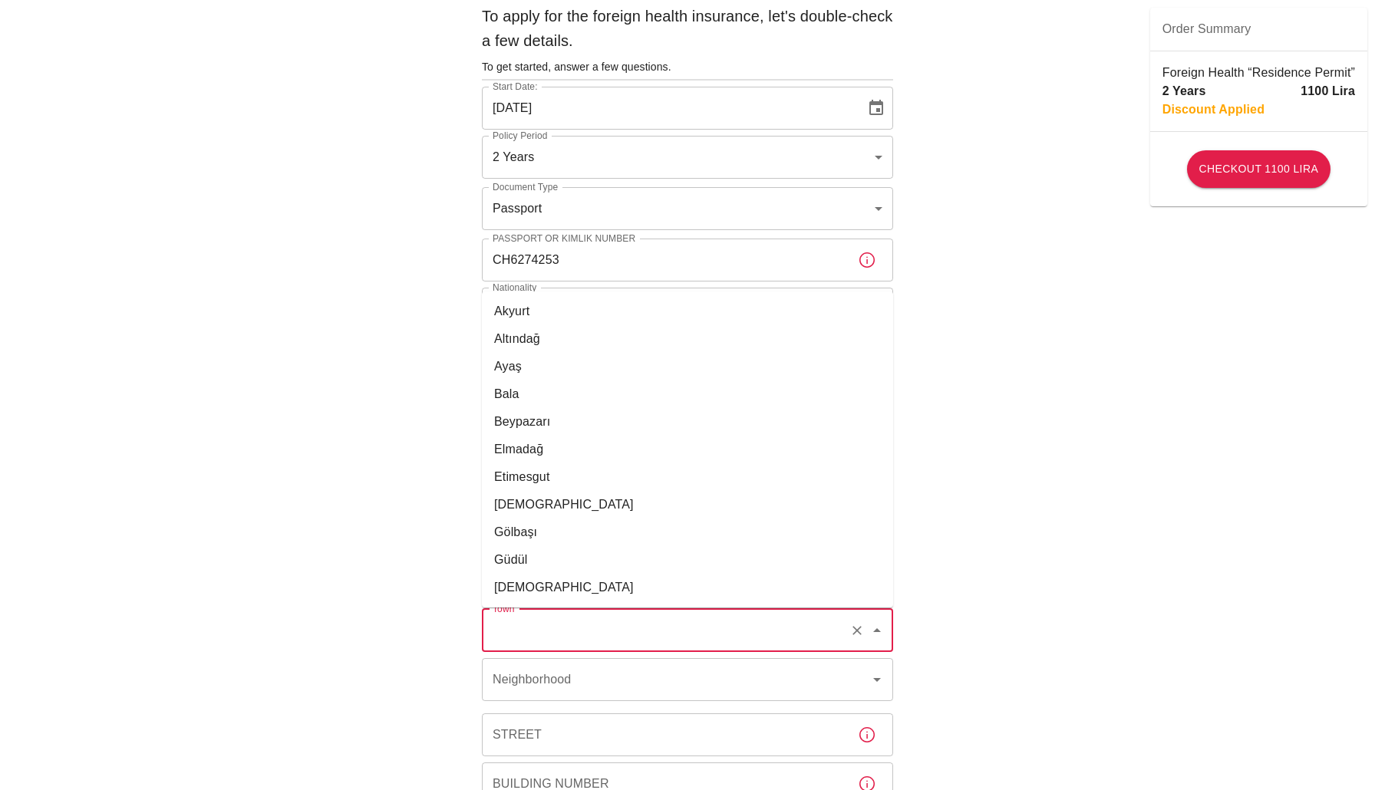
click at [551, 636] on input "Town" at bounding box center [666, 630] width 355 height 29
click at [546, 641] on input "Town" at bounding box center [666, 630] width 355 height 29
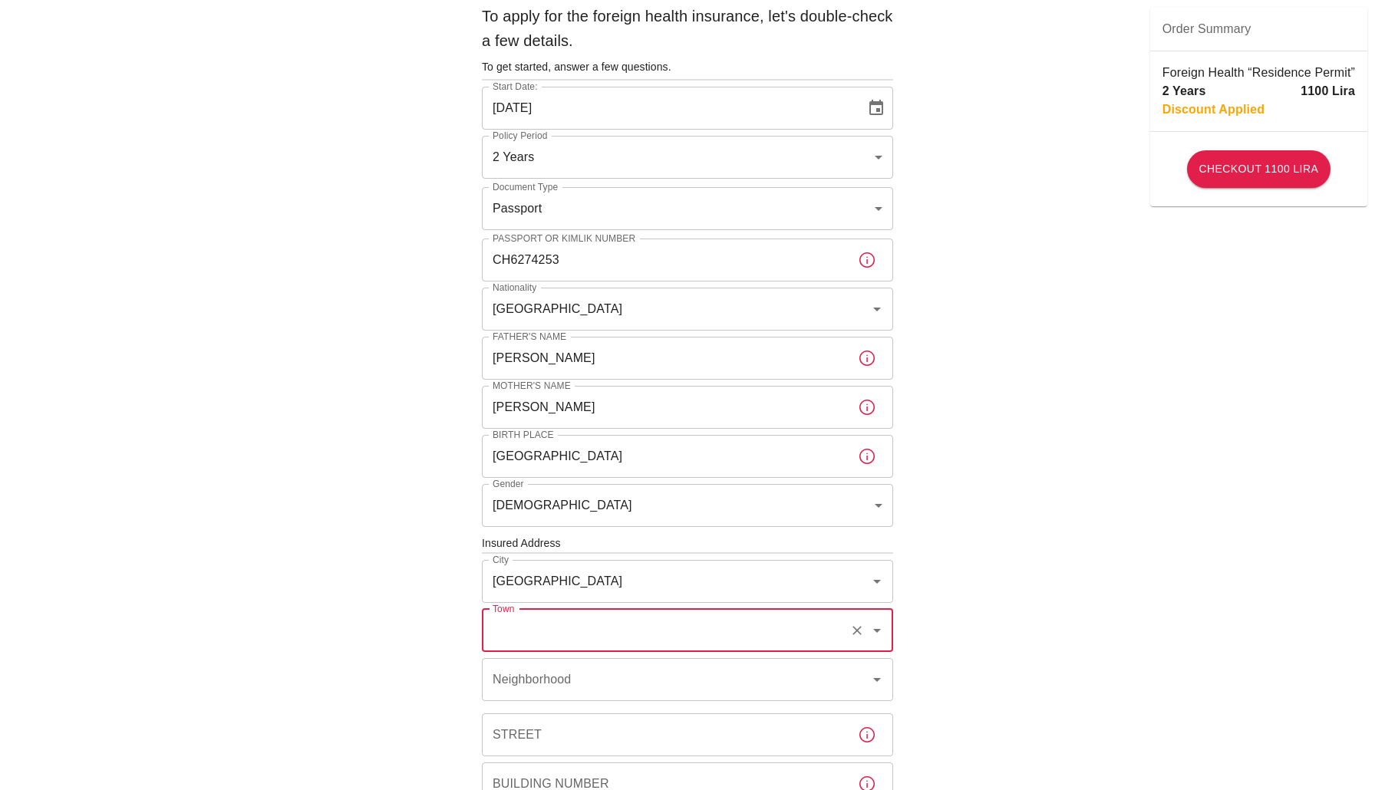
click at [638, 619] on input "Town" at bounding box center [666, 630] width 355 height 29
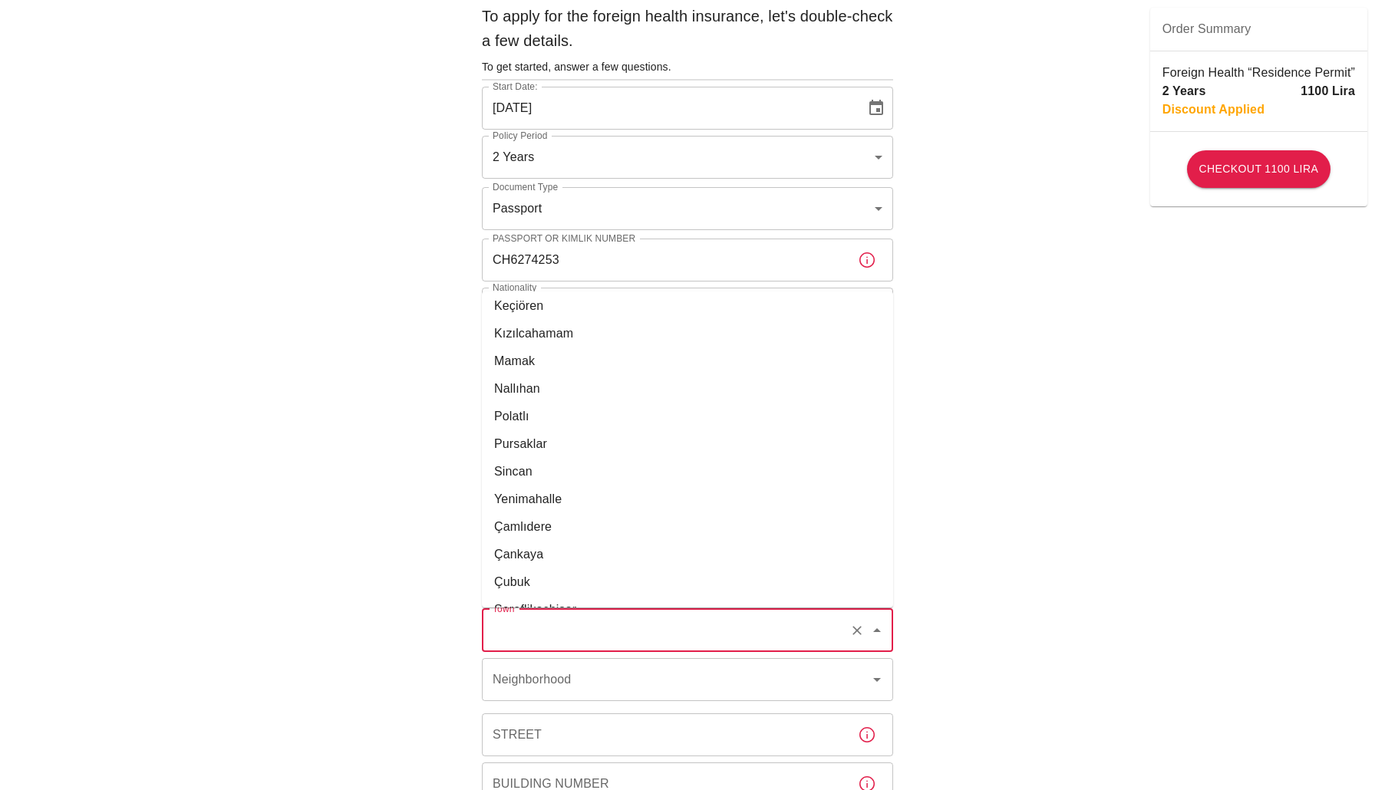
scroll to position [372, 0]
click at [582, 540] on li "Çankaya" at bounding box center [687, 547] width 411 height 28
type input "Çankaya"
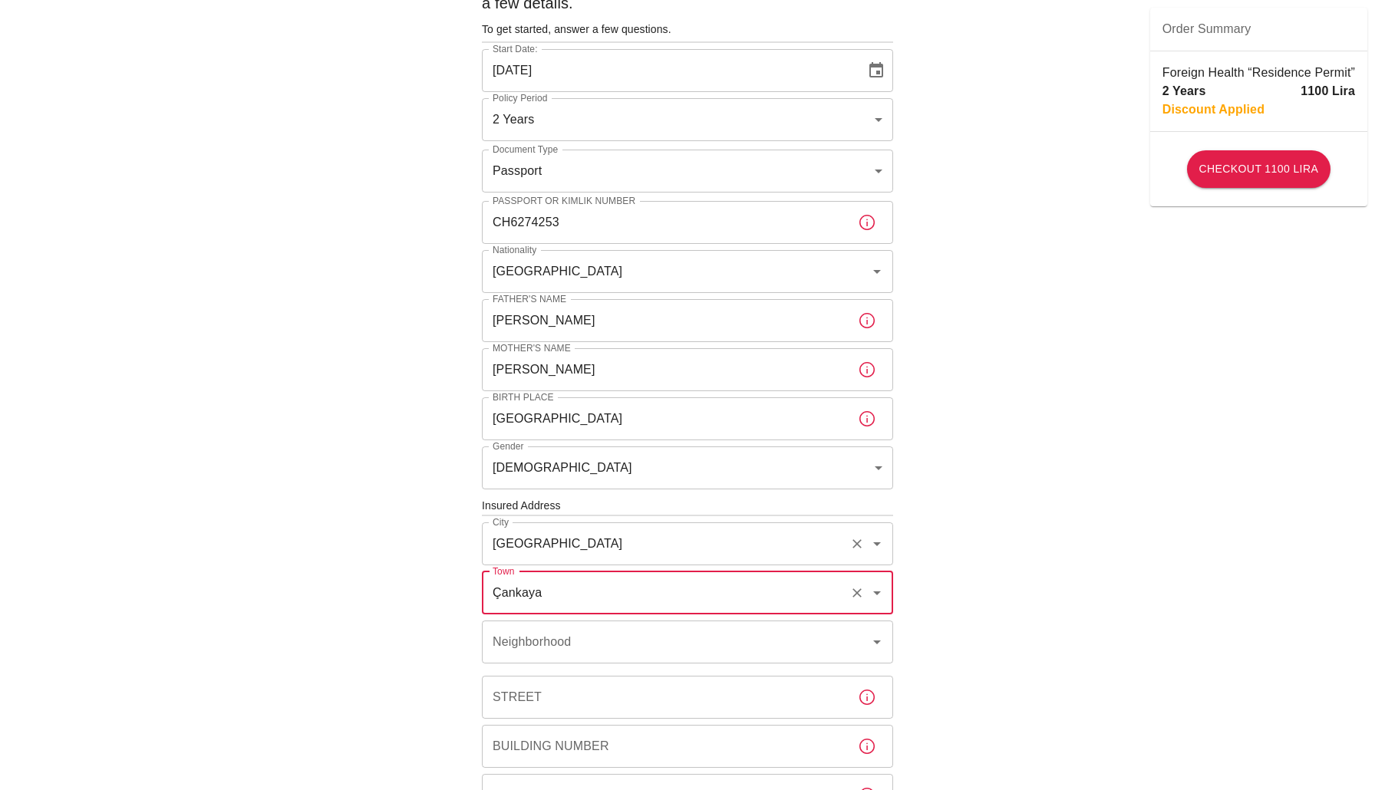
scroll to position [93, 0]
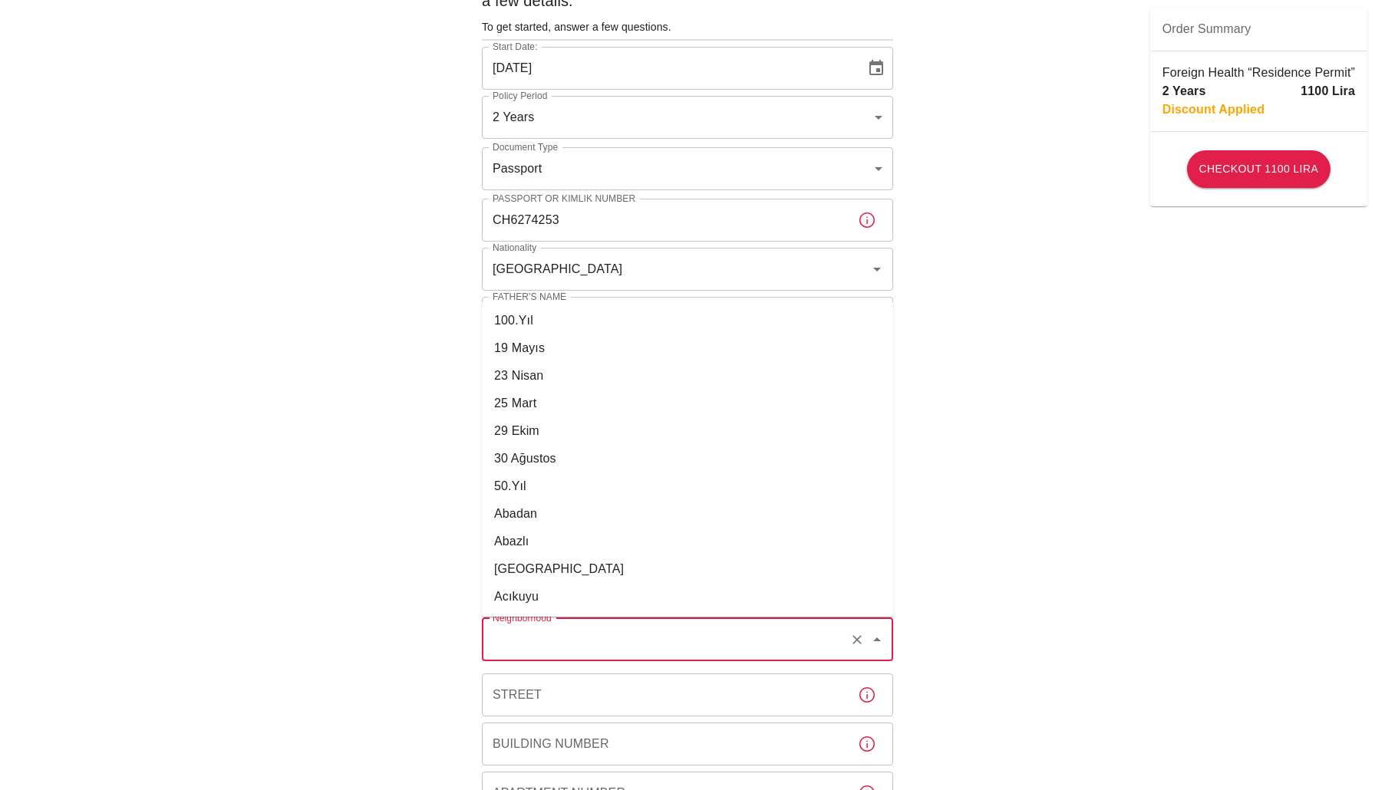
click at [592, 629] on input "Neighborhood" at bounding box center [666, 639] width 355 height 29
click at [425, 718] on div "To apply for the foreign health insurance, let's double-check a few details. To…" at bounding box center [687, 501] width 1375 height 1189
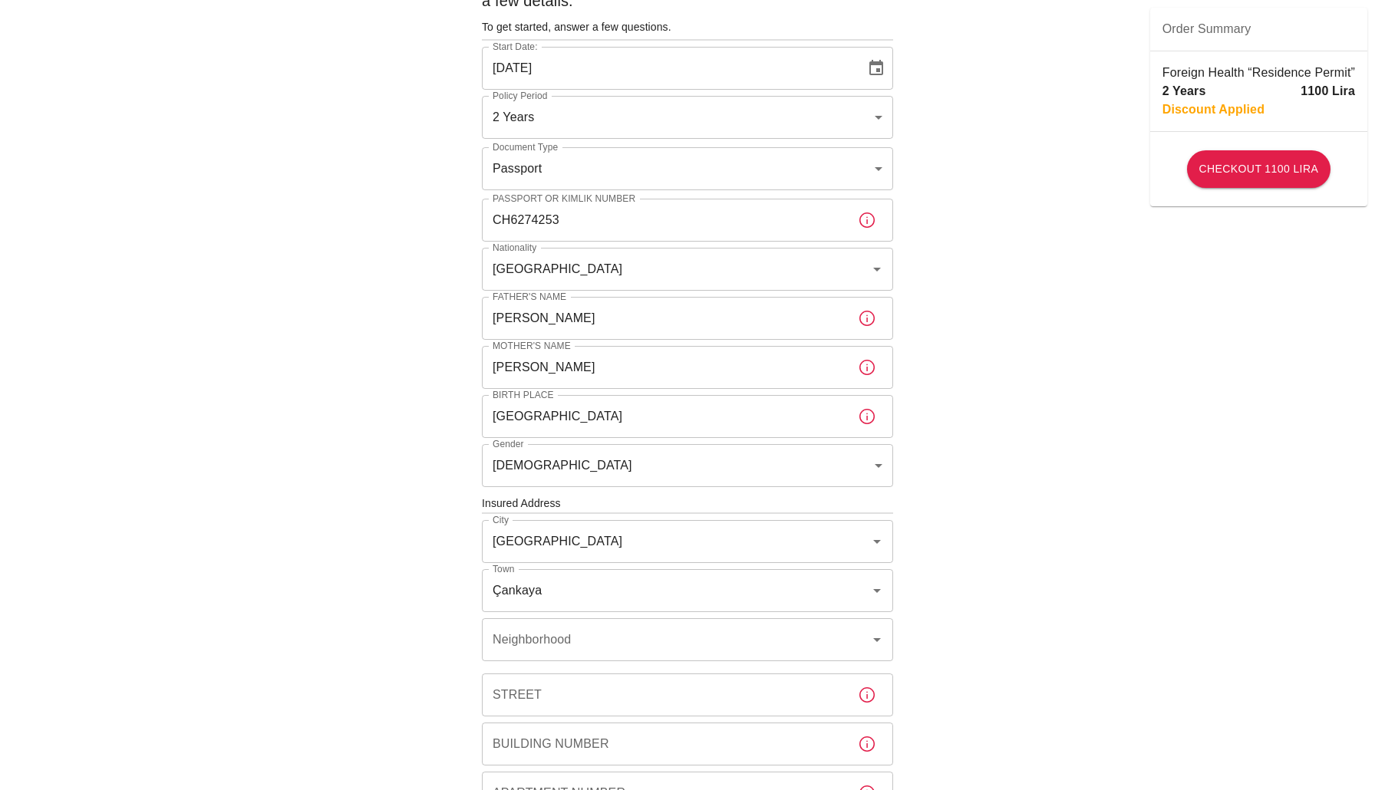
click at [546, 732] on div "Building Number Building Number" at bounding box center [687, 744] width 411 height 43
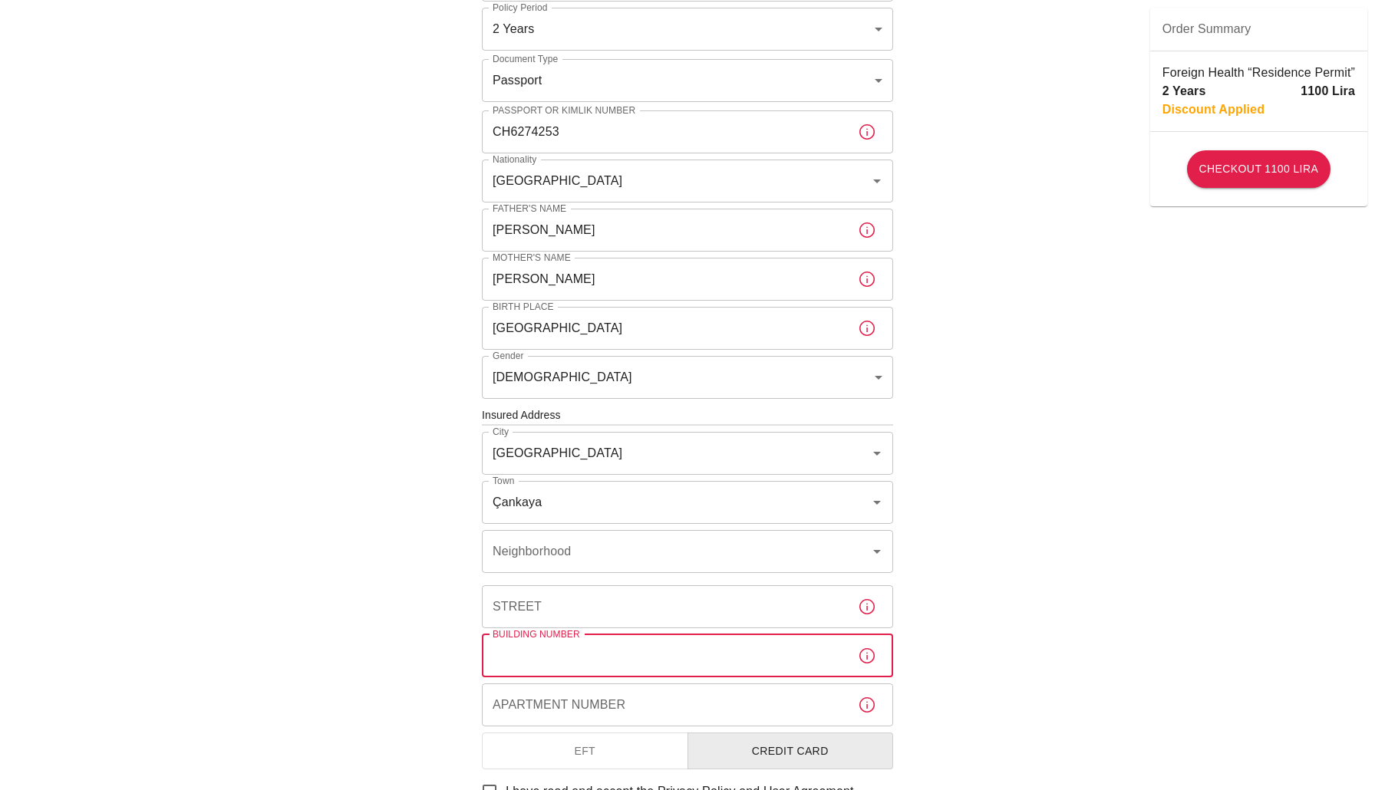
scroll to position [181, 0]
type input "1"
click at [614, 708] on input "Apartment Number" at bounding box center [664, 705] width 364 height 43
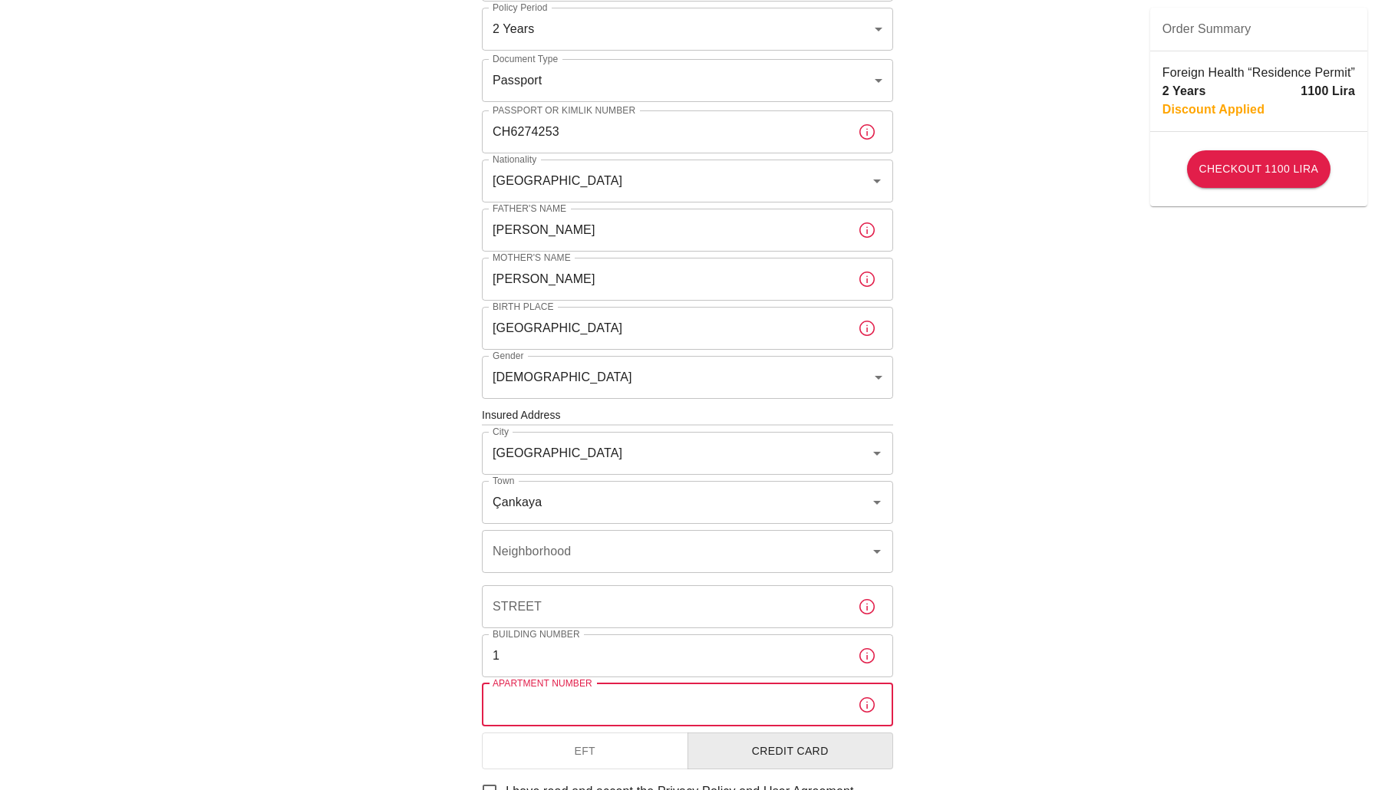
type input "1"
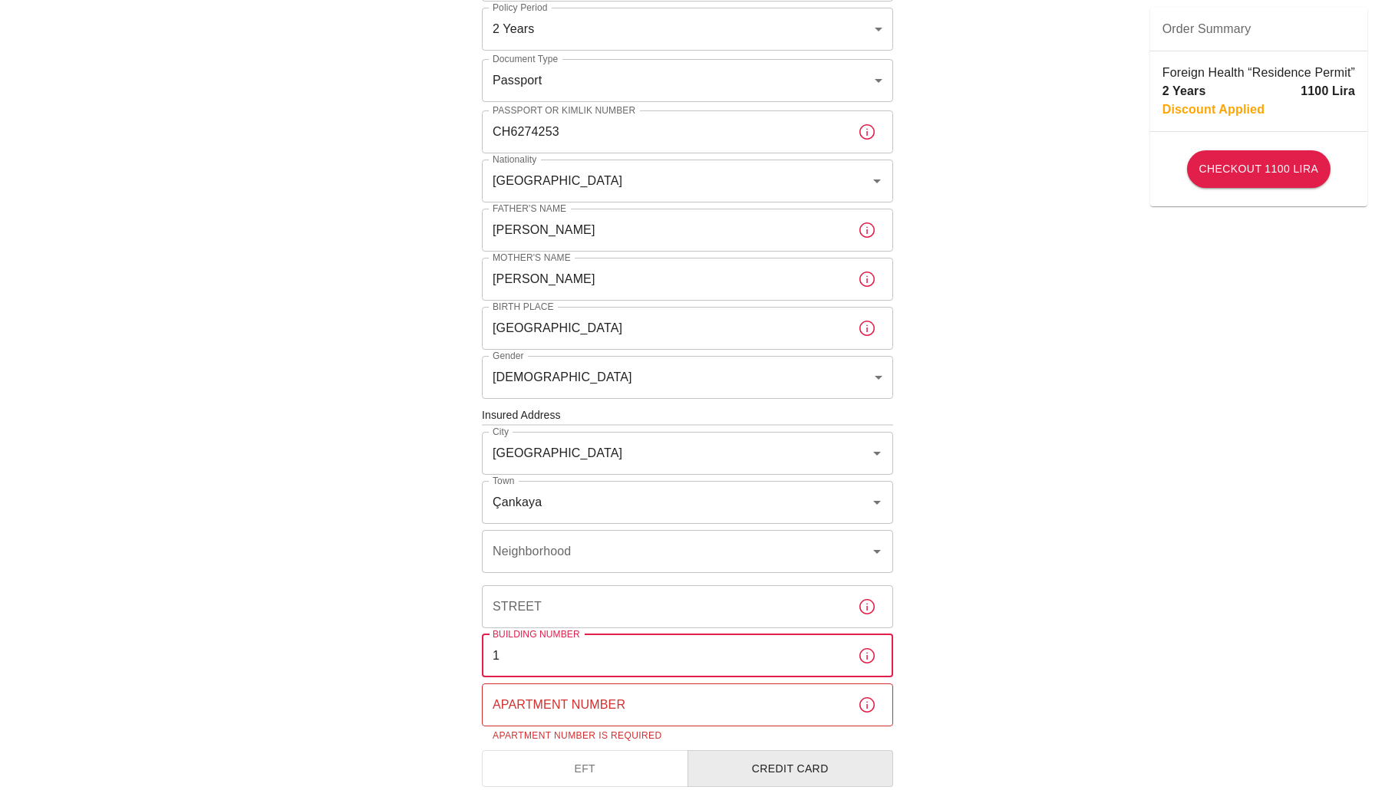
drag, startPoint x: 590, startPoint y: 654, endPoint x: 377, endPoint y: 665, distance: 213.6
click at [377, 665] on div "To apply for the foreign health insurance, let's double-check a few details. To…" at bounding box center [687, 422] width 1375 height 1207
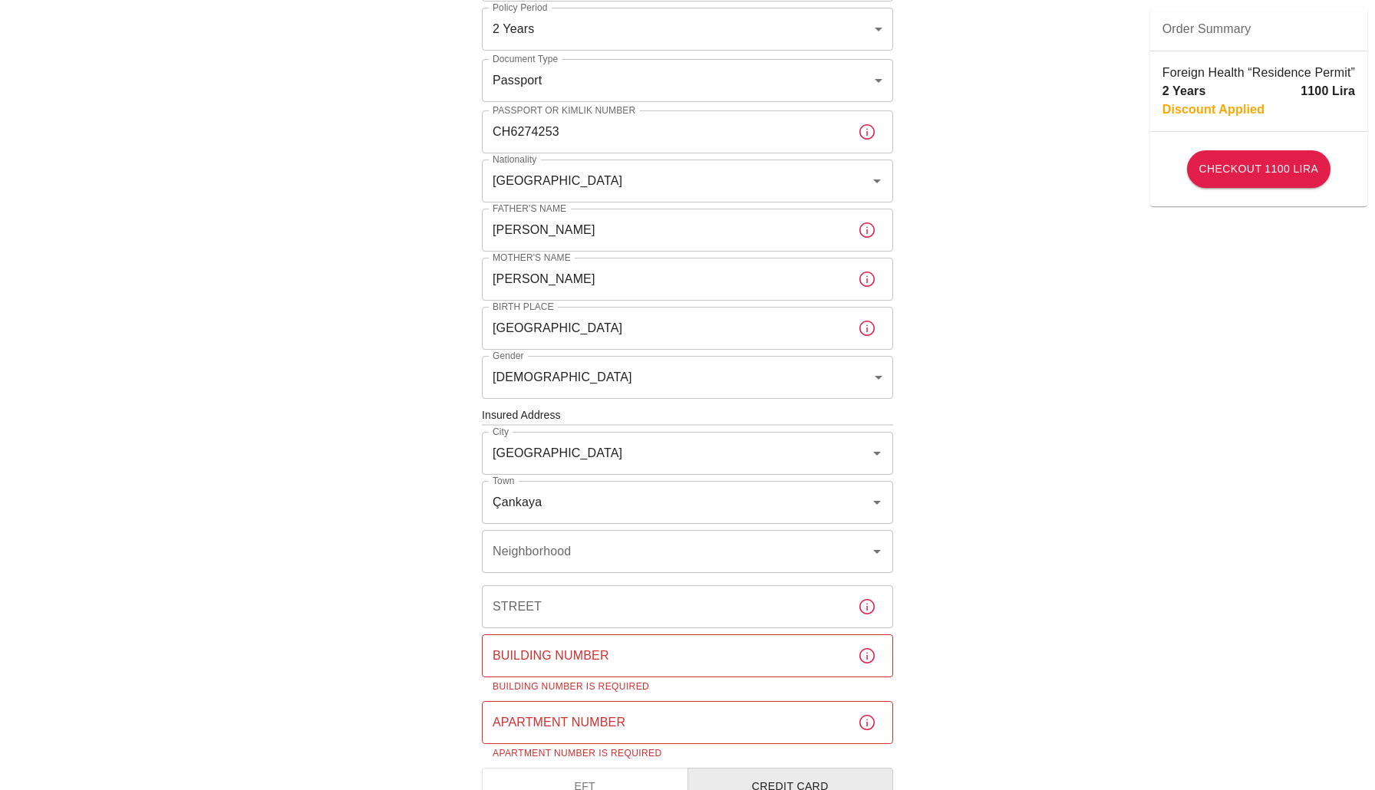
click at [345, 514] on div "To apply for the foreign health insurance, let's double-check a few details. To…" at bounding box center [687, 431] width 1375 height 1225
drag, startPoint x: 560, startPoint y: 531, endPoint x: 560, endPoint y: 556, distance: 24.6
click at [560, 531] on div "Neighborhood" at bounding box center [687, 551] width 411 height 43
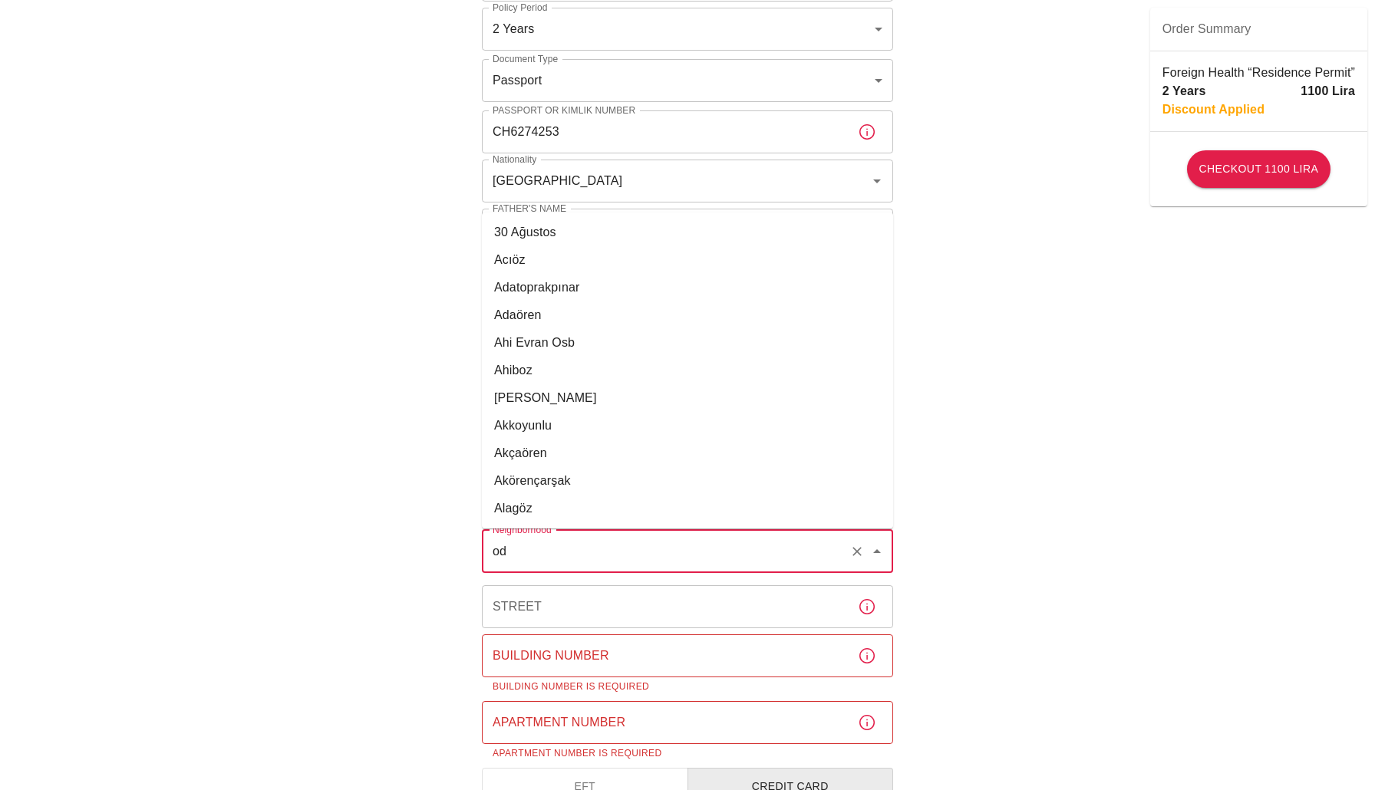
type input "o"
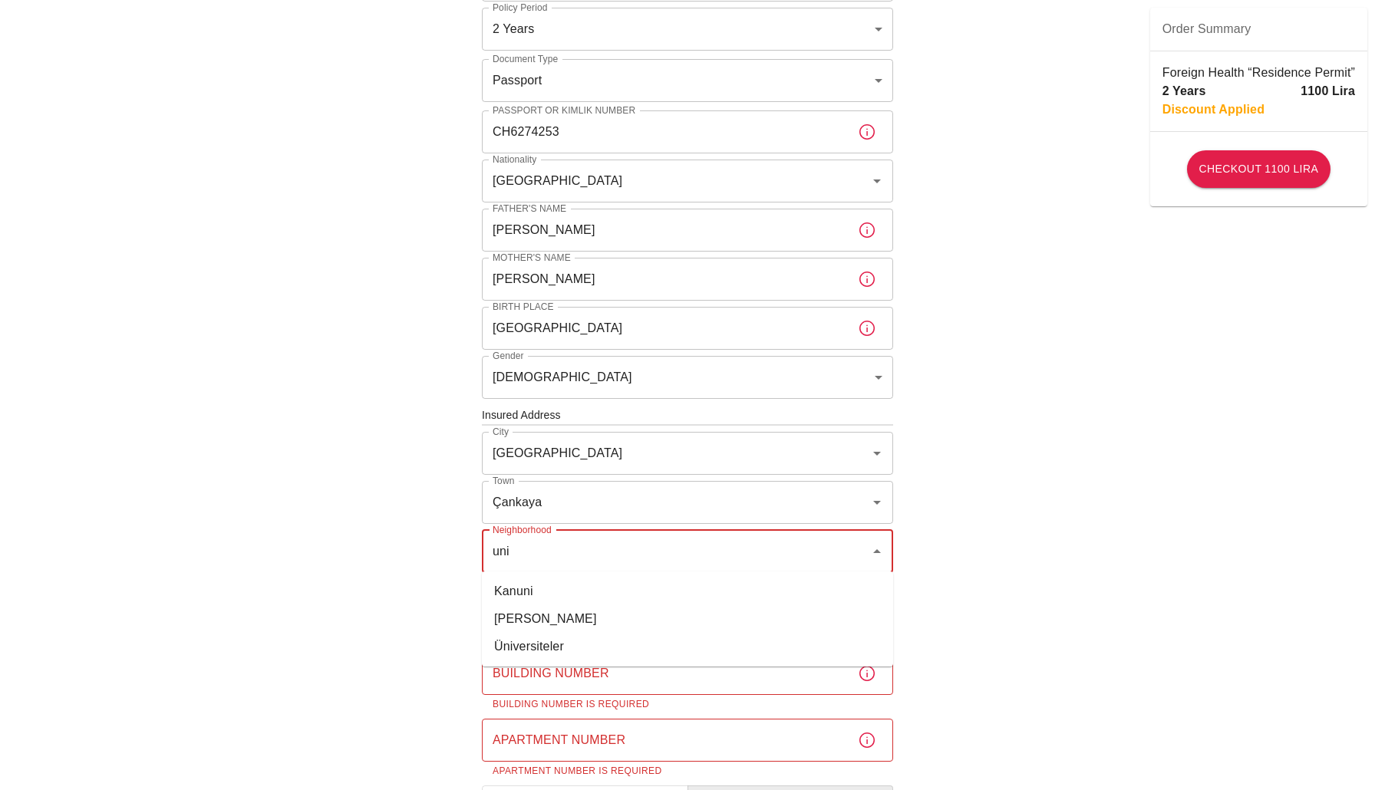
scroll to position [0, 0]
click at [553, 648] on li "Üniversiteler" at bounding box center [687, 647] width 411 height 28
type input "Üniversiteler"
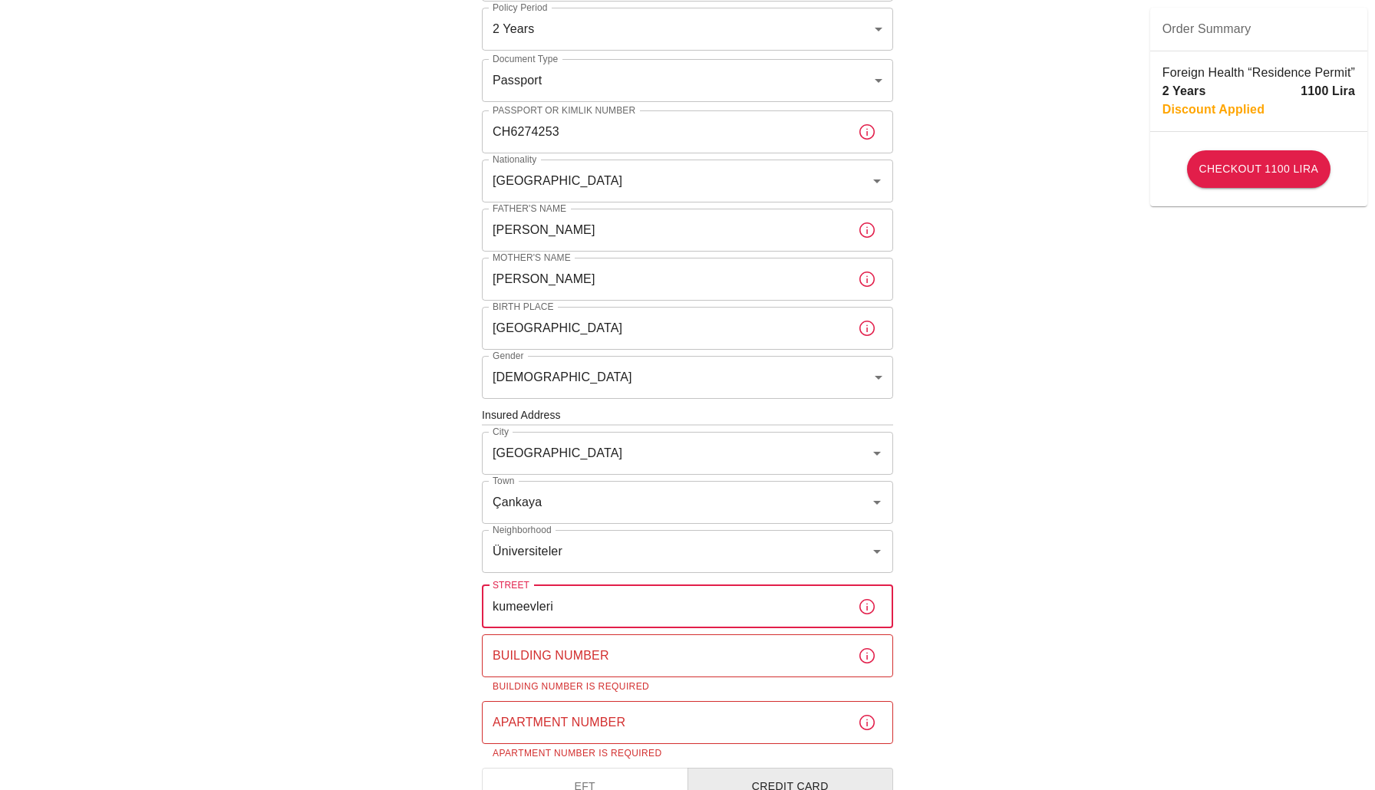
type input "kumeevleri"
click at [587, 643] on input "Building Number" at bounding box center [664, 656] width 364 height 43
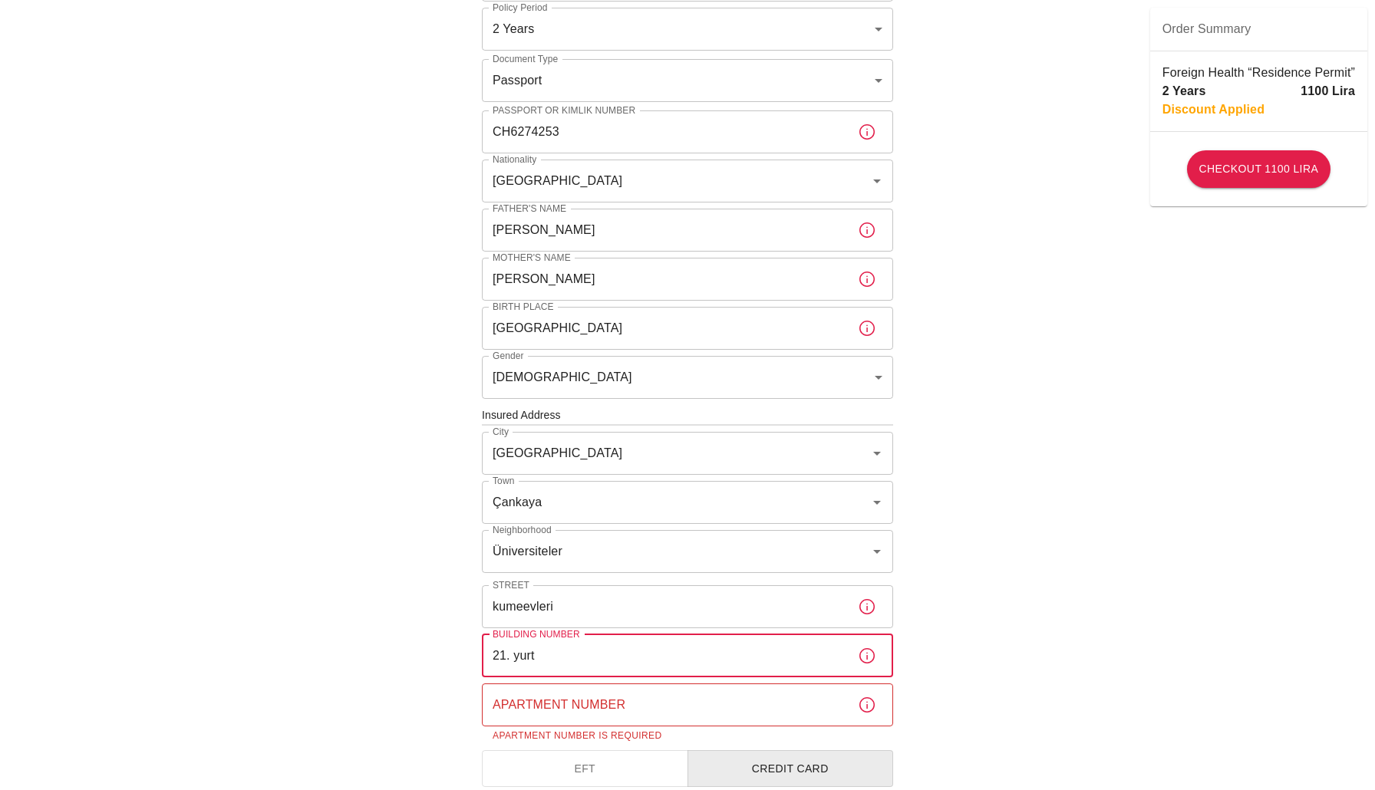
type input "21. yurt"
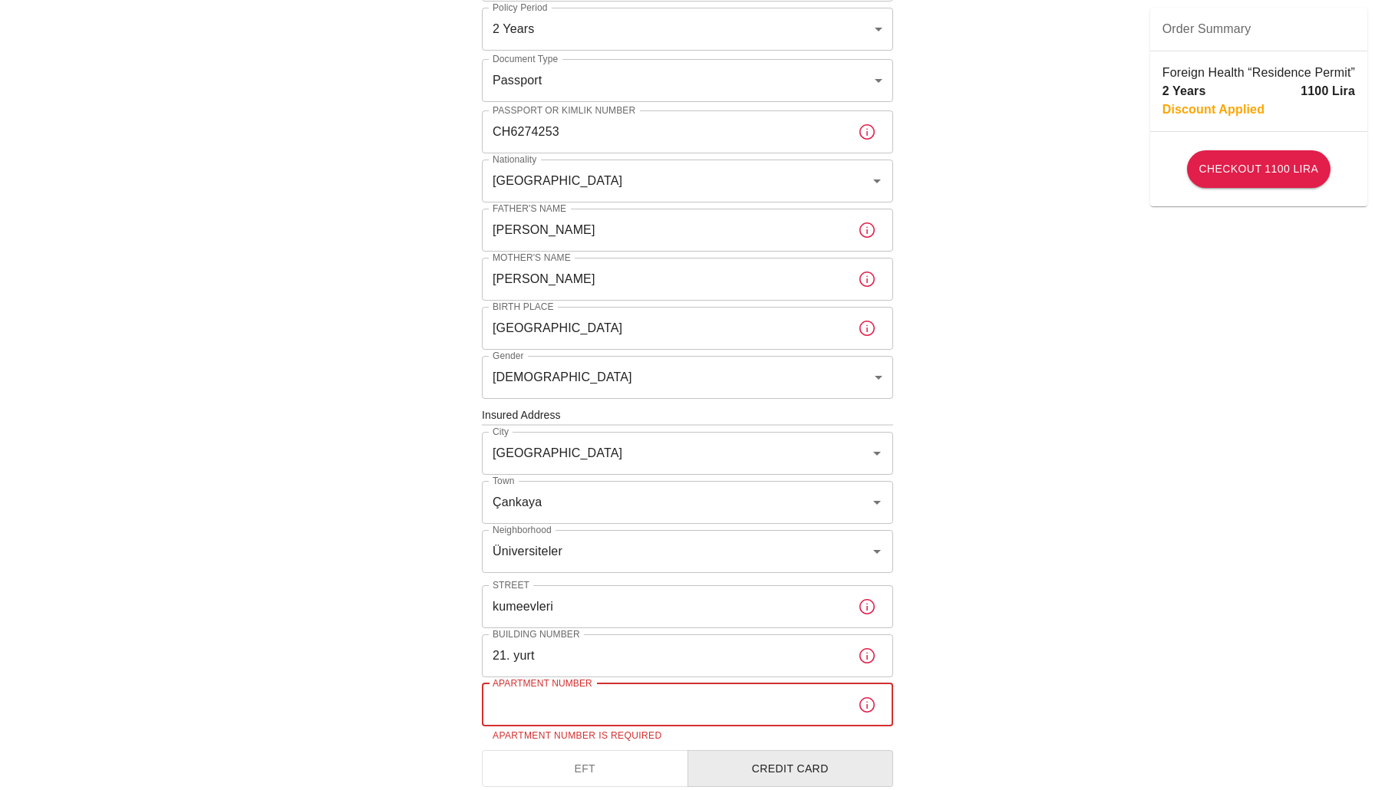
click at [618, 698] on input "Apartment Number" at bounding box center [664, 705] width 364 height 43
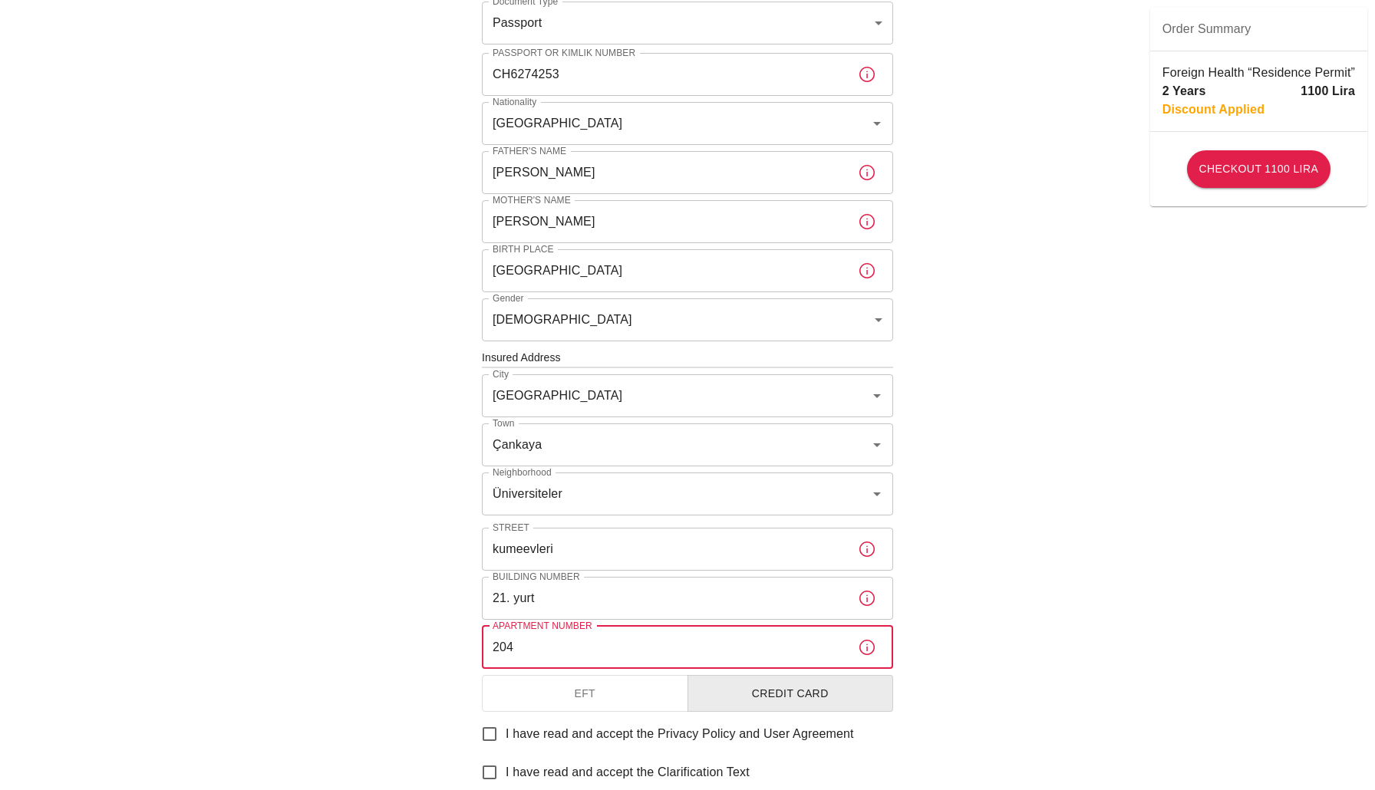
scroll to position [241, 0]
type input "204"
click at [778, 669] on div "To apply for the foreign health insurance, let's double-check a few details. To…" at bounding box center [688, 330] width 424 height 1040
click at [778, 681] on button "Credit Card" at bounding box center [791, 692] width 206 height 38
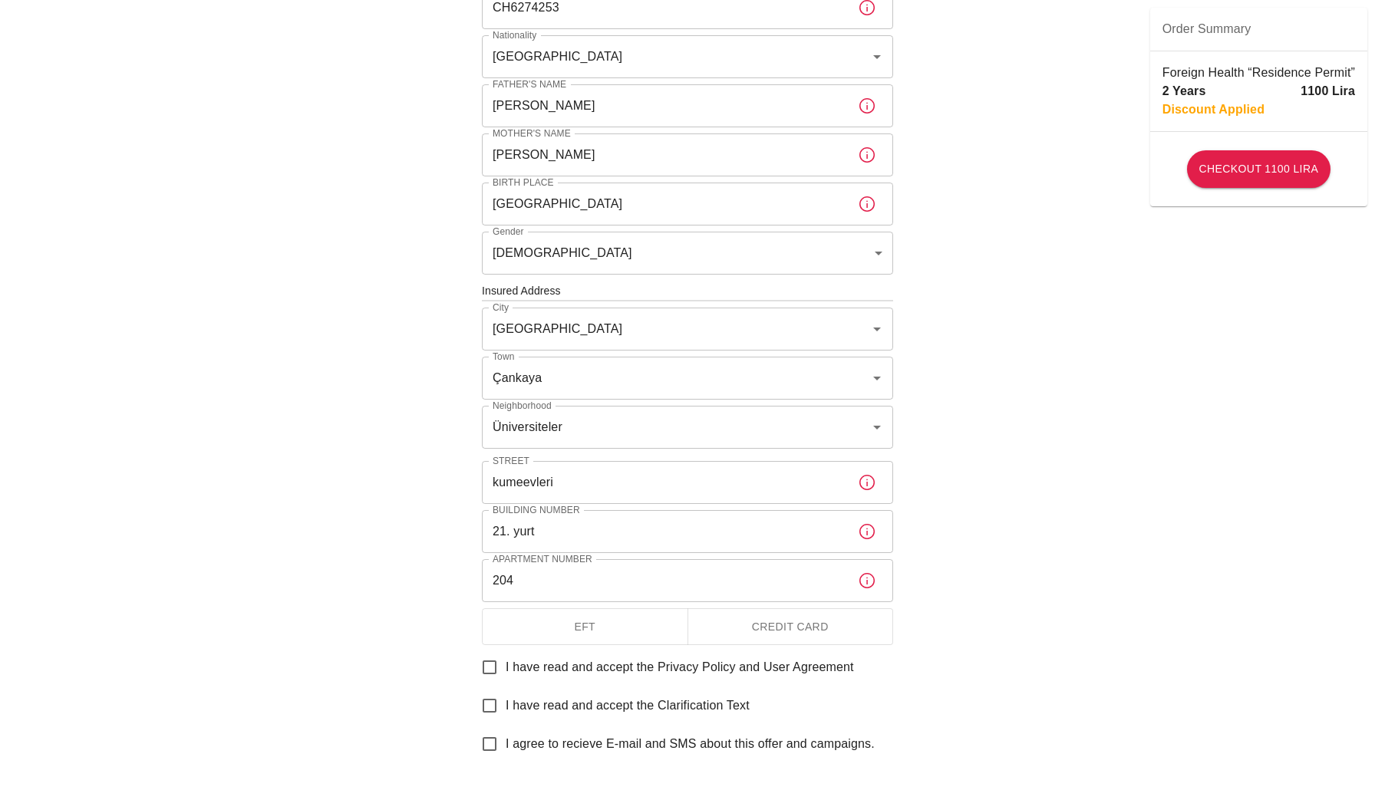
scroll to position [319, 0]
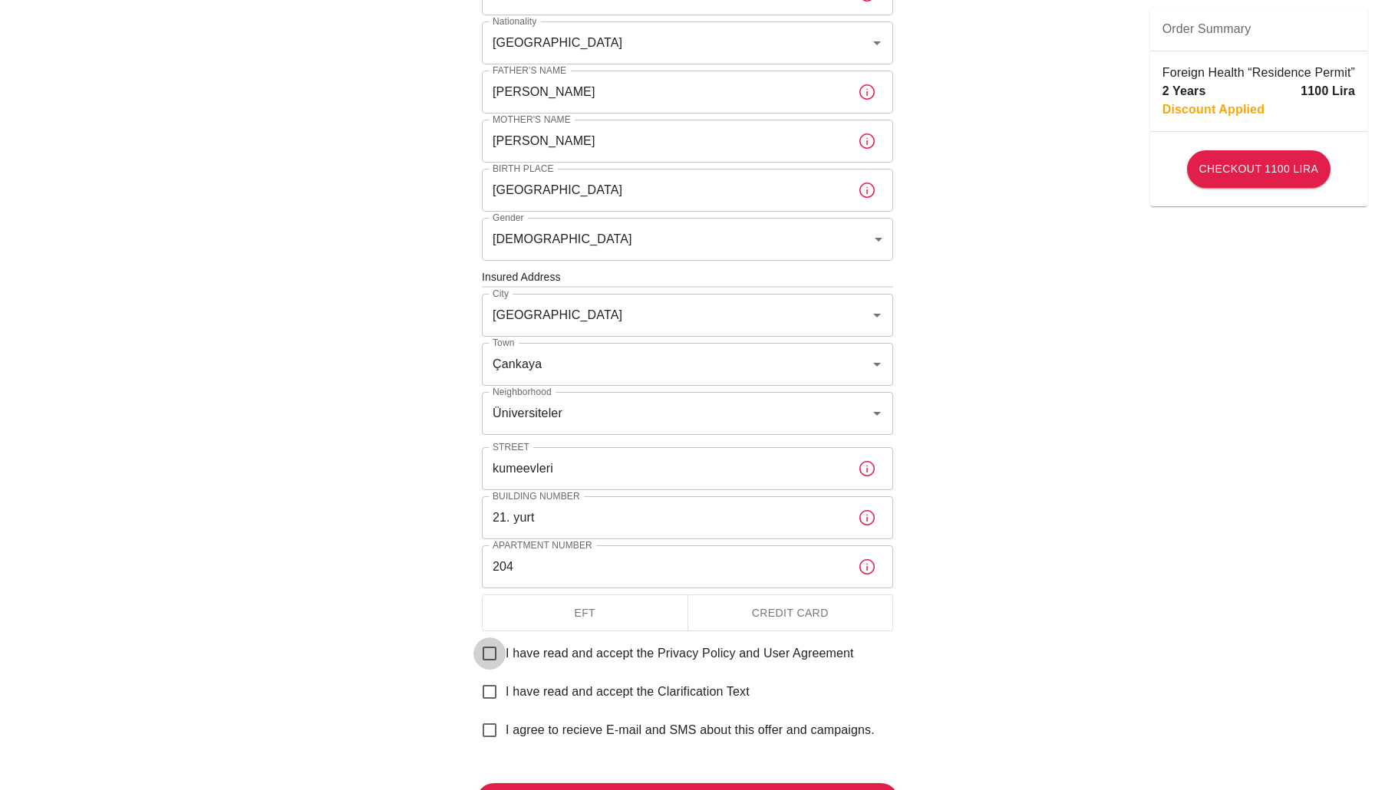
click at [487, 662] on input "I have read and accept the Privacy Policy and User Agreement" at bounding box center [489, 654] width 32 height 32
checkbox input "true"
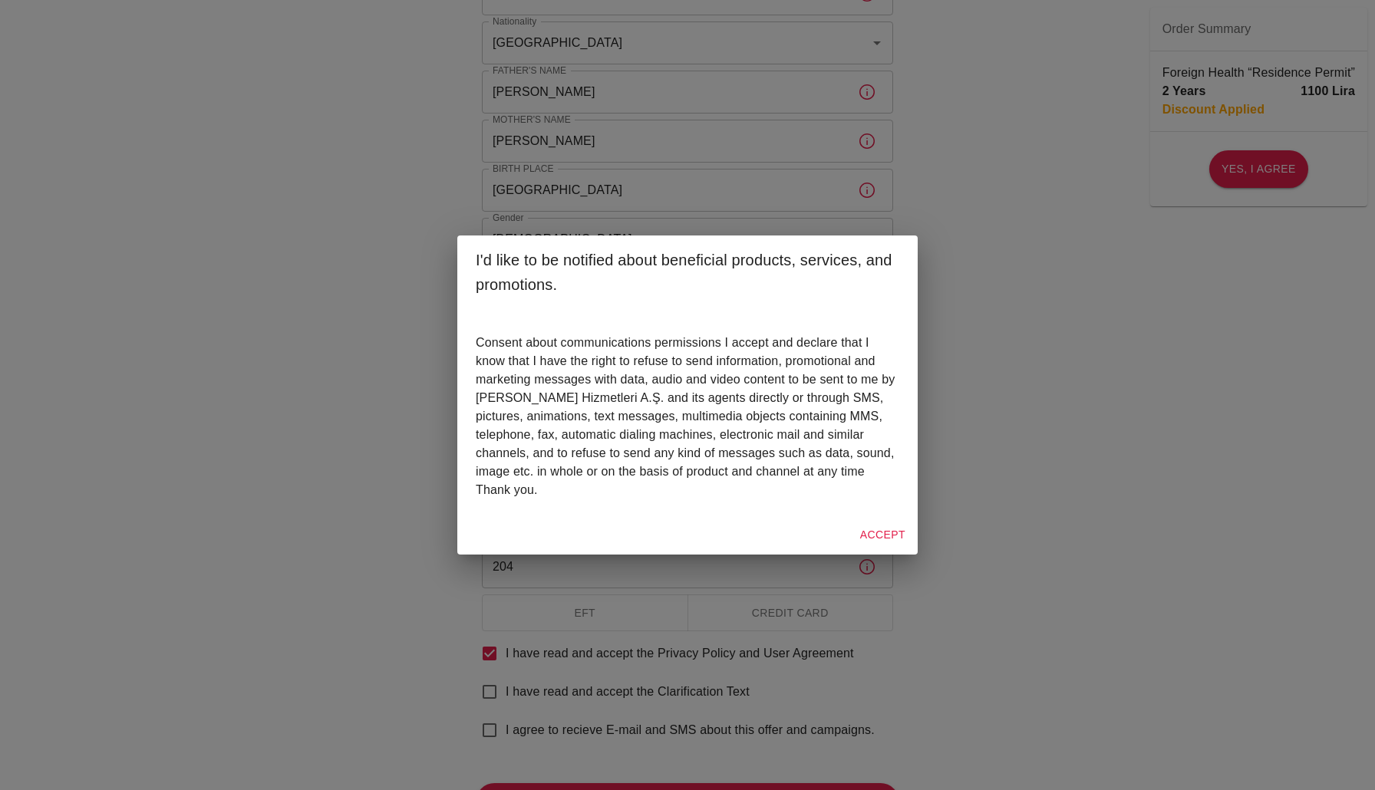
click at [973, 470] on div "I'd like to be notified about beneficial products, services, and promotions. Co…" at bounding box center [687, 395] width 1375 height 790
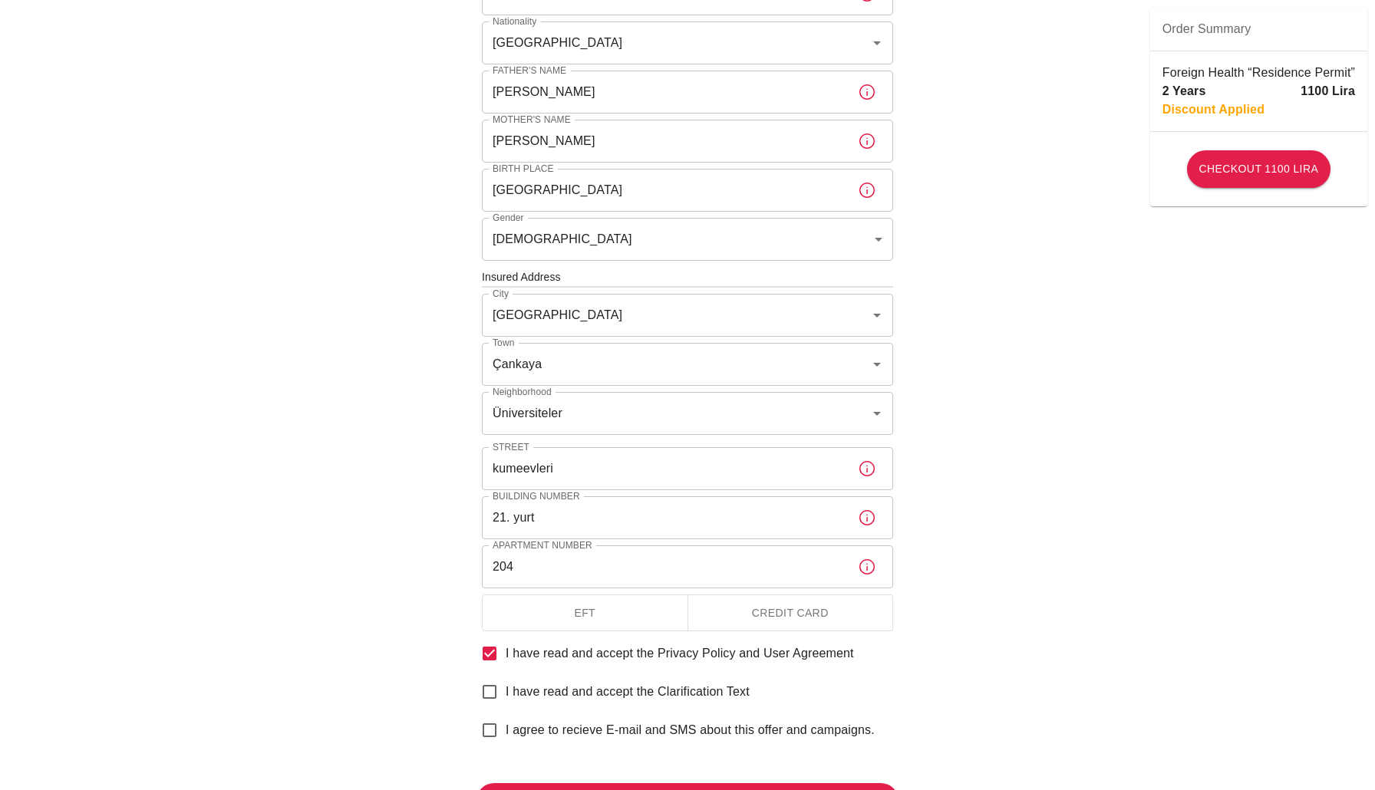
click at [495, 684] on input "I have read and accept the Clarification Text" at bounding box center [489, 692] width 32 height 32
checkbox input "true"
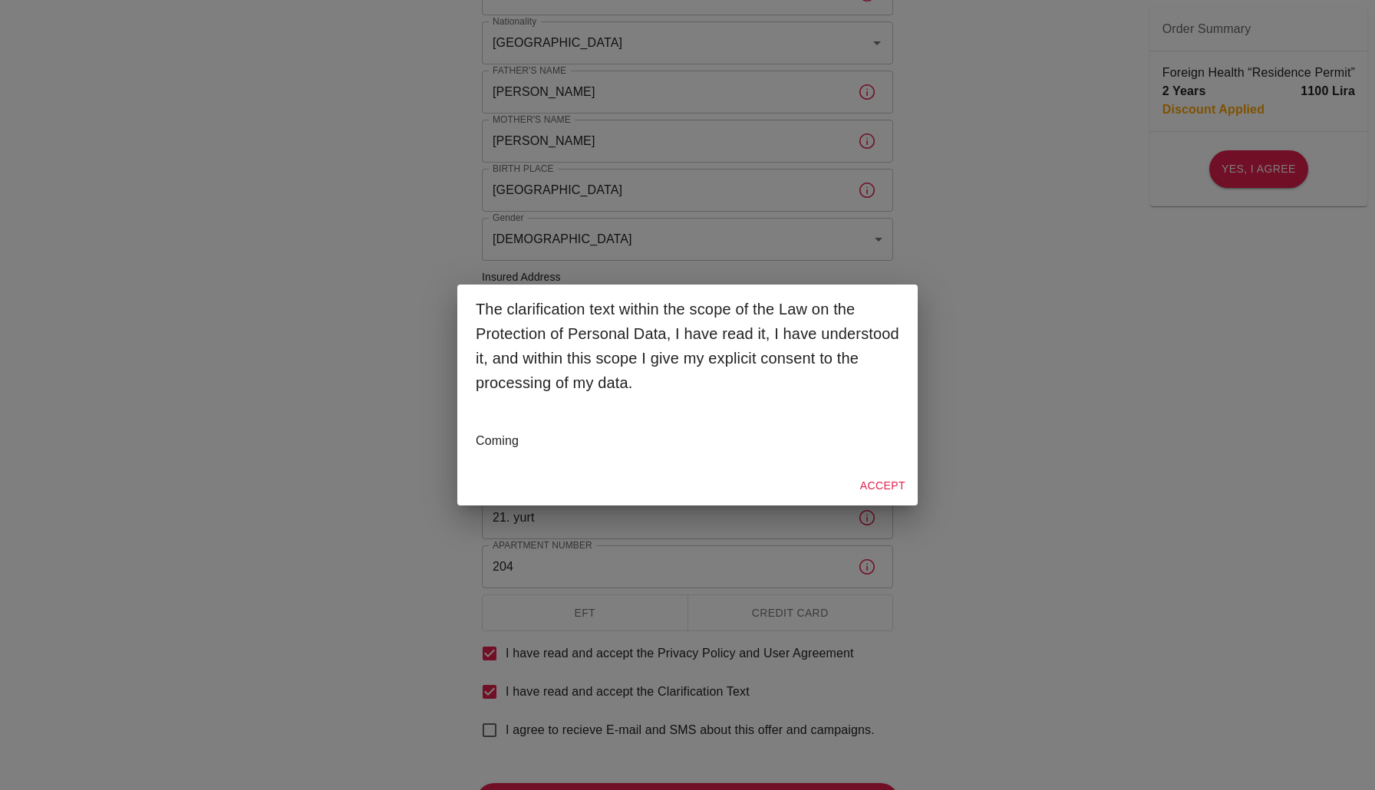
click at [870, 503] on div "Accept" at bounding box center [687, 486] width 460 height 41
click at [878, 487] on button "Accept" at bounding box center [883, 486] width 58 height 28
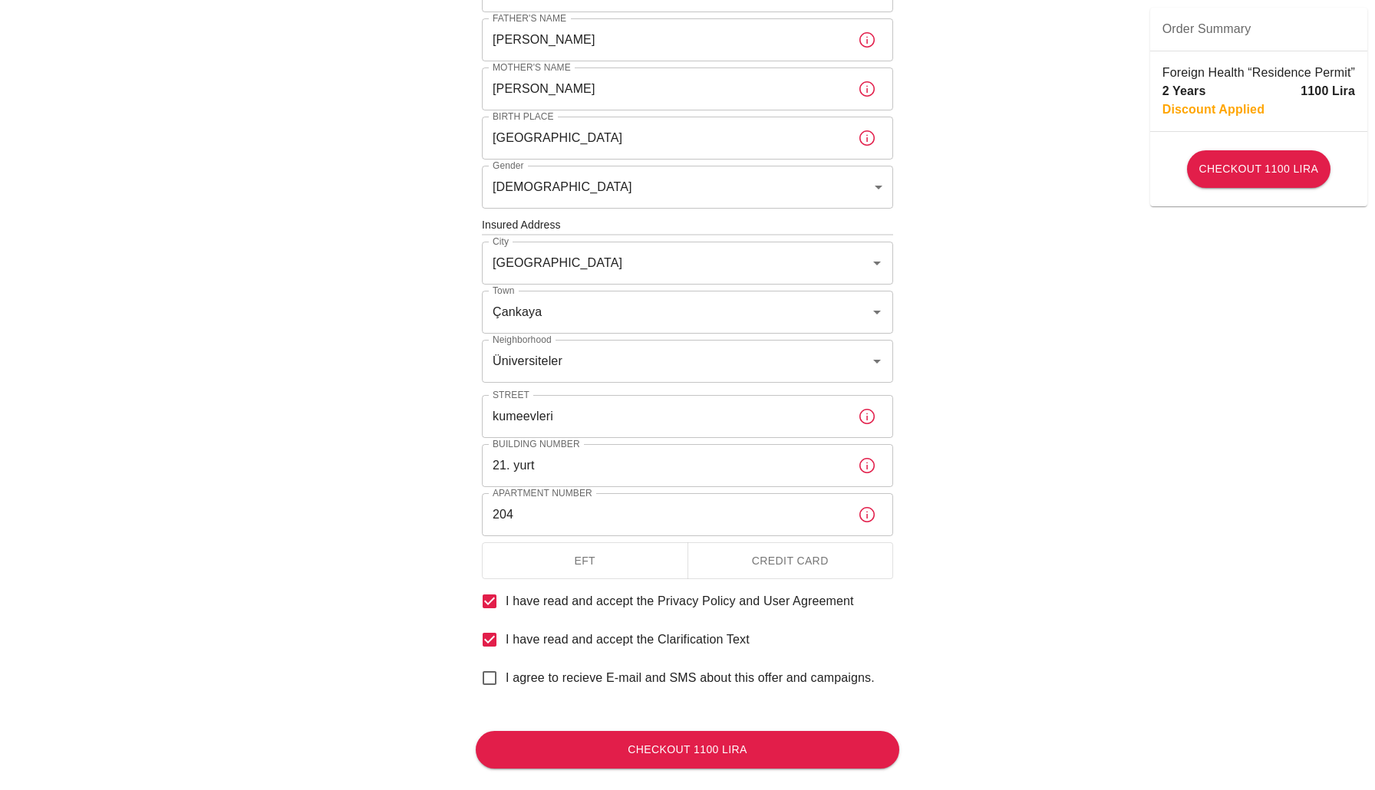
scroll to position [378, 0]
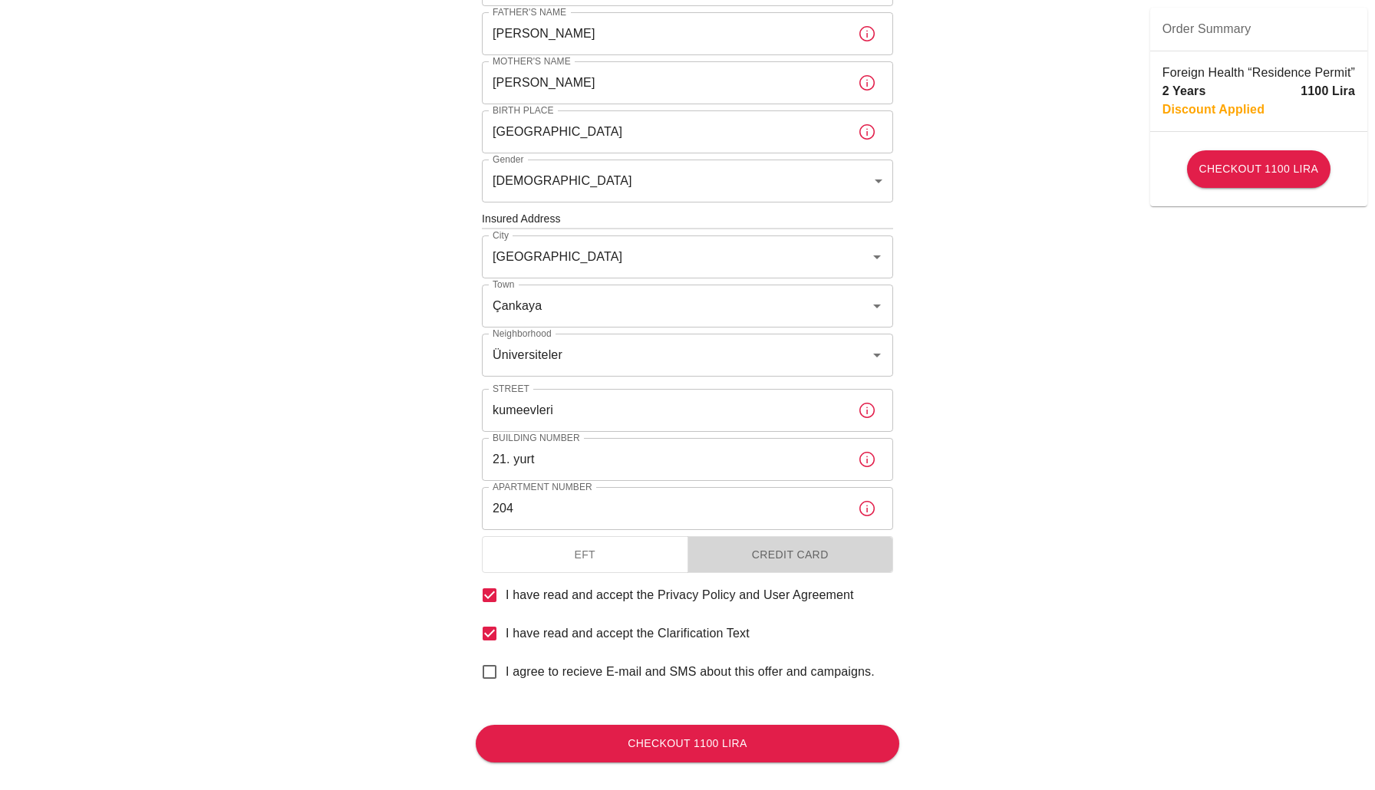
click at [792, 562] on button "Credit Card" at bounding box center [791, 555] width 206 height 38
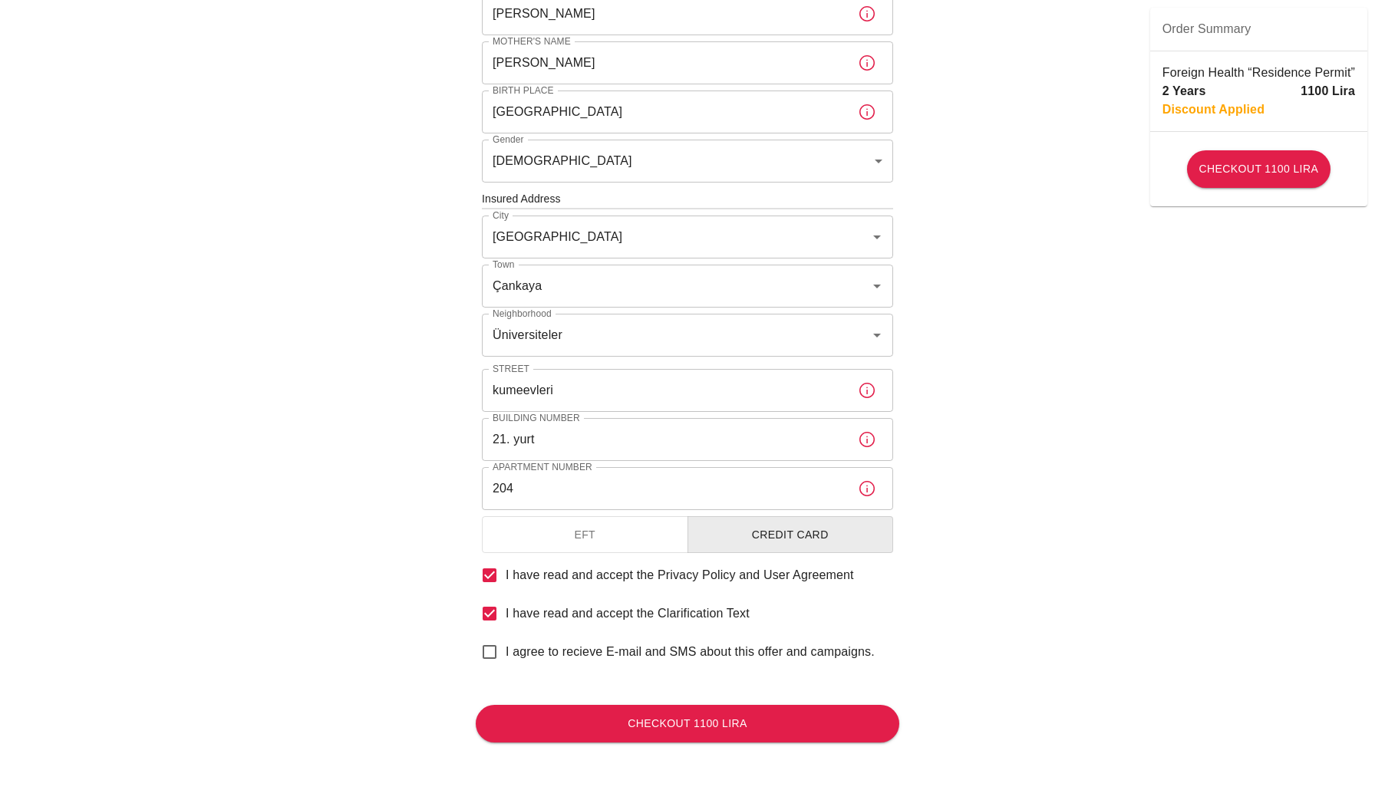
scroll to position [397, 0]
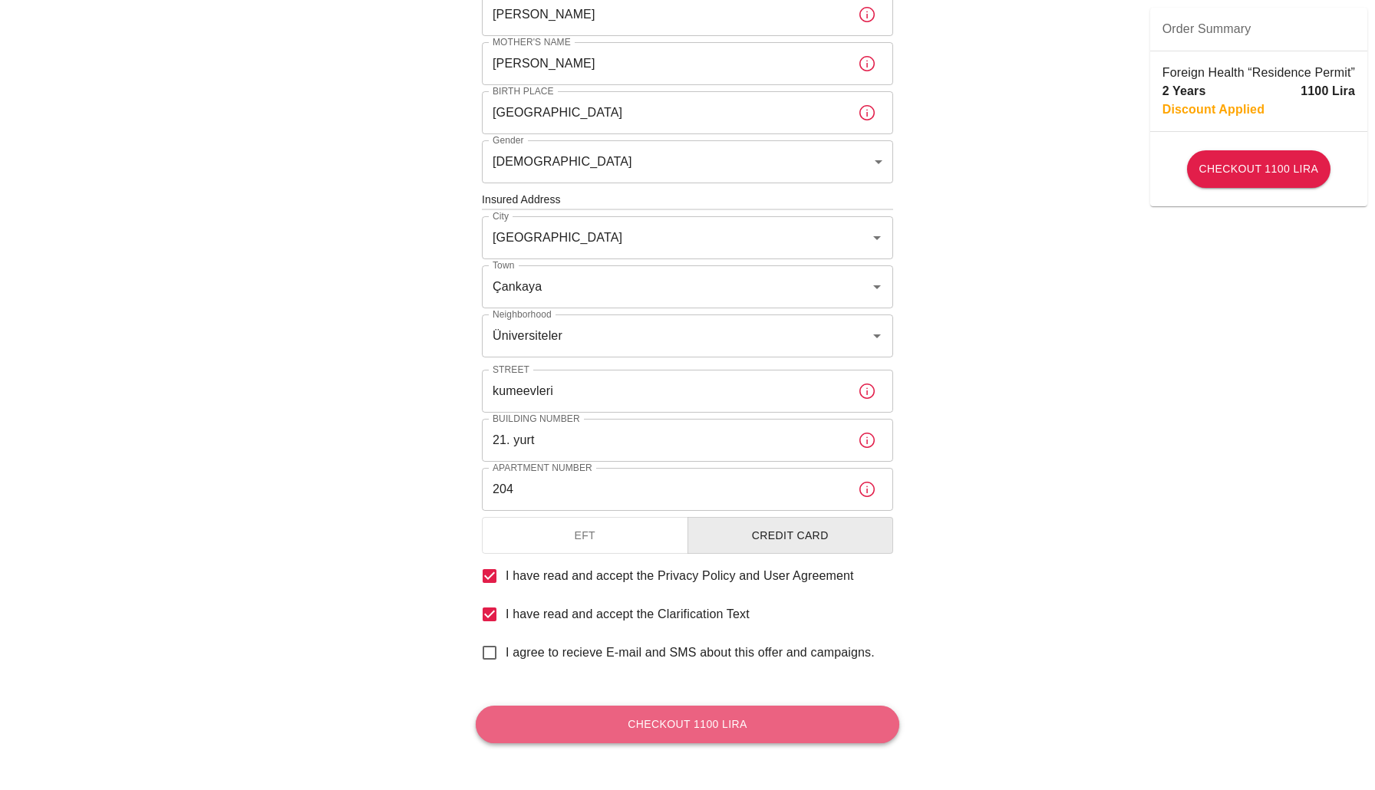
click at [794, 713] on button "Checkout 1100 Lira" at bounding box center [688, 725] width 424 height 38
